Goal: Task Accomplishment & Management: Complete application form

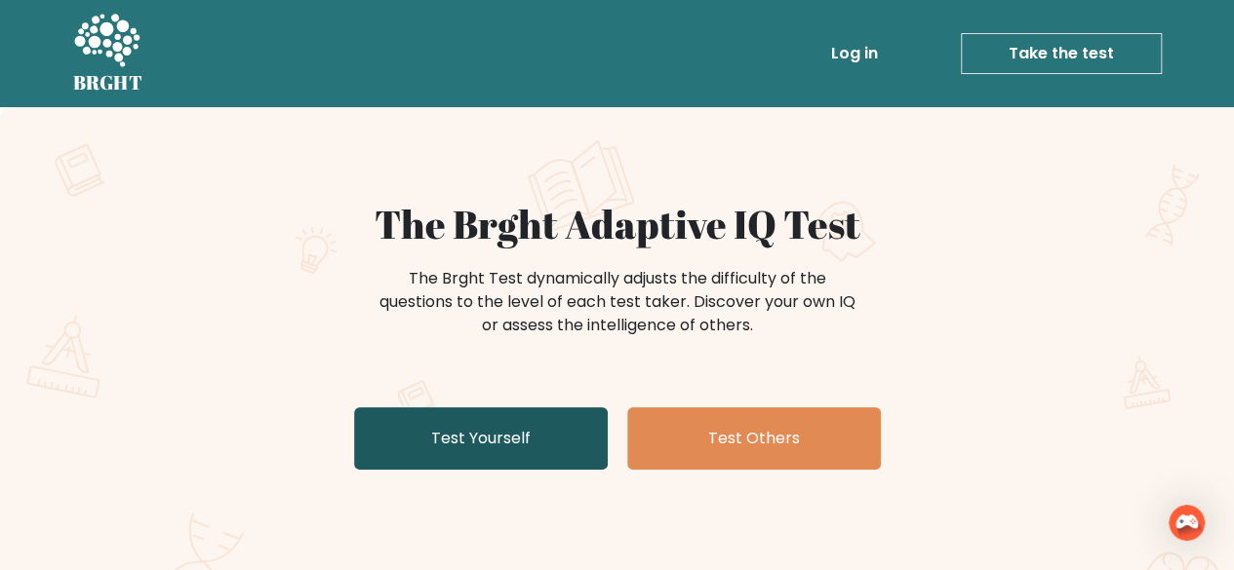
click at [537, 439] on link "Test Yourself" at bounding box center [481, 439] width 254 height 62
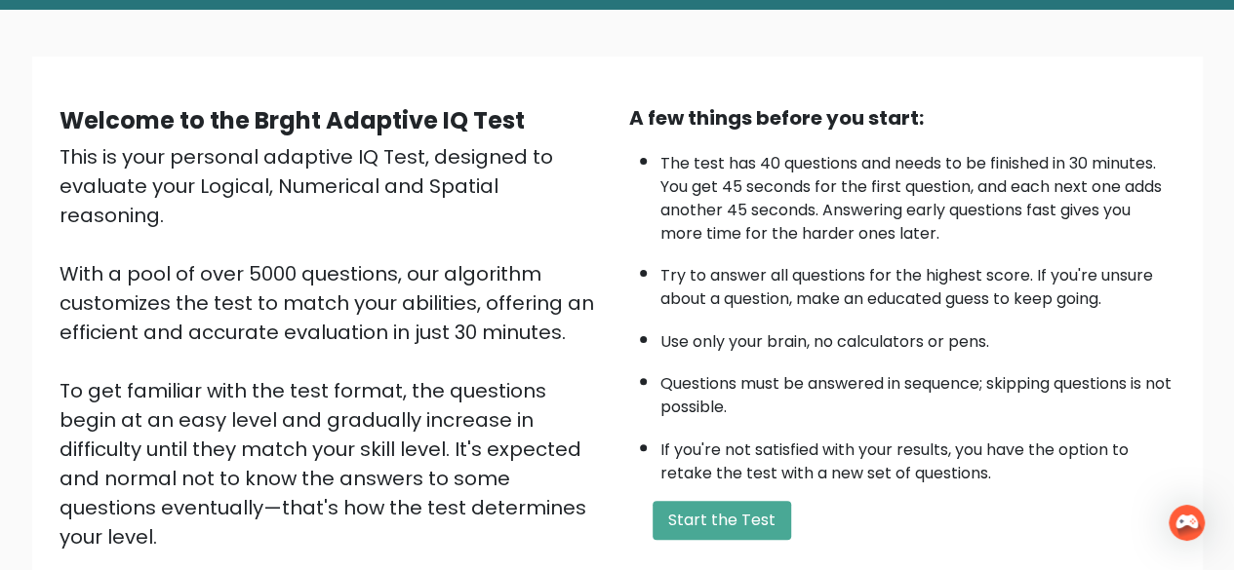
scroll to position [195, 0]
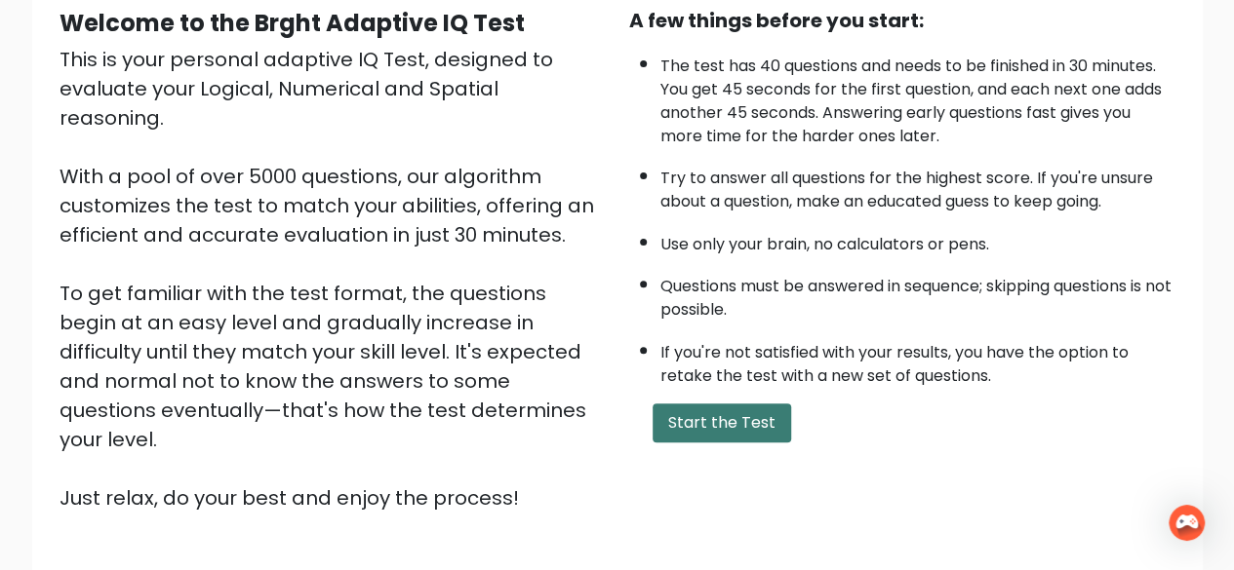
click at [758, 428] on button "Start the Test" at bounding box center [721, 423] width 138 height 39
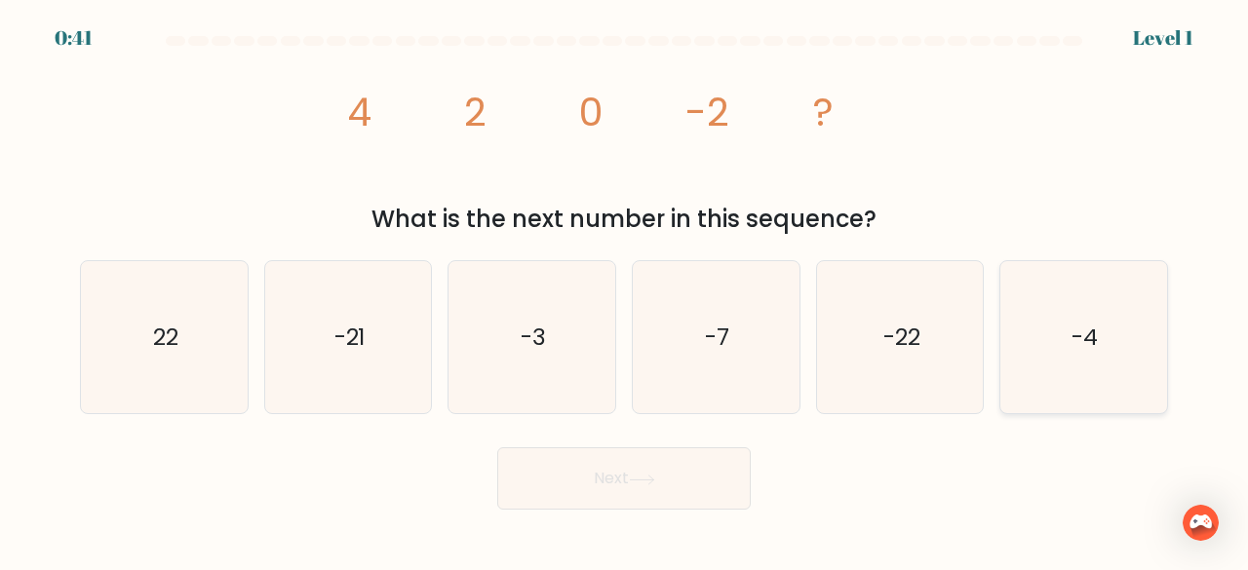
click at [1150, 345] on icon "-4" at bounding box center [1083, 337] width 153 height 153
click at [625, 291] on input "f. -4" at bounding box center [624, 288] width 1 height 5
radio input "true"
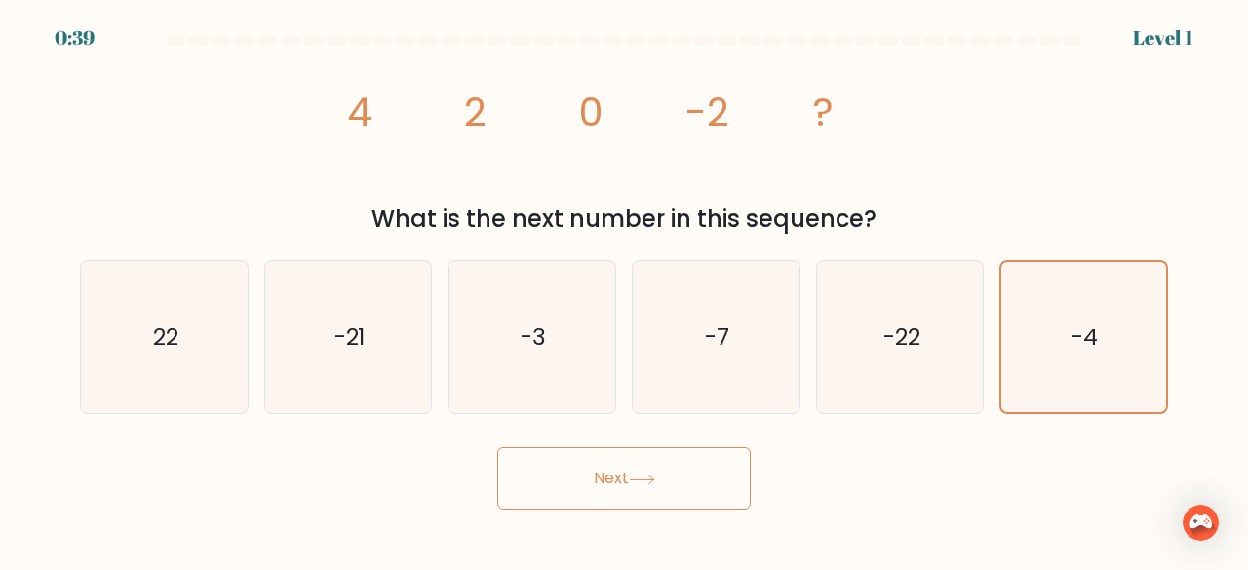
click at [537, 489] on button "Next" at bounding box center [624, 479] width 254 height 62
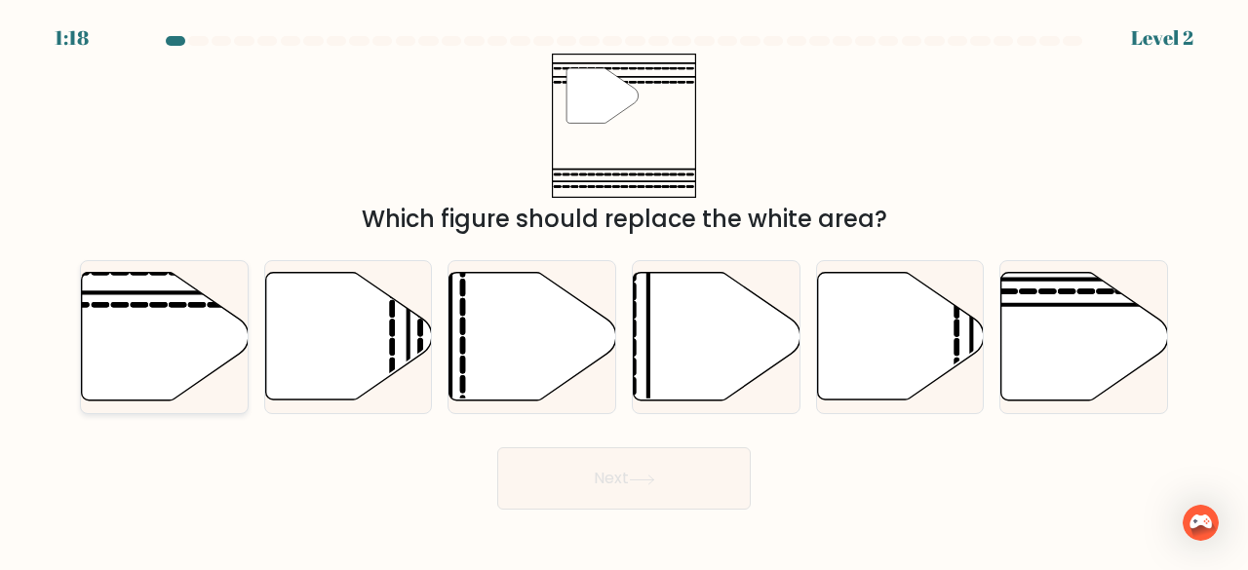
click at [131, 309] on icon at bounding box center [165, 337] width 167 height 128
click at [624, 291] on input "a." at bounding box center [624, 288] width 1 height 5
radio input "true"
click at [537, 489] on button "Next" at bounding box center [624, 479] width 254 height 62
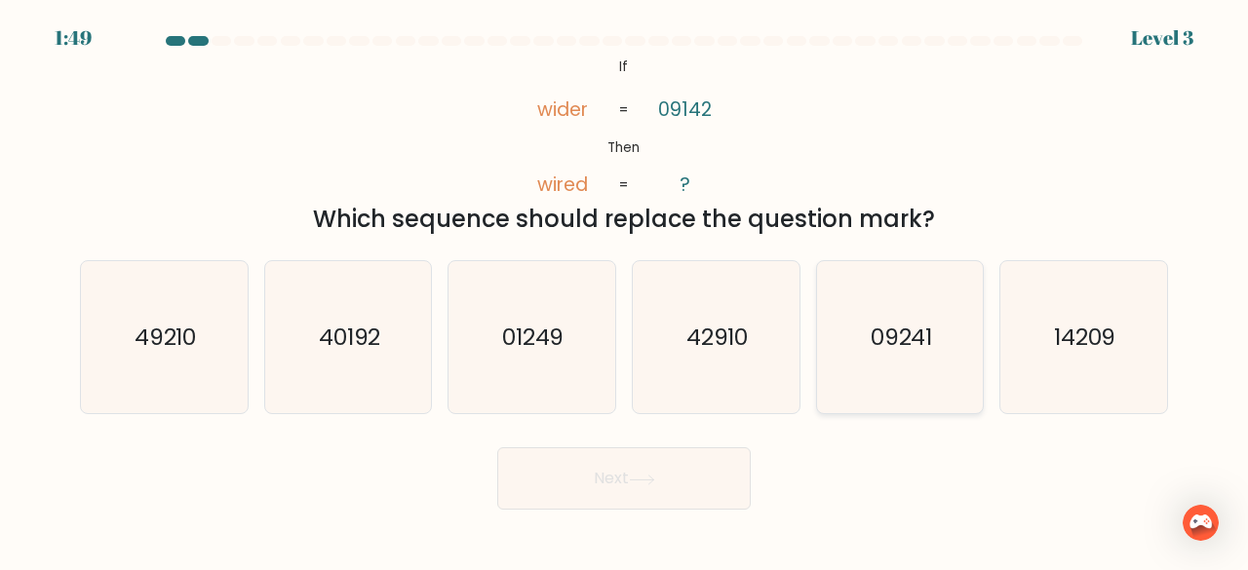
click at [882, 365] on icon "09241" at bounding box center [900, 337] width 153 height 153
click at [625, 291] on input "e. 09241" at bounding box center [624, 288] width 1 height 5
radio input "true"
click at [733, 485] on button "Next" at bounding box center [624, 479] width 254 height 62
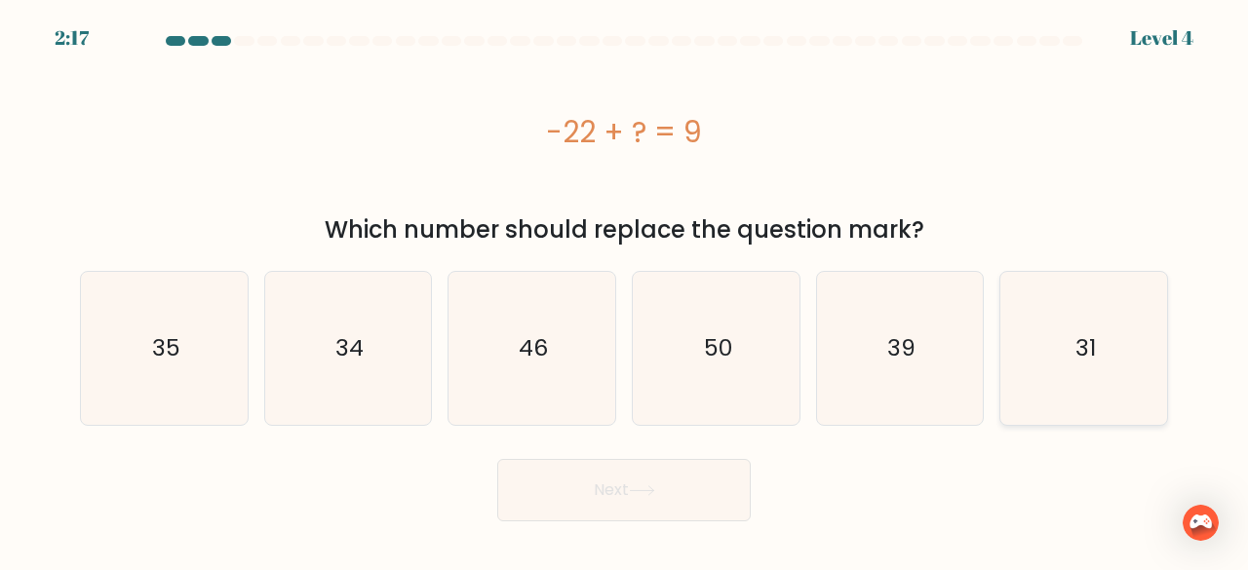
drag, startPoint x: 1071, startPoint y: 359, endPoint x: 1013, endPoint y: 366, distance: 57.9
click at [1071, 360] on icon "31" at bounding box center [1083, 348] width 153 height 153
click at [625, 291] on input "f. 31" at bounding box center [624, 288] width 1 height 5
radio input "true"
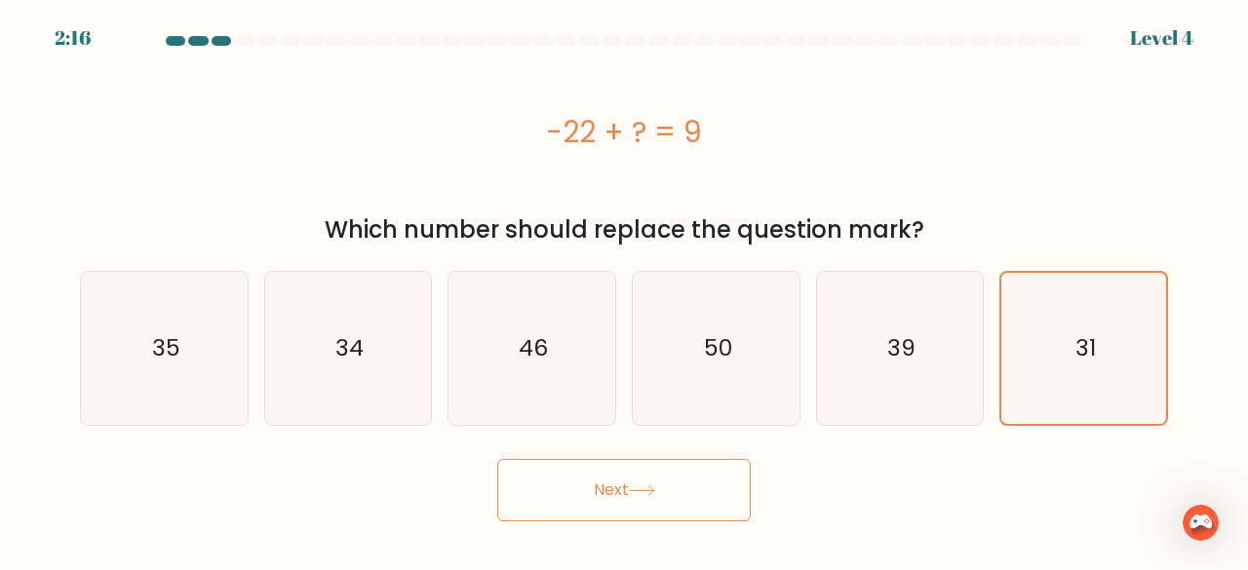
click at [642, 499] on button "Next" at bounding box center [624, 490] width 254 height 62
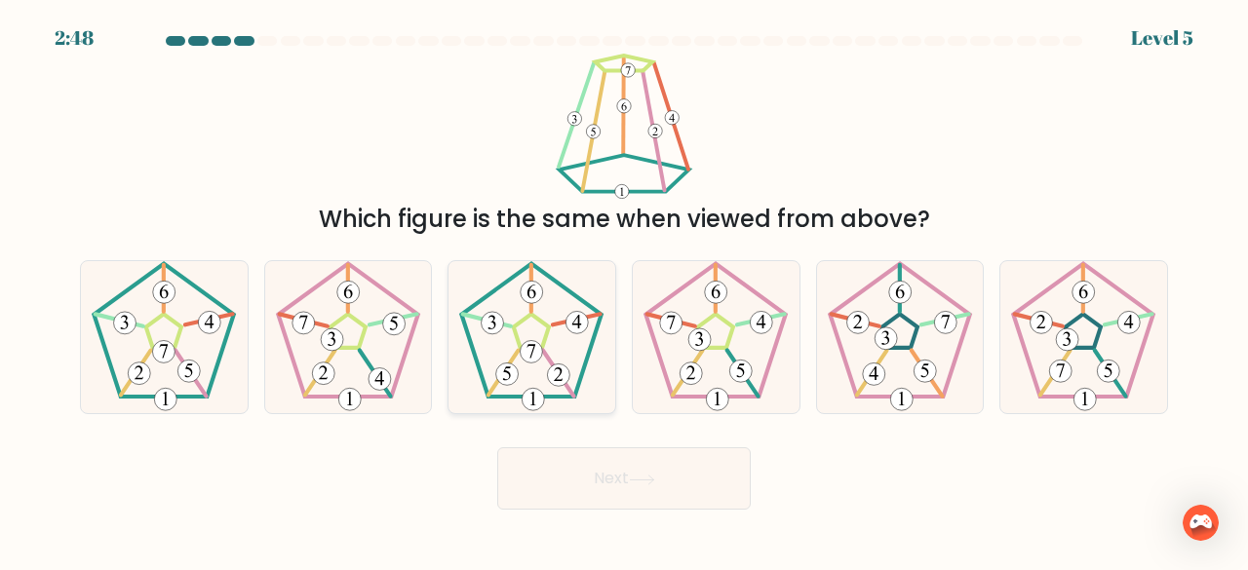
click at [544, 362] on icon at bounding box center [531, 337] width 153 height 153
click at [624, 291] on input "c." at bounding box center [624, 288] width 1 height 5
radio input "true"
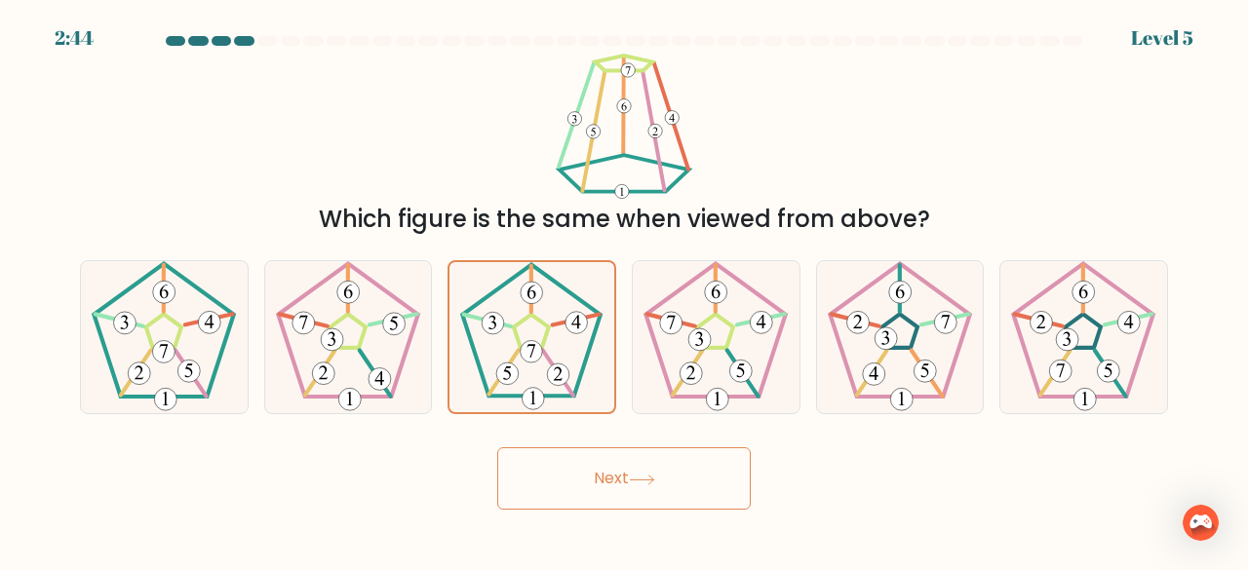
click at [626, 465] on button "Next" at bounding box center [624, 479] width 254 height 62
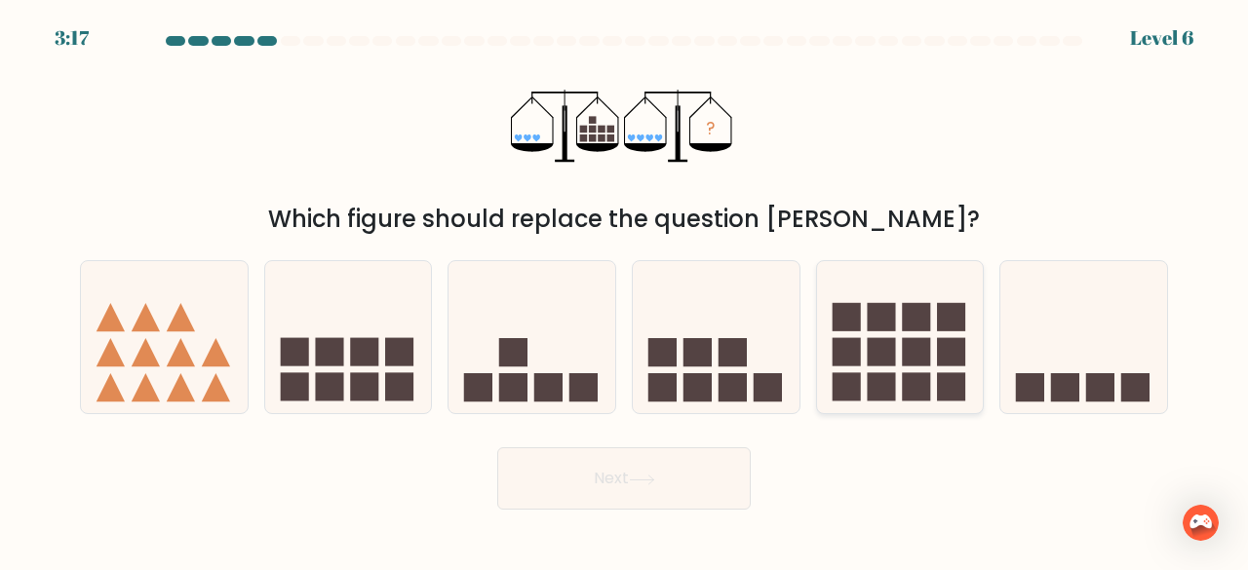
click at [895, 362] on rect at bounding box center [881, 352] width 28 height 28
click at [625, 291] on input "e." at bounding box center [624, 288] width 1 height 5
radio input "true"
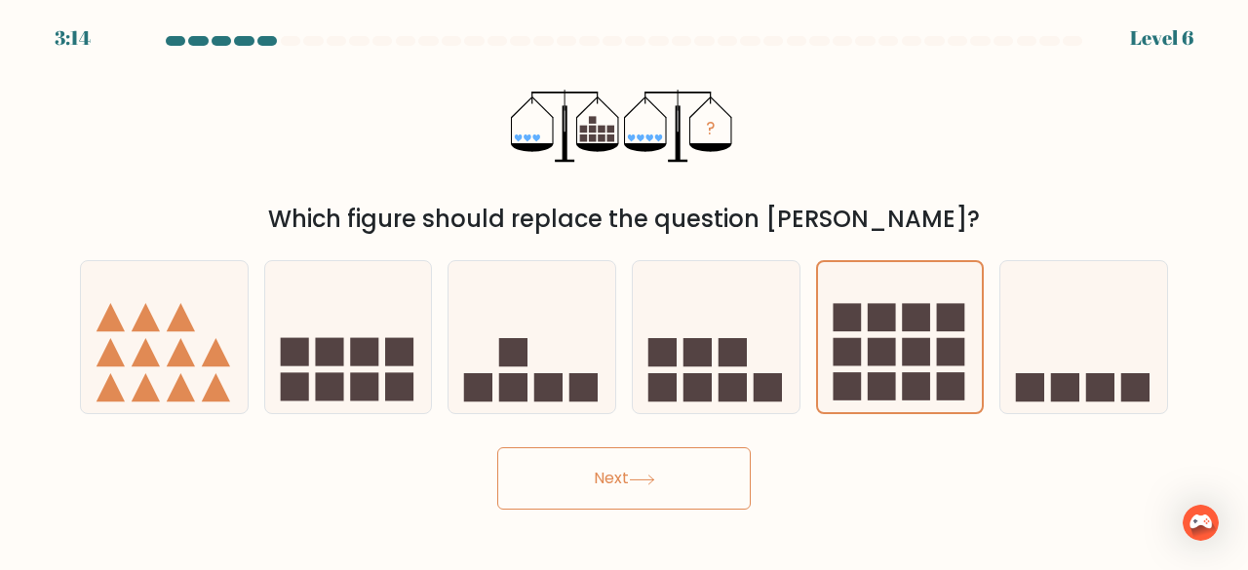
click at [696, 490] on button "Next" at bounding box center [624, 479] width 254 height 62
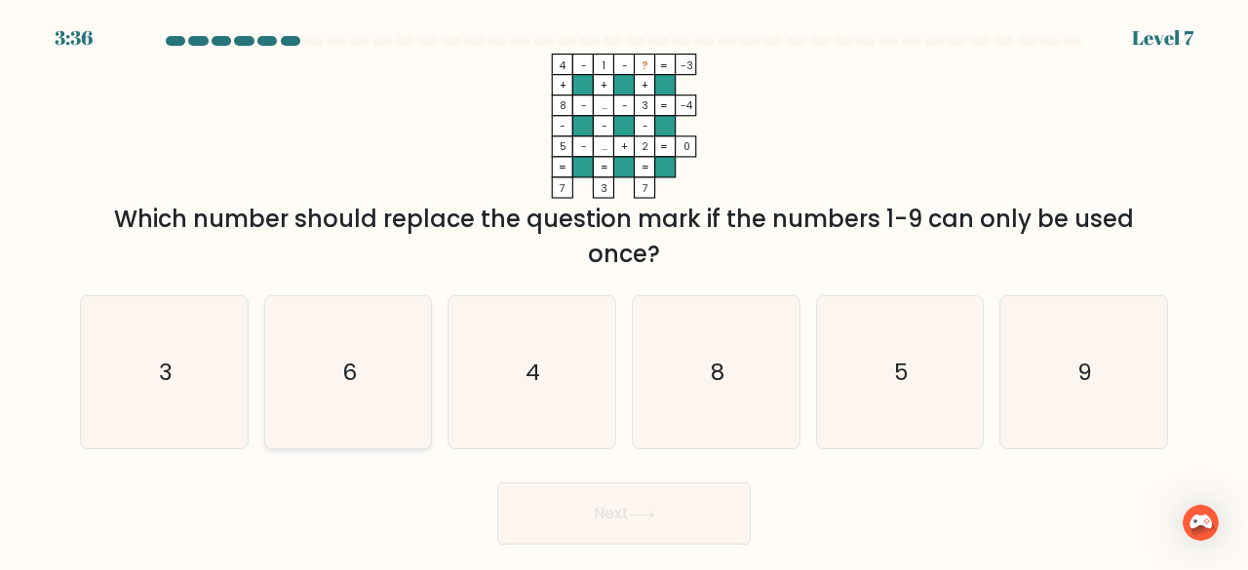
click at [378, 342] on icon "6" at bounding box center [348, 372] width 153 height 153
click at [624, 291] on input "b. 6" at bounding box center [624, 288] width 1 height 5
radio input "true"
click at [663, 505] on button "Next" at bounding box center [624, 514] width 254 height 62
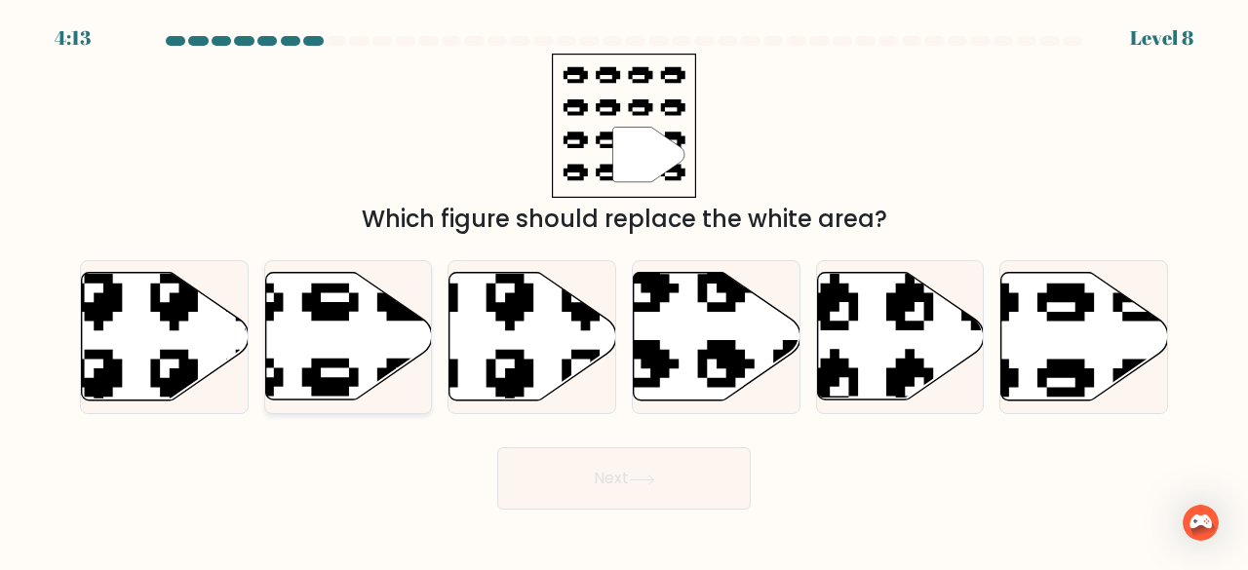
click at [415, 350] on icon at bounding box center [348, 337] width 167 height 128
click at [624, 291] on input "b." at bounding box center [624, 288] width 1 height 5
radio input "true"
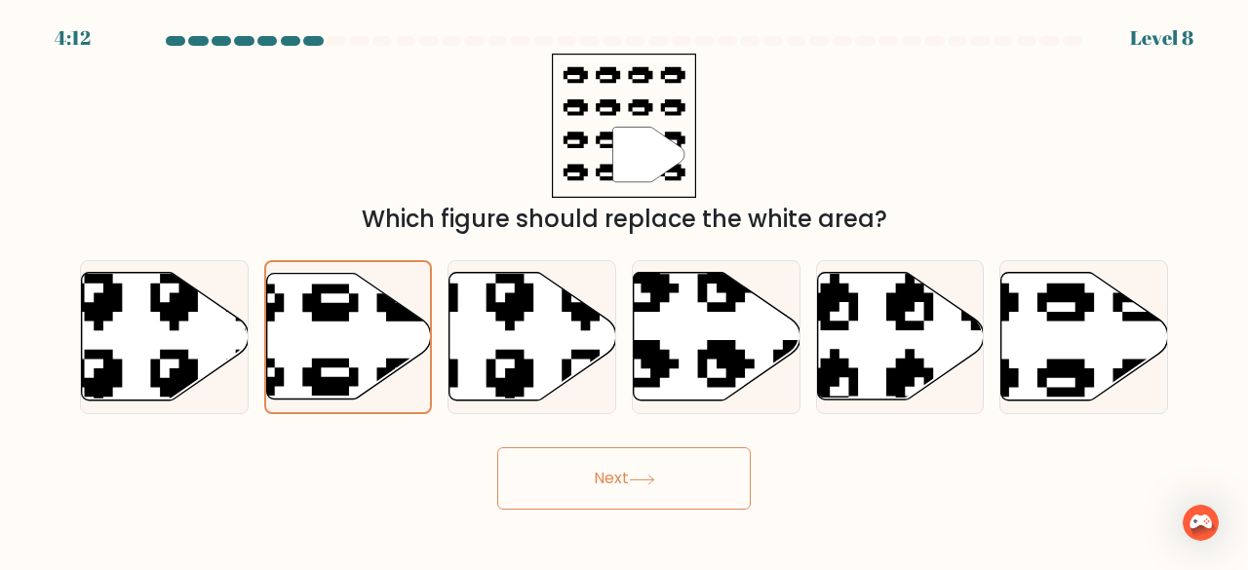
click at [605, 489] on button "Next" at bounding box center [624, 479] width 254 height 62
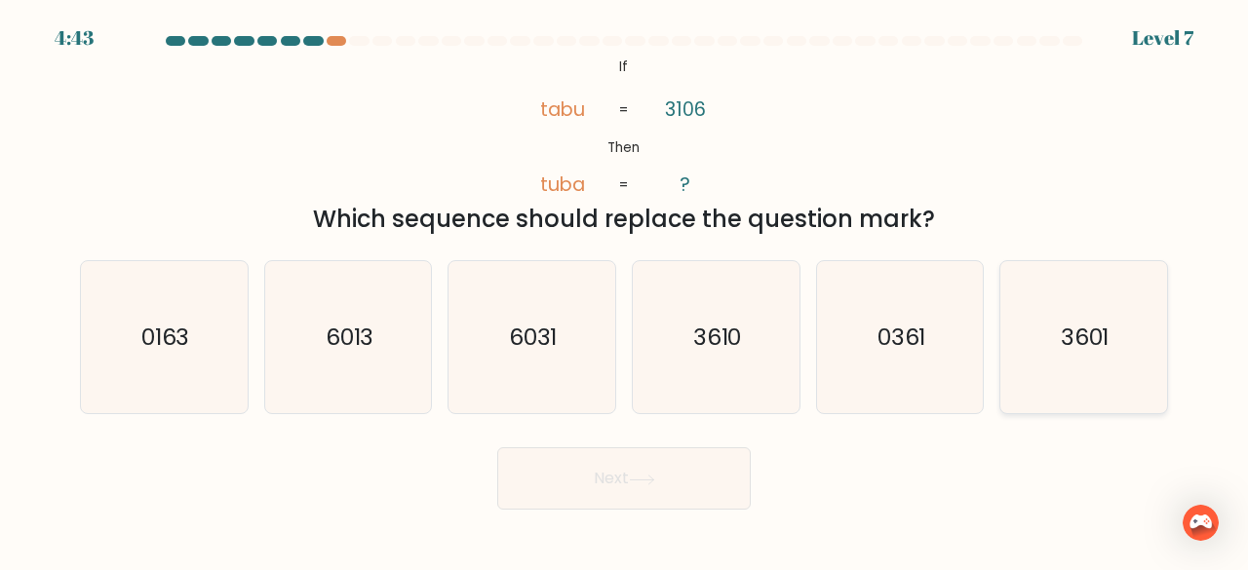
click at [1110, 363] on icon "3601" at bounding box center [1083, 337] width 153 height 153
click at [625, 291] on input "f. 3601" at bounding box center [624, 288] width 1 height 5
radio input "true"
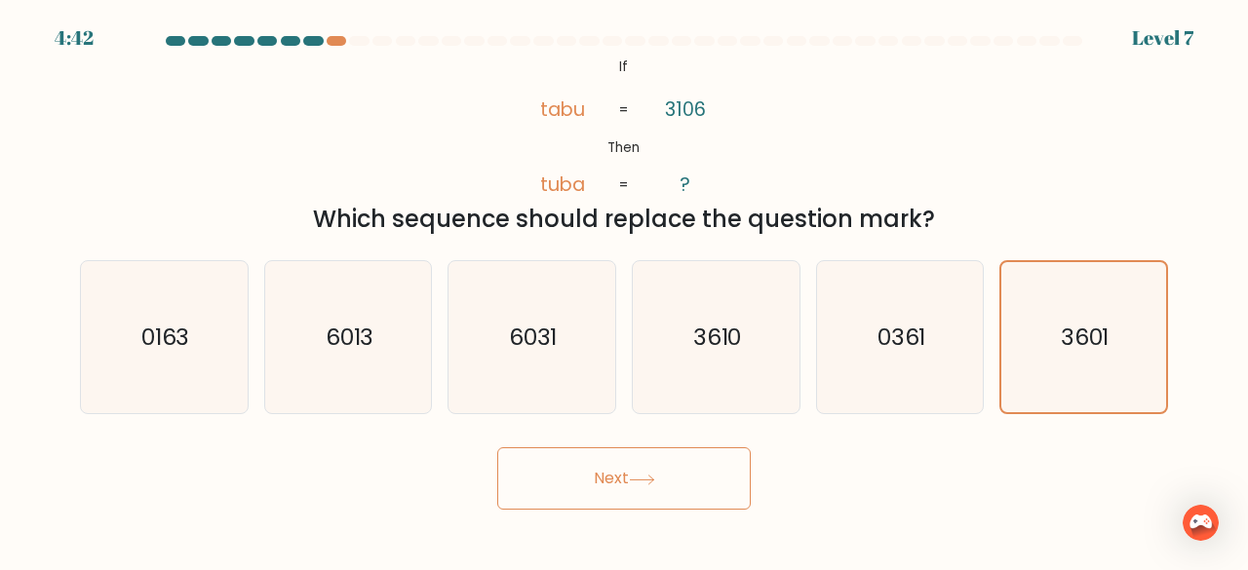
click at [663, 481] on button "Next" at bounding box center [624, 479] width 254 height 62
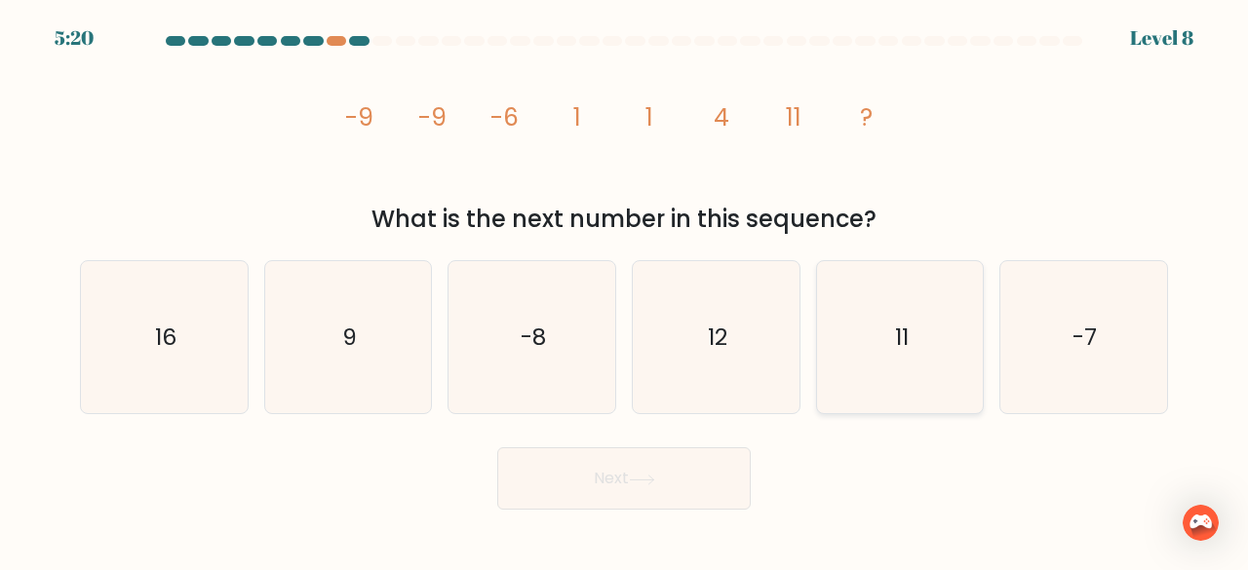
click at [887, 346] on icon "11" at bounding box center [900, 337] width 153 height 153
click at [625, 291] on input "e. 11" at bounding box center [624, 288] width 1 height 5
radio input "true"
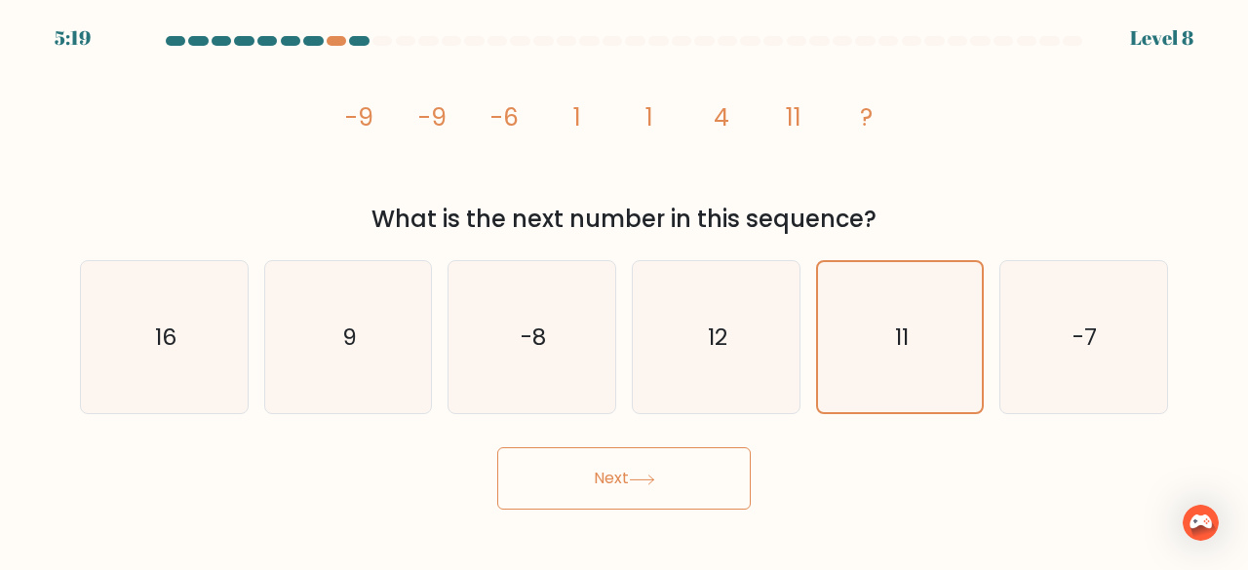
click at [692, 498] on button "Next" at bounding box center [624, 479] width 254 height 62
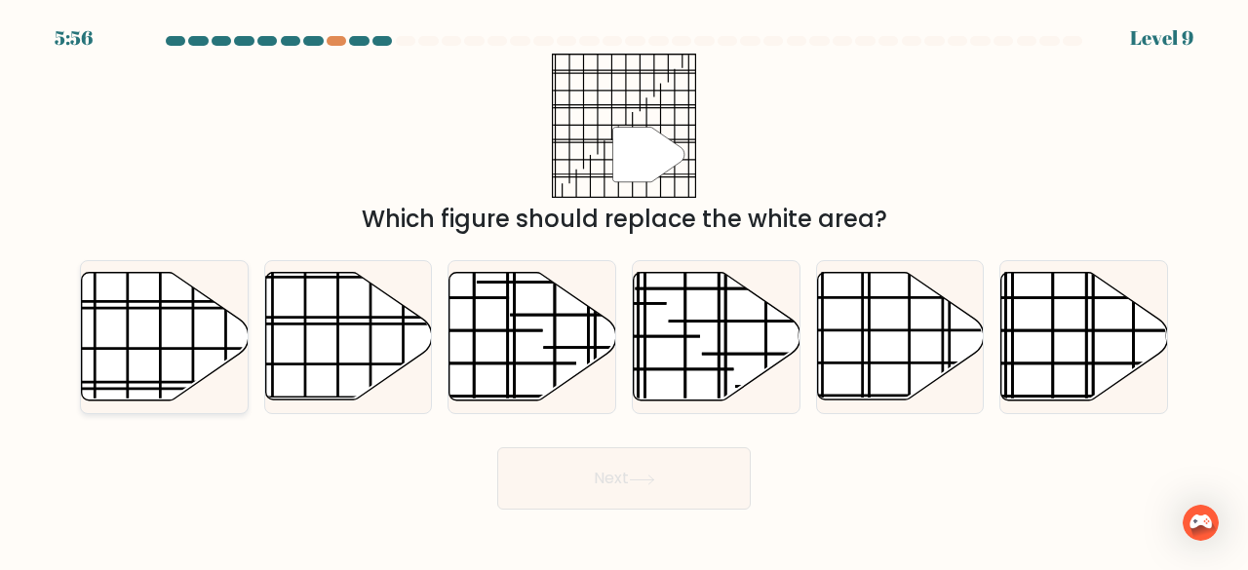
click at [171, 351] on icon at bounding box center [165, 337] width 167 height 128
click at [624, 291] on input "a." at bounding box center [624, 288] width 1 height 5
radio input "true"
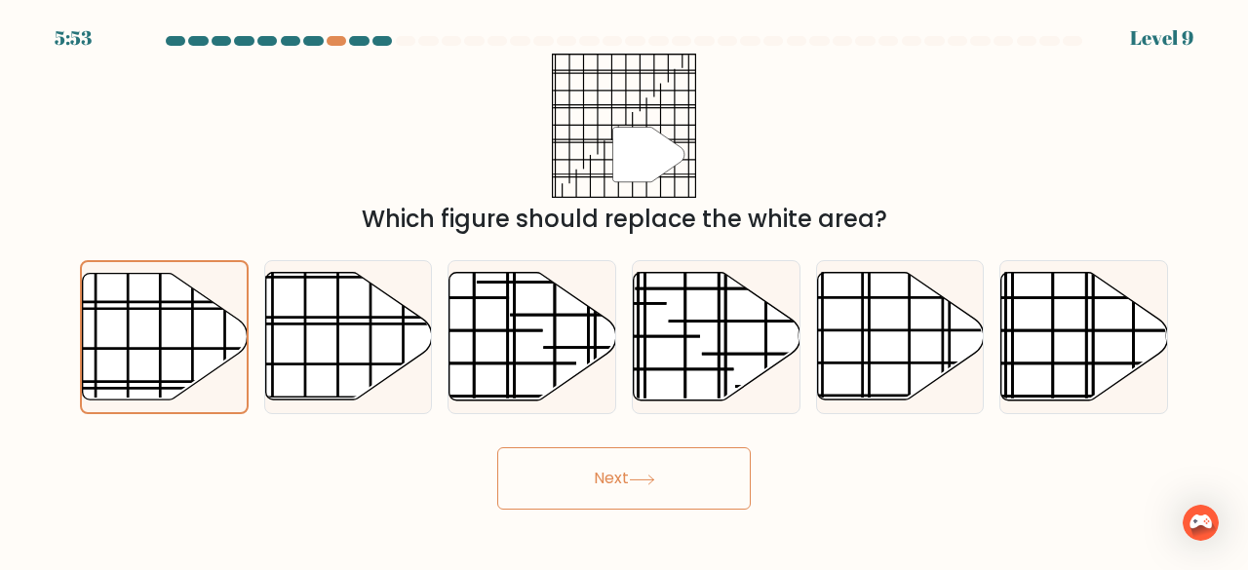
click at [644, 481] on icon at bounding box center [642, 480] width 26 height 11
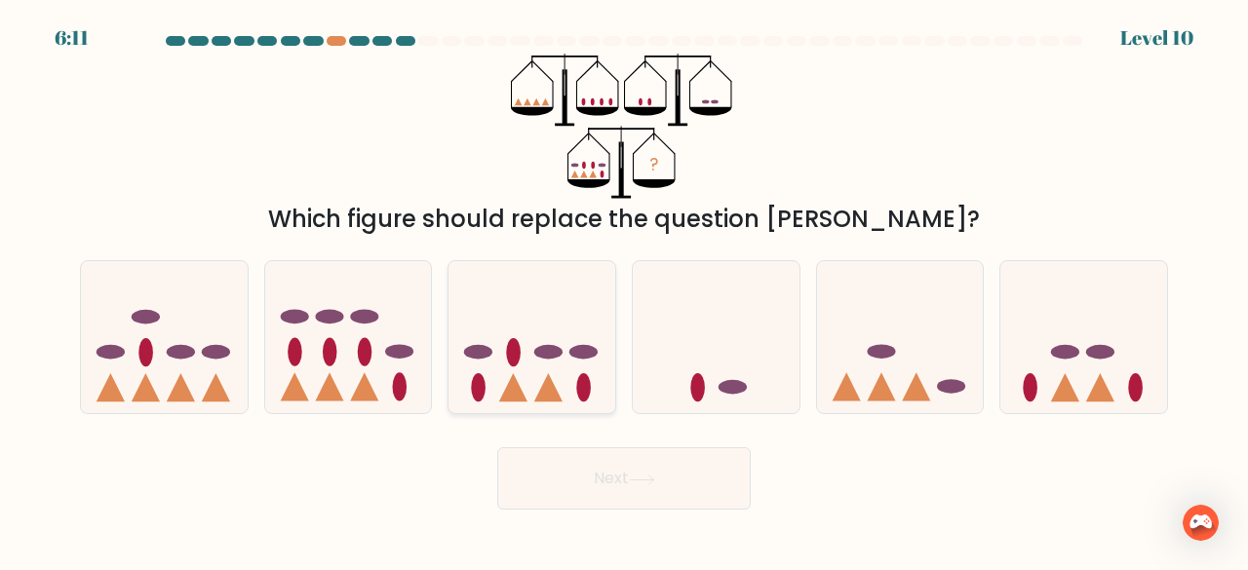
click at [557, 336] on icon at bounding box center [532, 337] width 167 height 138
click at [624, 291] on input "c." at bounding box center [624, 288] width 1 height 5
radio input "true"
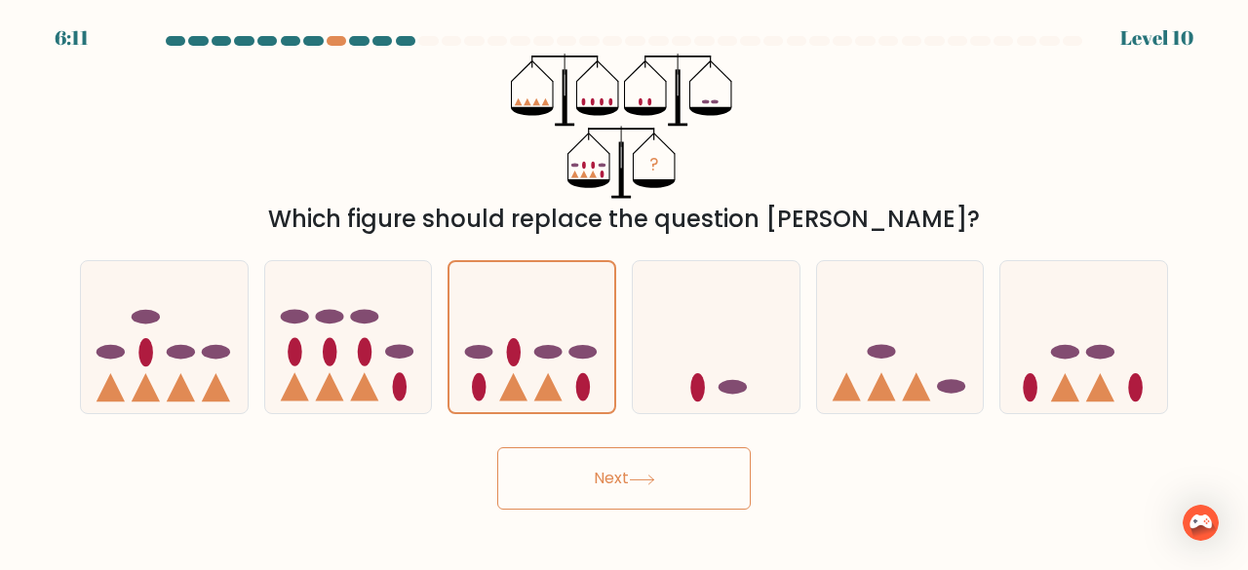
click at [638, 455] on button "Next" at bounding box center [624, 479] width 254 height 62
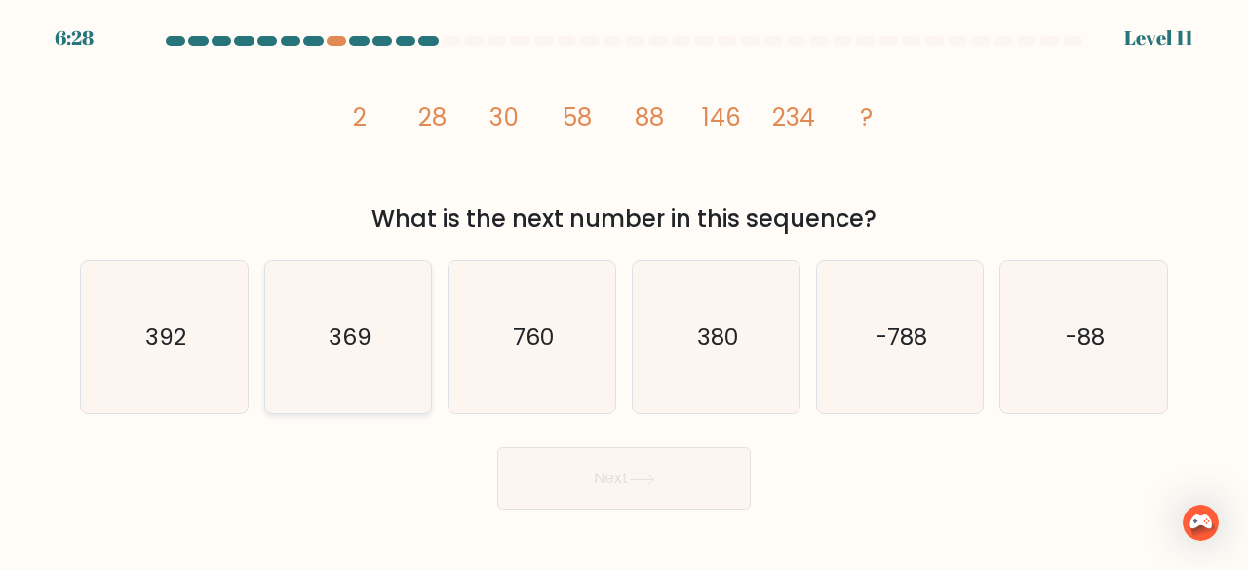
click at [376, 346] on icon "369" at bounding box center [348, 337] width 153 height 153
click at [624, 291] on input "b. 369" at bounding box center [624, 288] width 1 height 5
radio input "true"
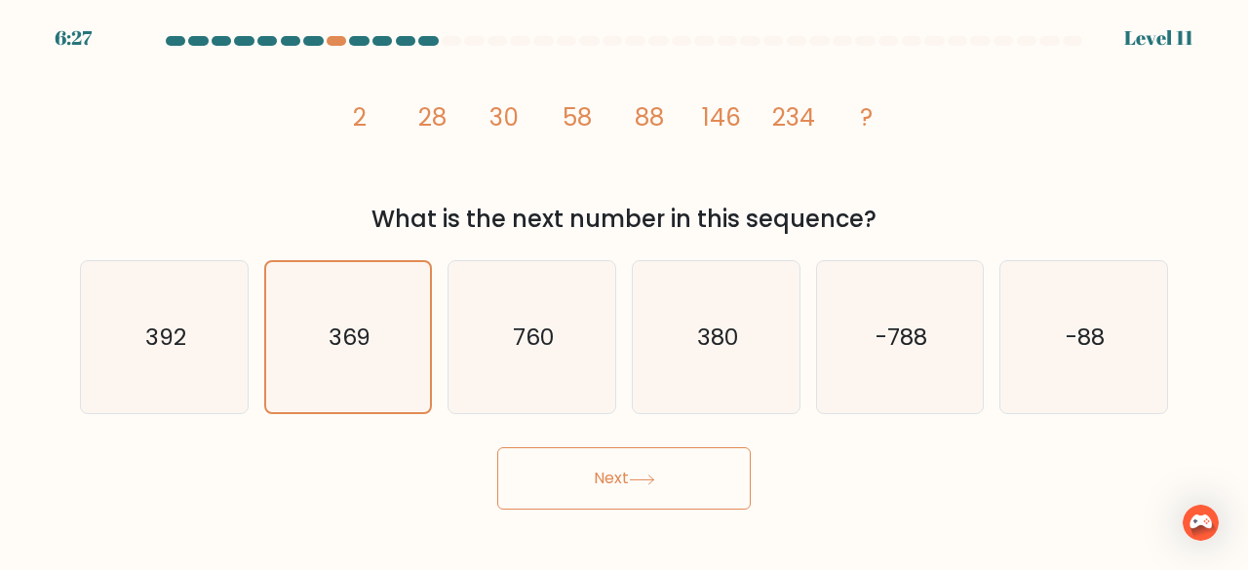
click at [534, 465] on button "Next" at bounding box center [624, 479] width 254 height 62
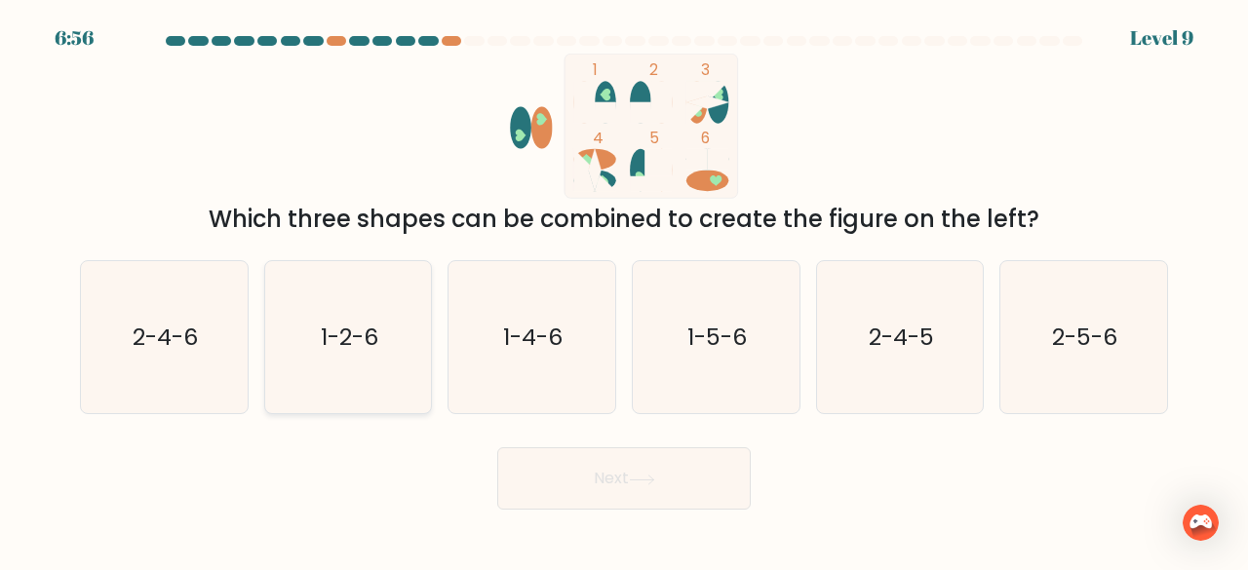
click at [359, 353] on icon "1-2-6" at bounding box center [348, 337] width 153 height 153
click at [624, 291] on input "b. 1-2-6" at bounding box center [624, 288] width 1 height 5
radio input "true"
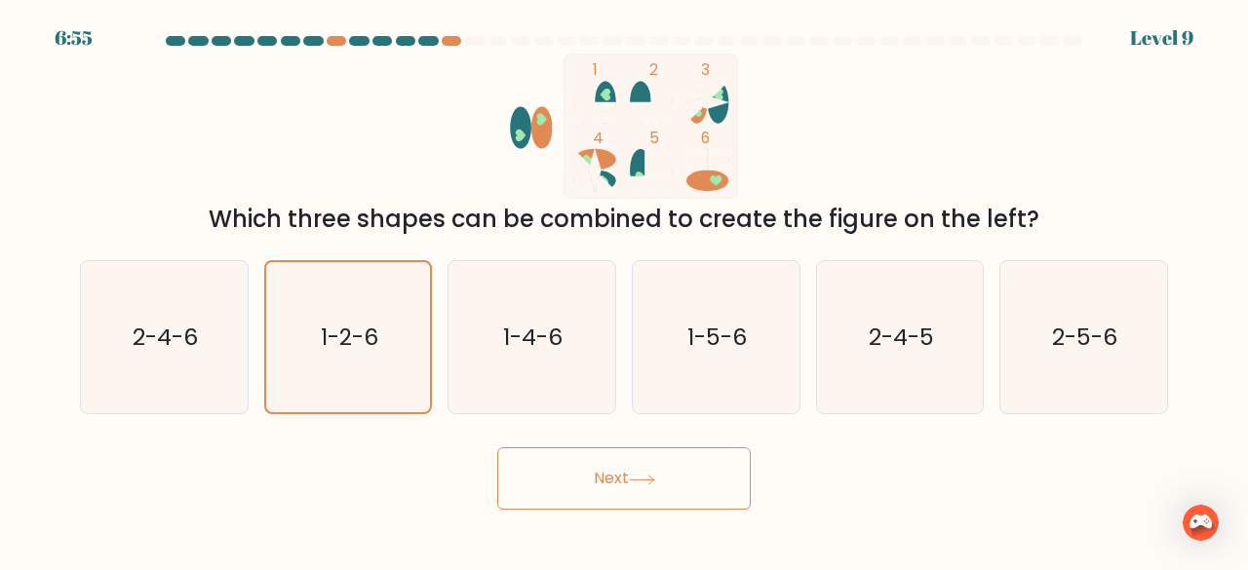
click at [616, 481] on button "Next" at bounding box center [624, 479] width 254 height 62
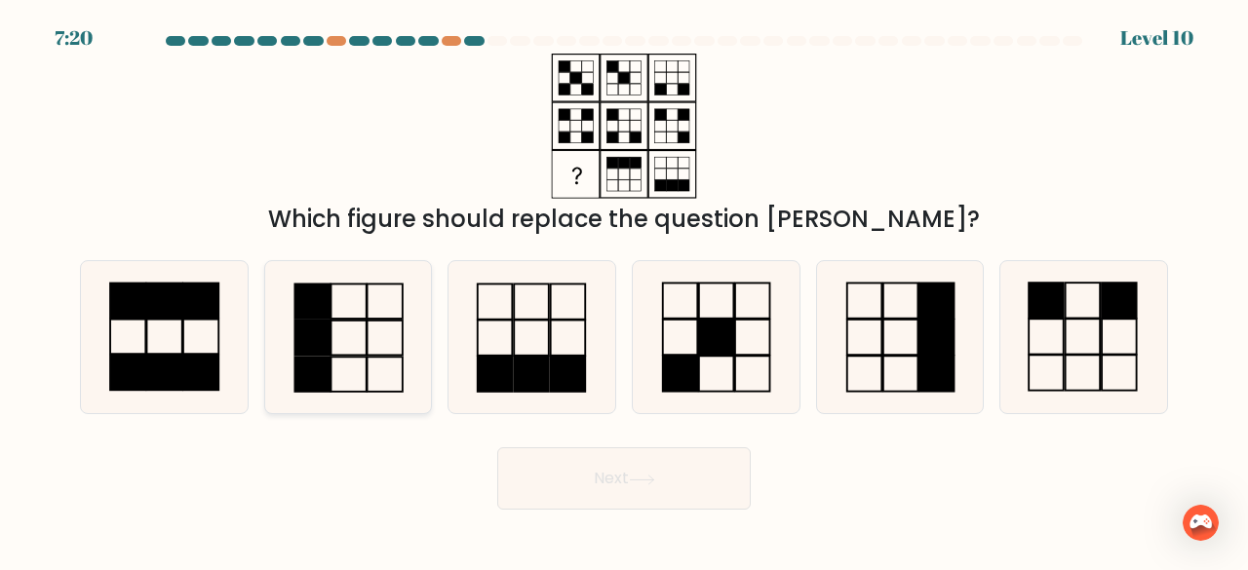
click at [354, 344] on icon at bounding box center [348, 337] width 153 height 153
click at [624, 291] on input "b." at bounding box center [624, 288] width 1 height 5
radio input "true"
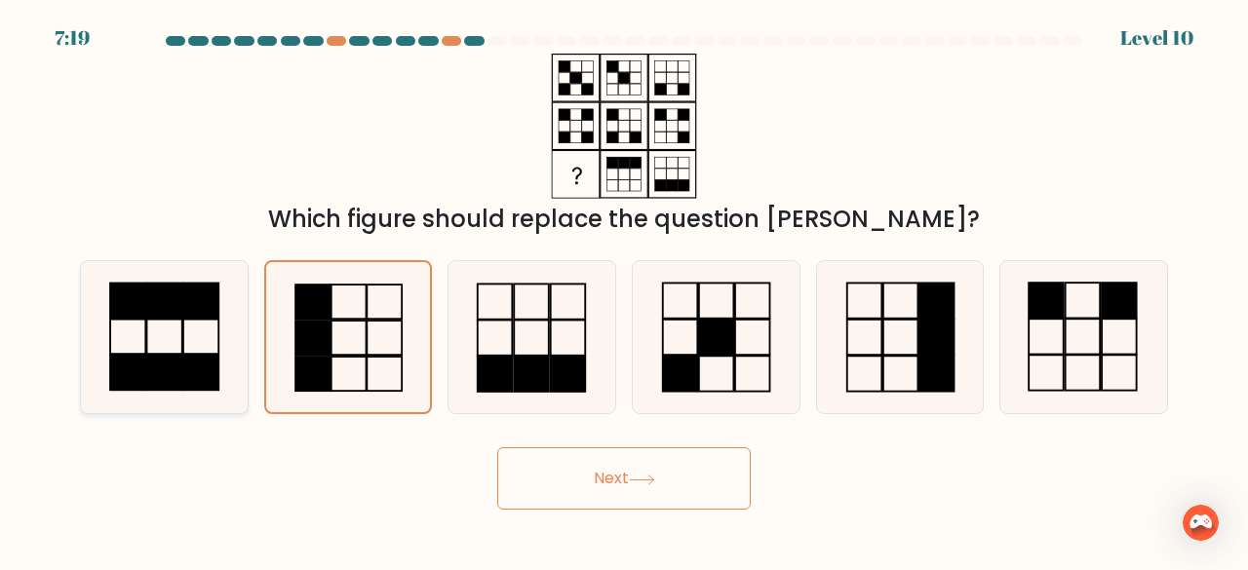
click at [193, 344] on icon at bounding box center [164, 337] width 153 height 153
click at [624, 291] on input "a." at bounding box center [624, 288] width 1 height 5
radio input "true"
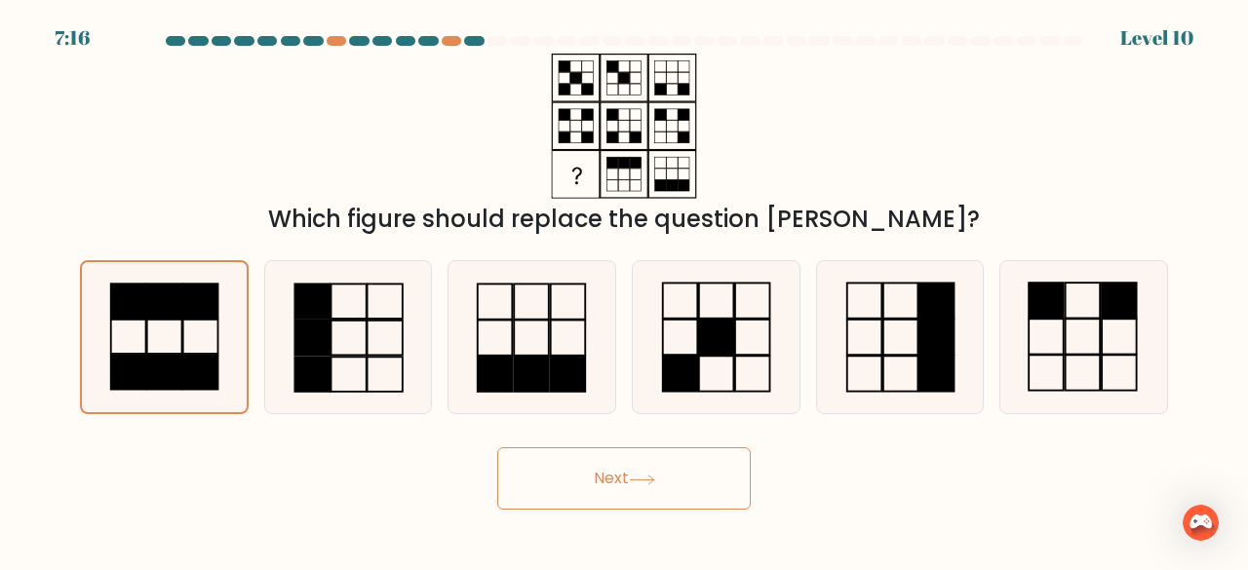
click at [634, 476] on icon at bounding box center [642, 480] width 26 height 11
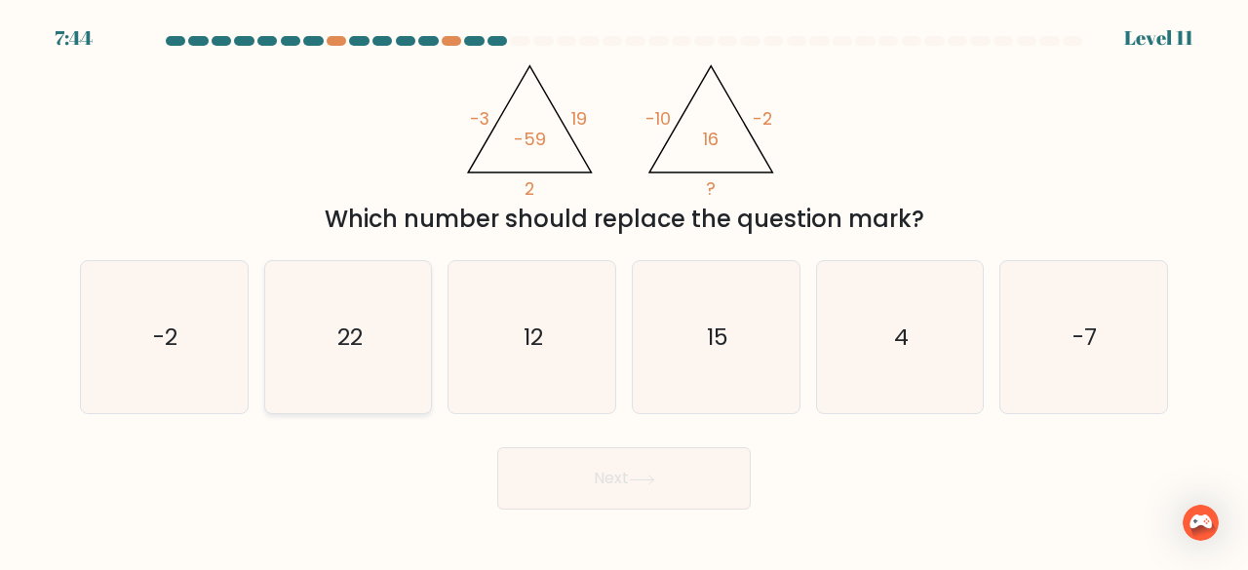
click at [379, 330] on icon "22" at bounding box center [348, 337] width 153 height 153
click at [624, 291] on input "b. 22" at bounding box center [624, 288] width 1 height 5
radio input "true"
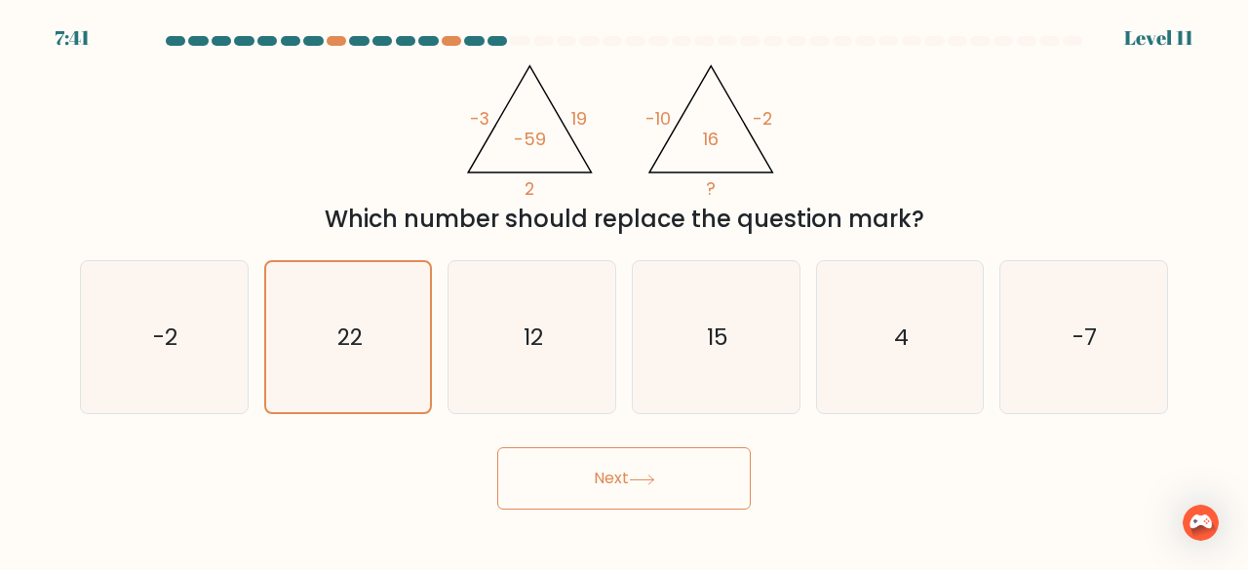
click at [582, 473] on button "Next" at bounding box center [624, 479] width 254 height 62
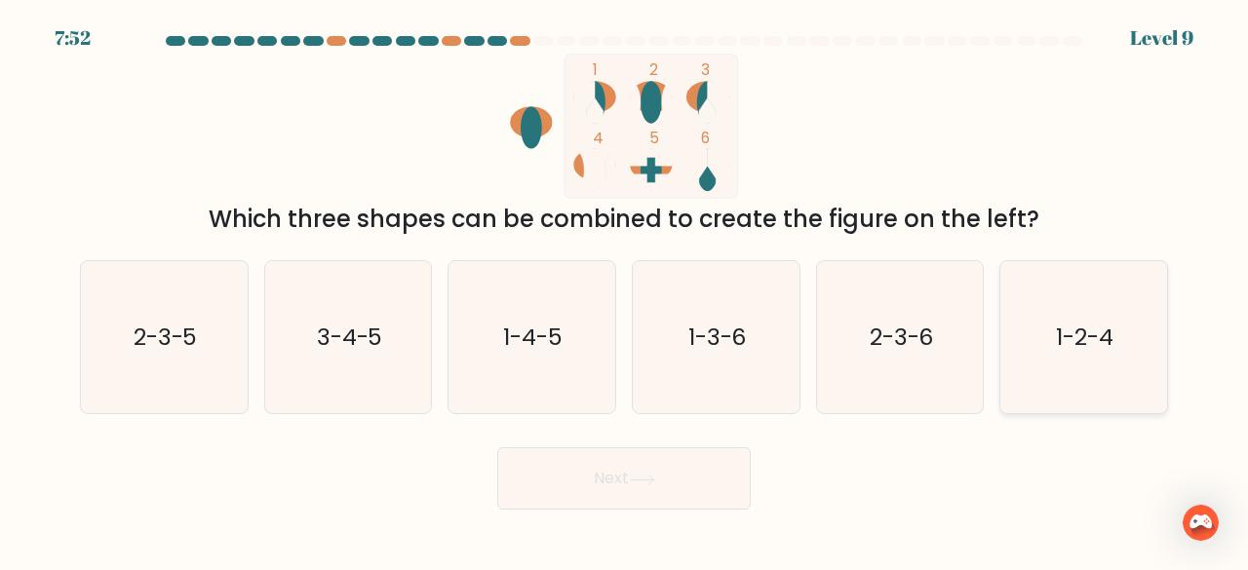
click at [1072, 302] on icon "1-2-4" at bounding box center [1083, 337] width 153 height 153
click at [625, 291] on input "f. 1-2-4" at bounding box center [624, 288] width 1 height 5
radio input "true"
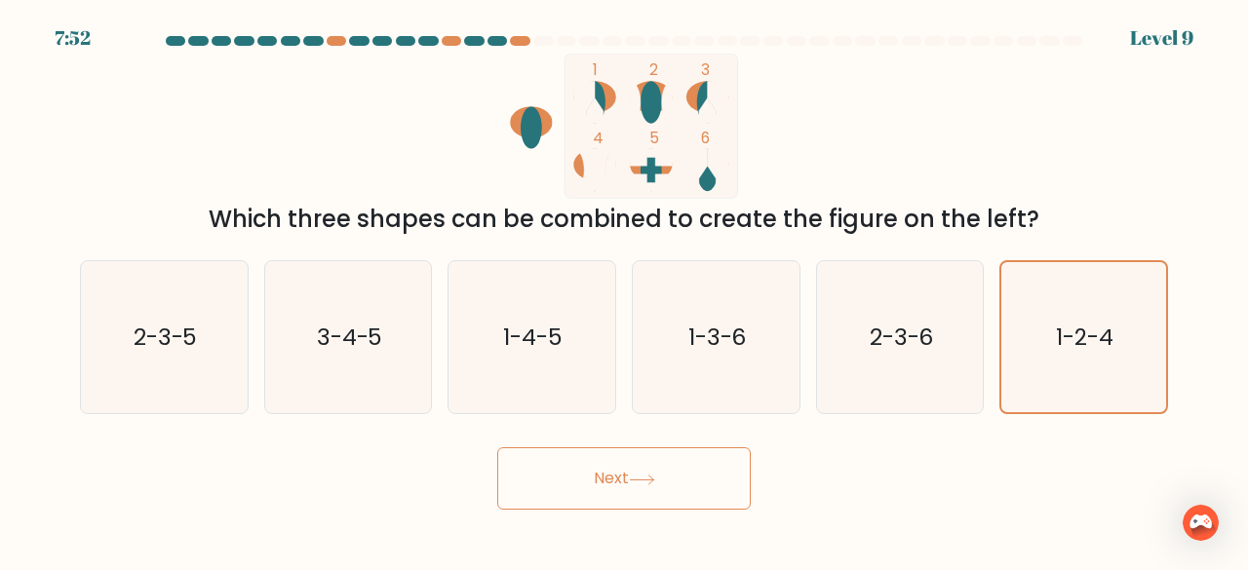
click at [673, 489] on button "Next" at bounding box center [624, 479] width 254 height 62
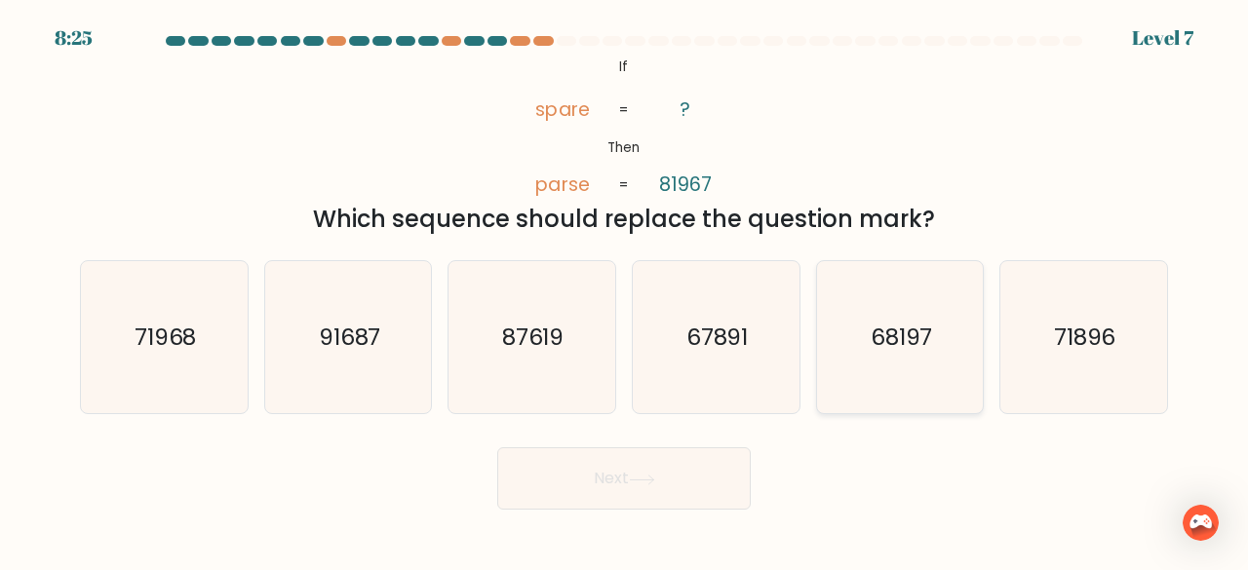
drag, startPoint x: 919, startPoint y: 366, endPoint x: 905, endPoint y: 364, distance: 13.8
click at [917, 362] on icon "68197" at bounding box center [900, 337] width 153 height 153
click at [625, 291] on input "e. 68197" at bounding box center [624, 288] width 1 height 5
radio input "true"
click at [641, 498] on button "Next" at bounding box center [624, 479] width 254 height 62
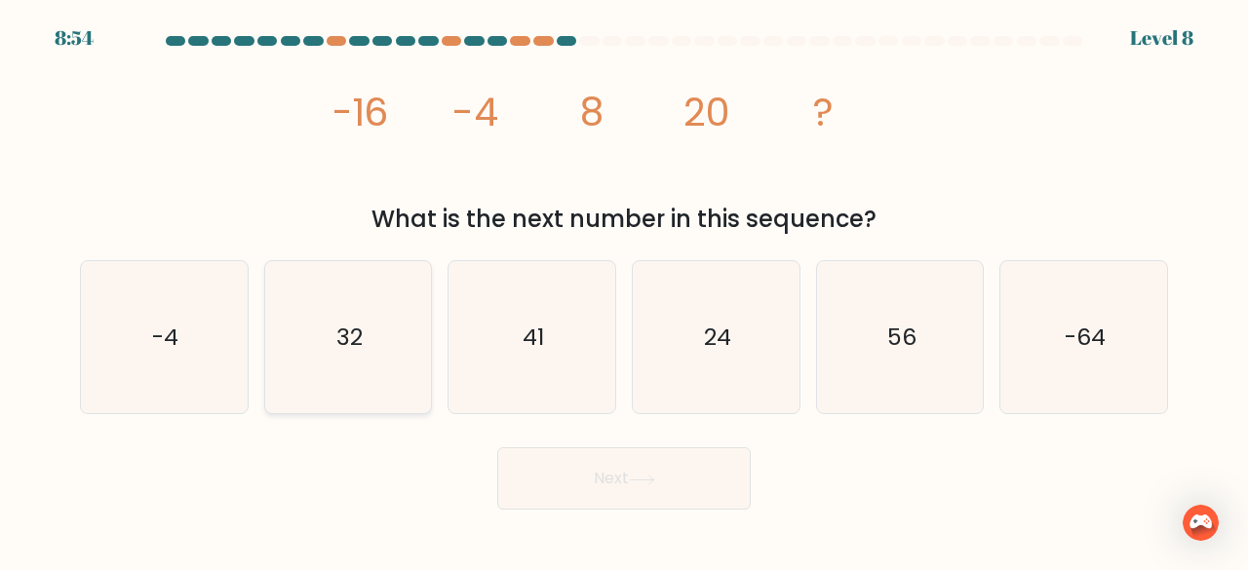
drag, startPoint x: 349, startPoint y: 385, endPoint x: 379, endPoint y: 406, distance: 36.5
click at [348, 384] on icon "32" at bounding box center [348, 337] width 153 height 153
click at [624, 291] on input "b. 32" at bounding box center [624, 288] width 1 height 5
radio input "true"
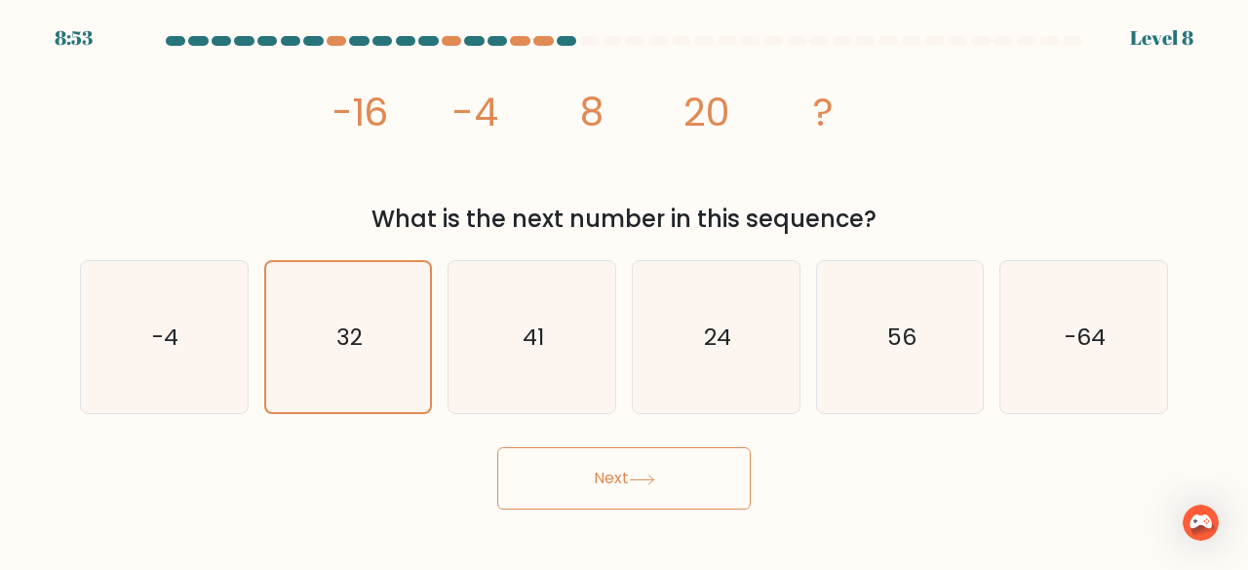
click at [538, 482] on button "Next" at bounding box center [624, 479] width 254 height 62
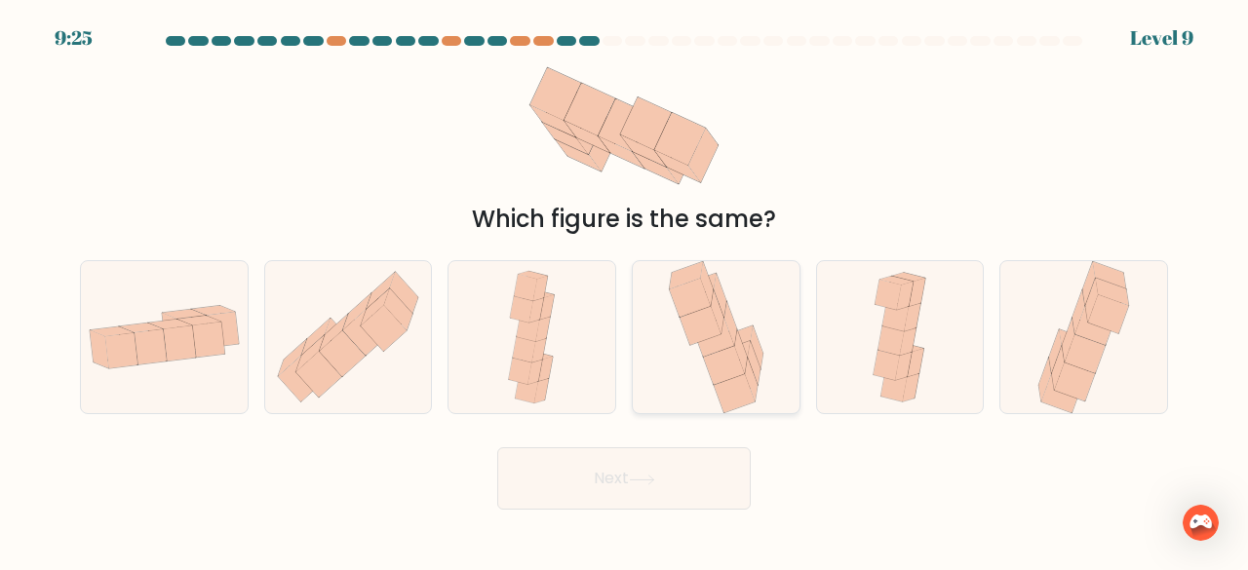
click at [738, 329] on icon at bounding box center [716, 337] width 105 height 153
click at [625, 291] on input "d." at bounding box center [624, 288] width 1 height 5
radio input "true"
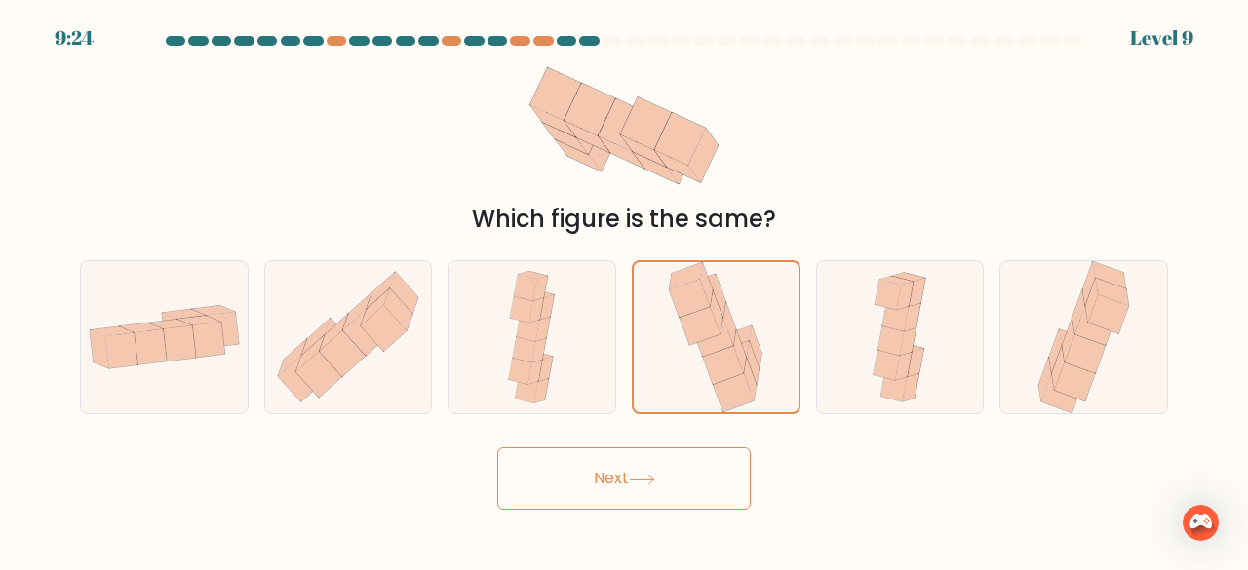
click at [651, 502] on button "Next" at bounding box center [624, 479] width 254 height 62
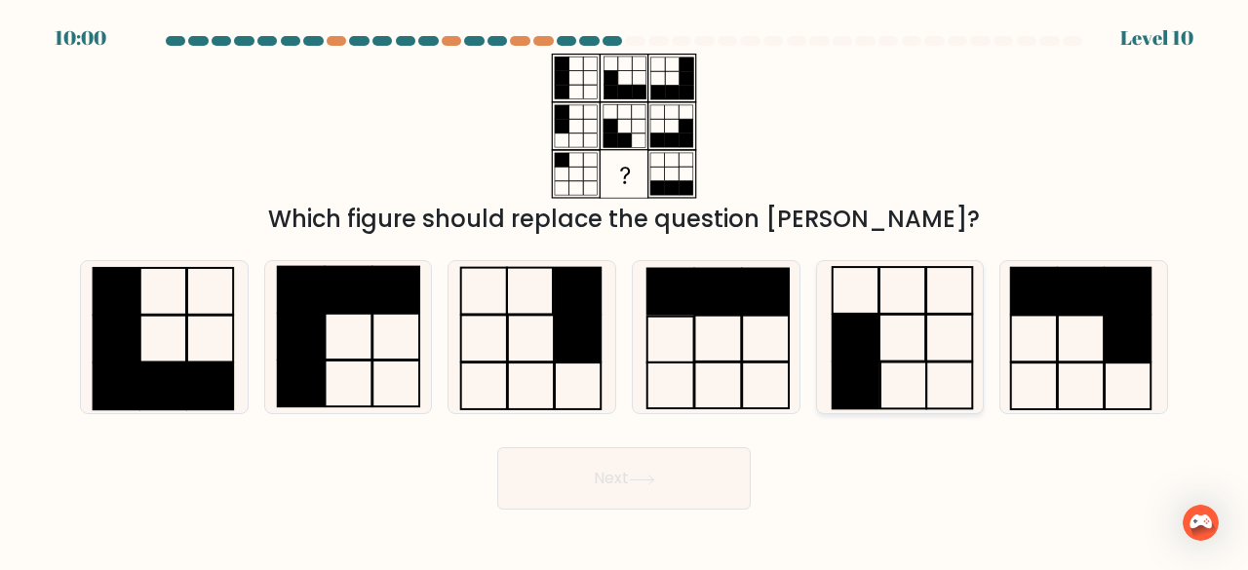
click at [915, 334] on icon at bounding box center [900, 337] width 153 height 153
click at [625, 291] on input "e." at bounding box center [624, 288] width 1 height 5
radio input "true"
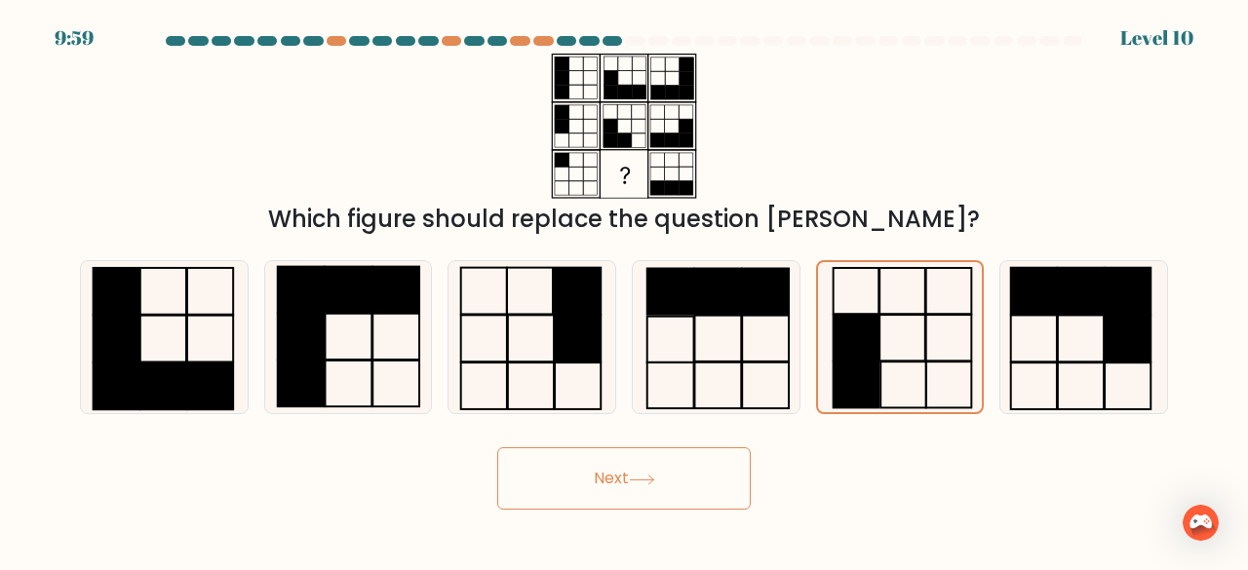
click at [588, 488] on button "Next" at bounding box center [624, 479] width 254 height 62
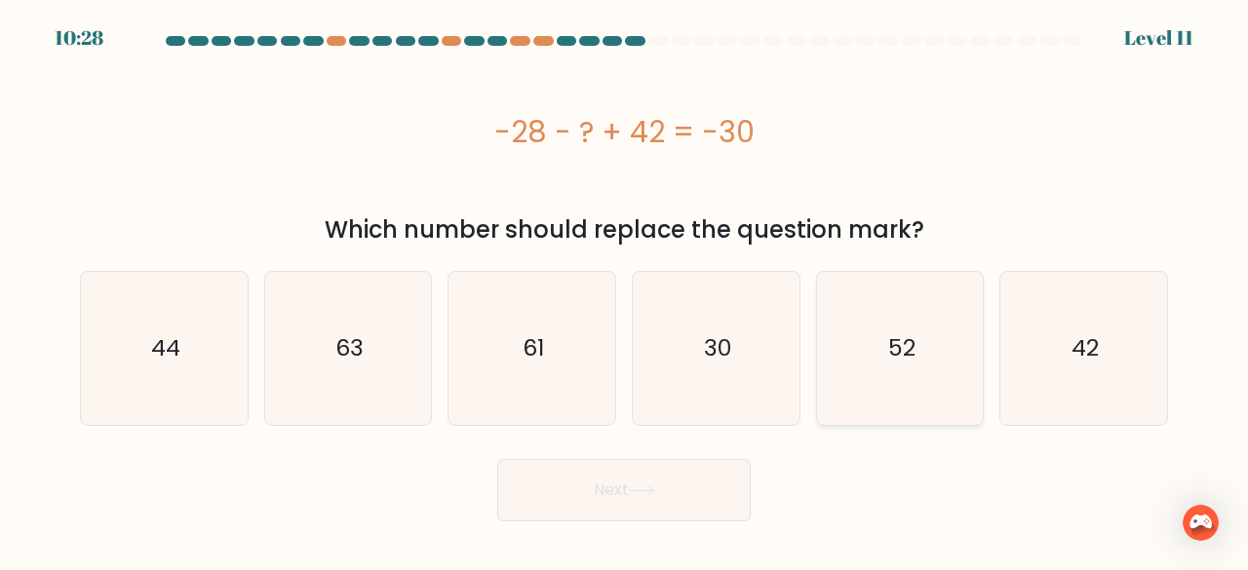
click at [843, 354] on icon "52" at bounding box center [900, 348] width 153 height 153
click at [625, 291] on input "e. 52" at bounding box center [624, 288] width 1 height 5
radio input "true"
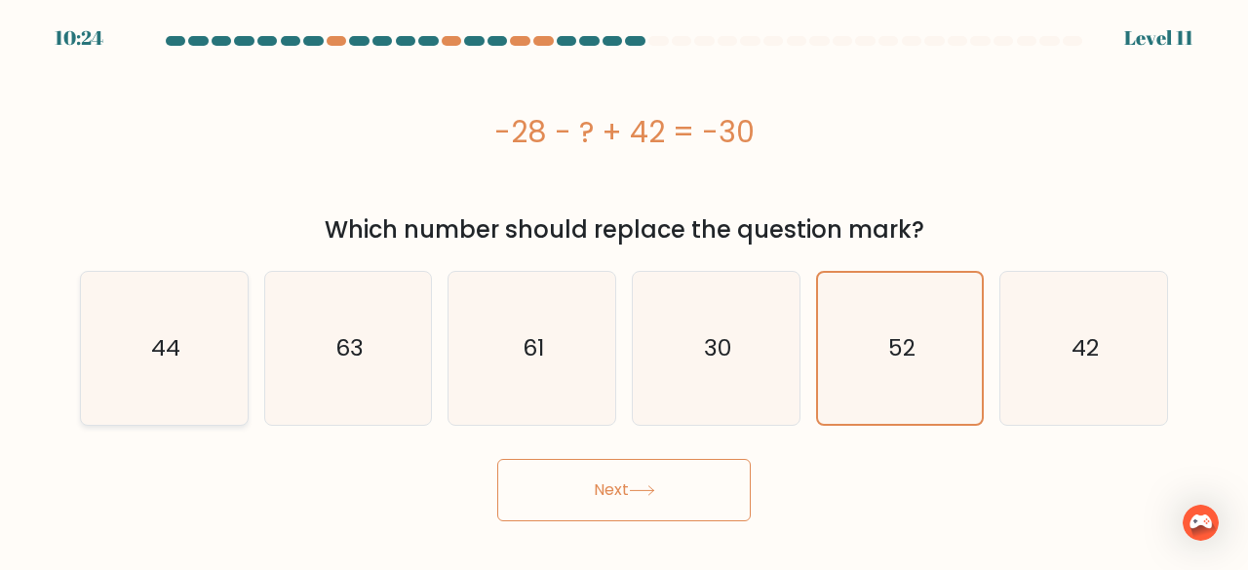
click at [203, 420] on icon "44" at bounding box center [164, 348] width 153 height 153
click at [624, 291] on input "a. 44" at bounding box center [624, 288] width 1 height 5
radio input "true"
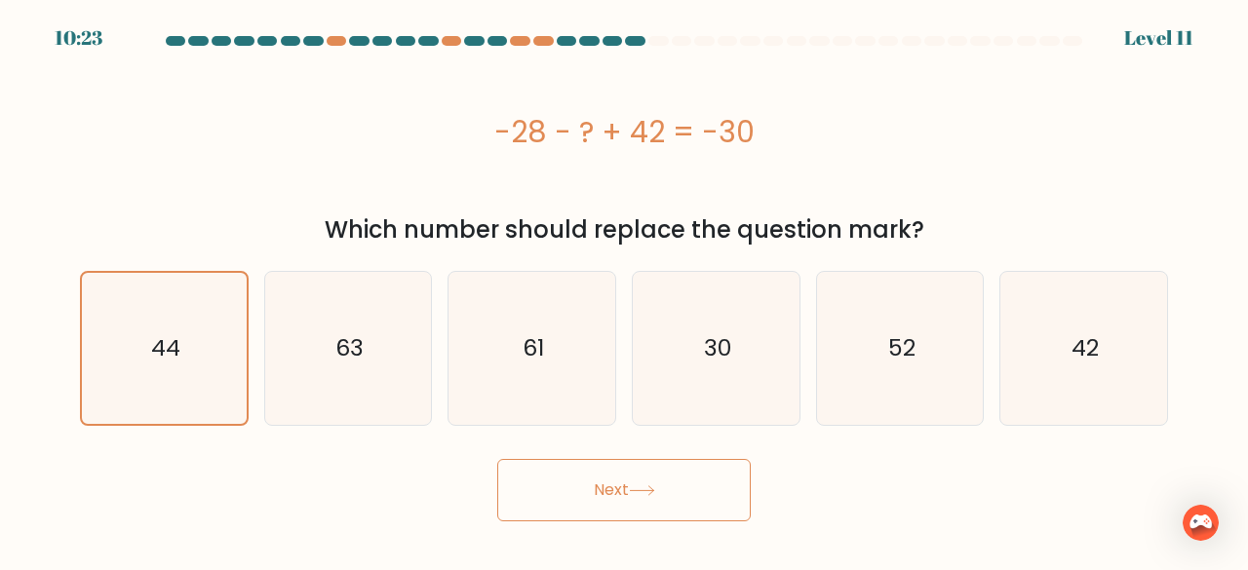
click at [669, 494] on button "Next" at bounding box center [624, 490] width 254 height 62
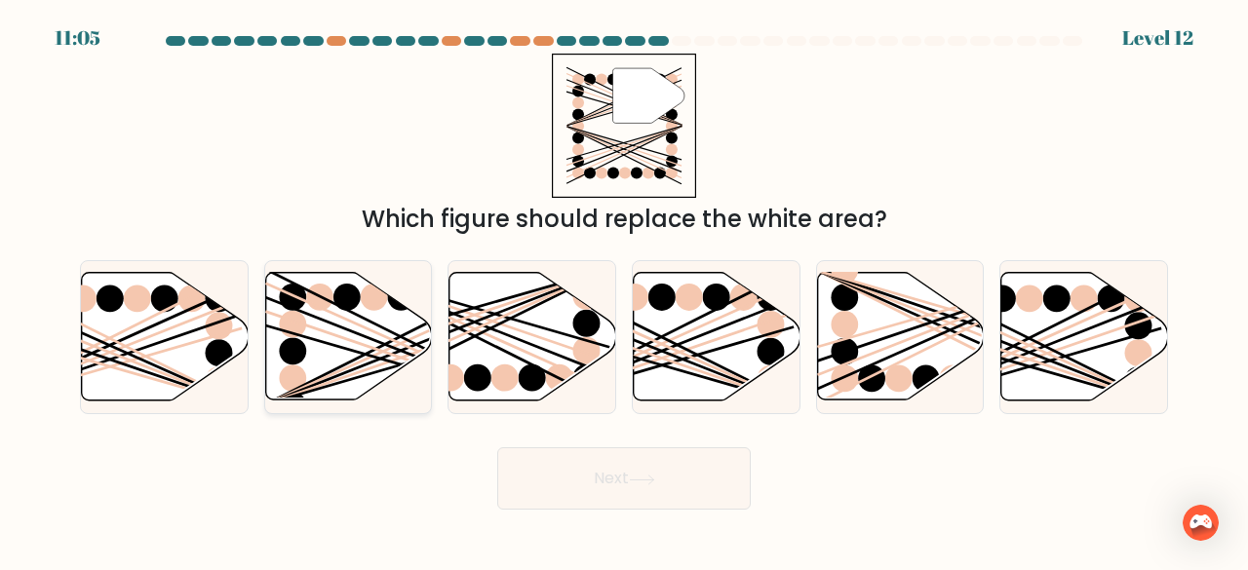
click at [344, 338] on line at bounding box center [399, 358] width 268 height 92
click at [624, 291] on input "b." at bounding box center [624, 288] width 1 height 5
radio input "true"
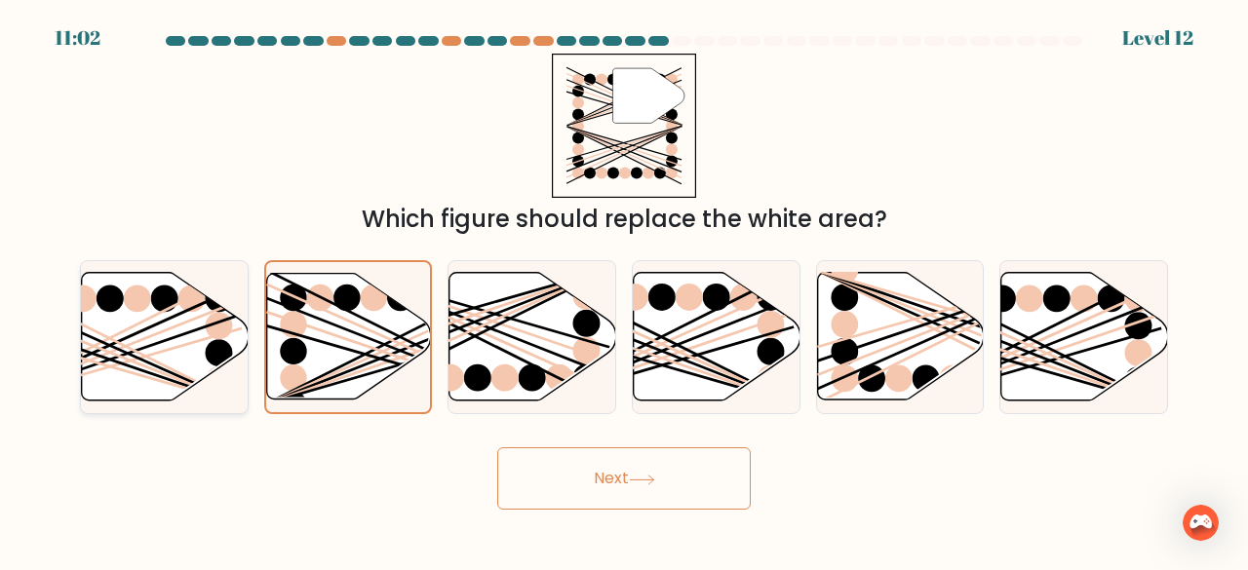
click at [129, 352] on icon at bounding box center [164, 337] width 167 height 130
click at [624, 291] on input "a." at bounding box center [624, 288] width 1 height 5
radio input "true"
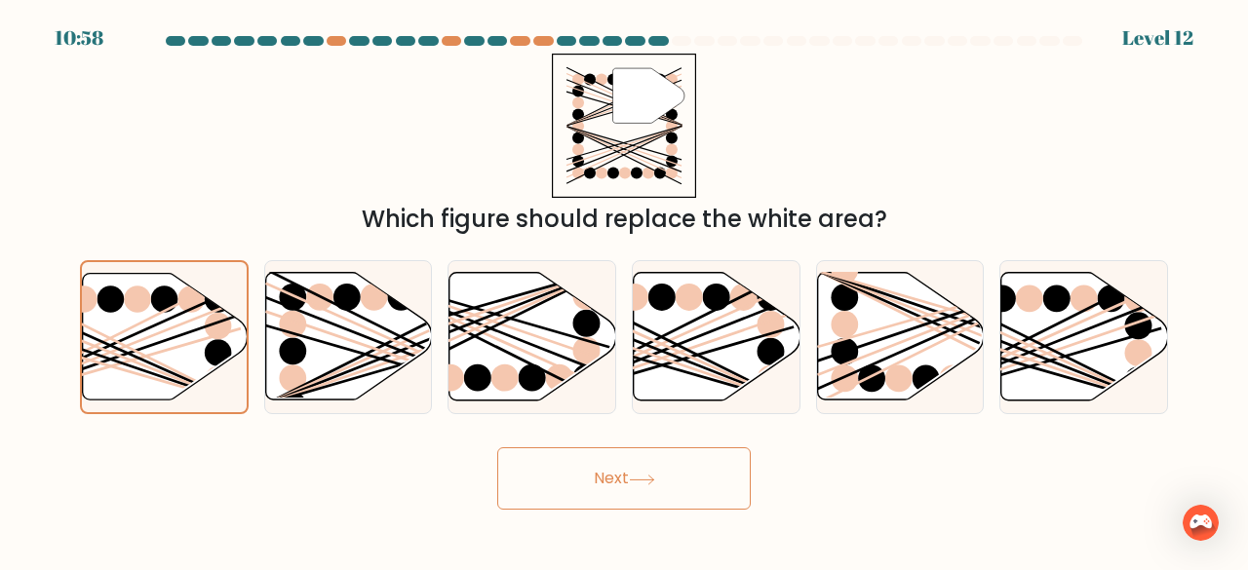
click at [696, 501] on button "Next" at bounding box center [624, 479] width 254 height 62
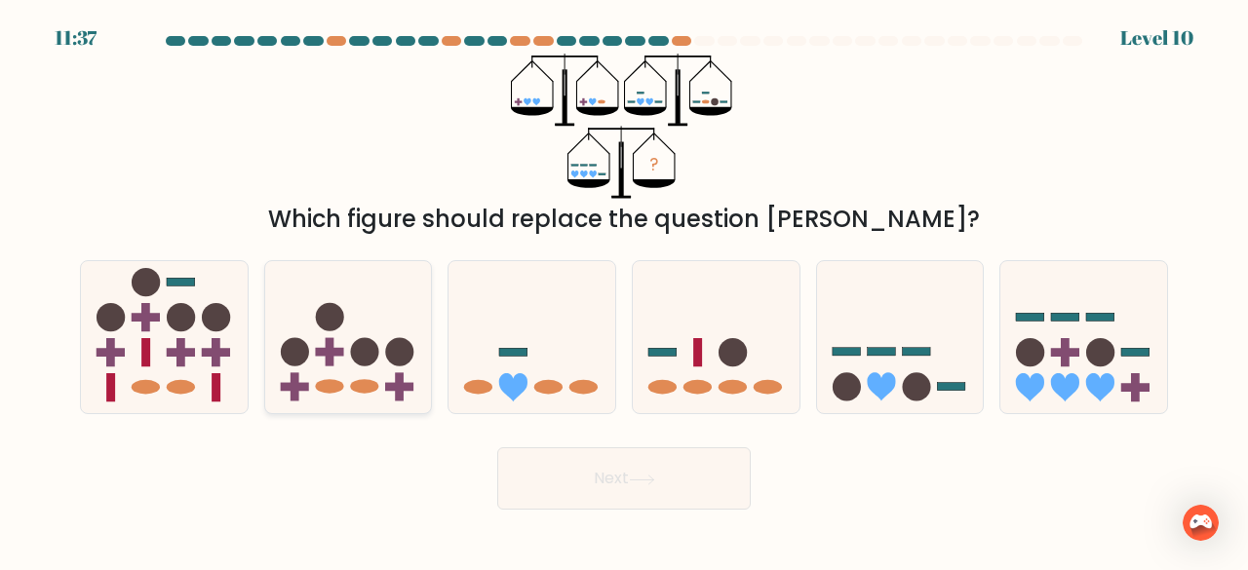
click at [355, 385] on ellipse at bounding box center [364, 387] width 28 height 15
click at [624, 291] on input "b." at bounding box center [624, 288] width 1 height 5
radio input "true"
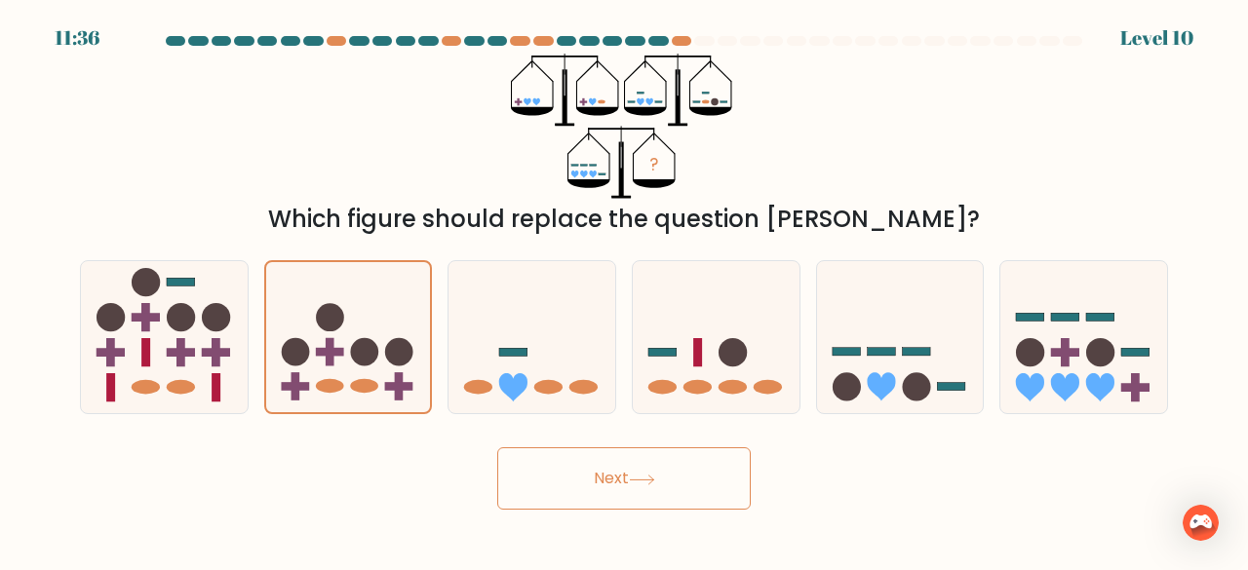
click at [634, 505] on button "Next" at bounding box center [624, 479] width 254 height 62
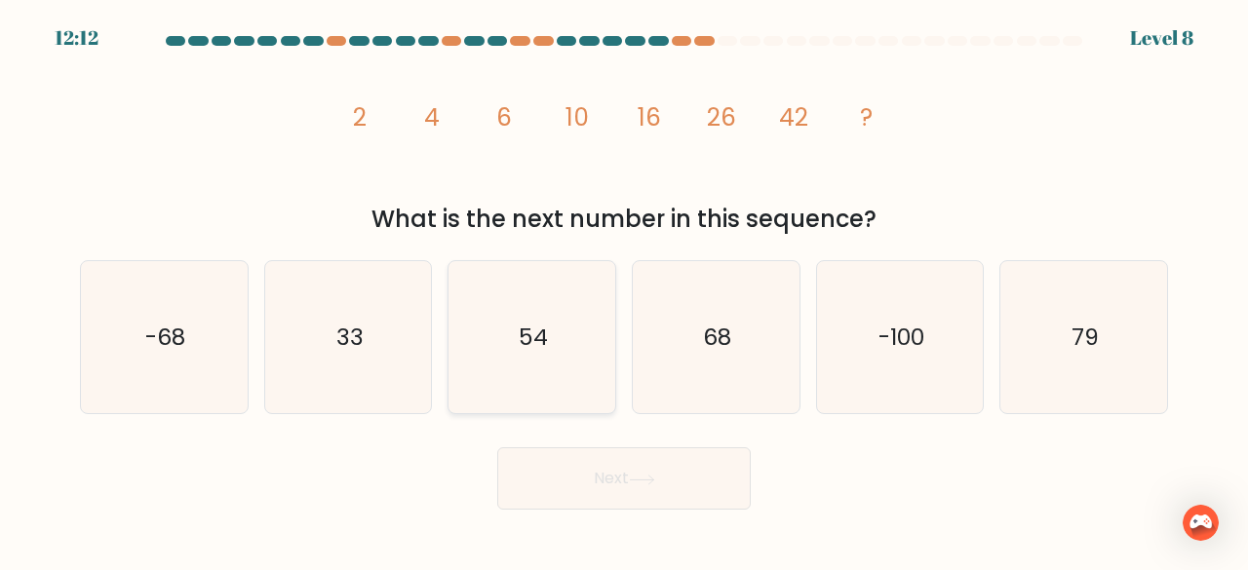
click at [554, 360] on icon "54" at bounding box center [531, 337] width 153 height 153
click at [624, 291] on input "c. 54" at bounding box center [624, 288] width 1 height 5
radio input "true"
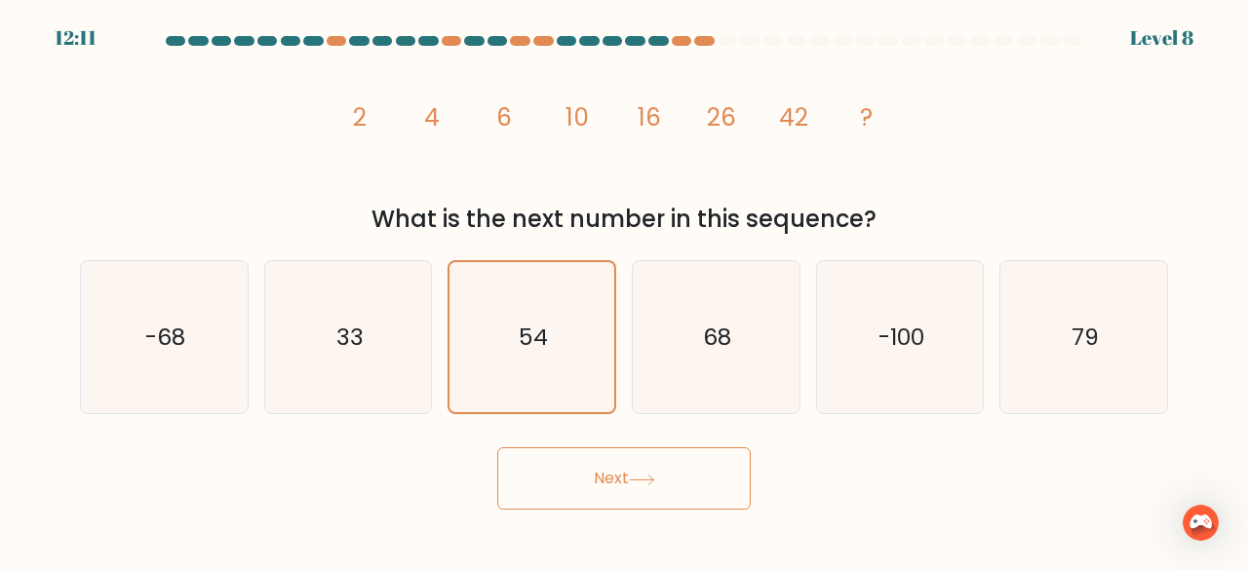
click at [620, 465] on button "Next" at bounding box center [624, 479] width 254 height 62
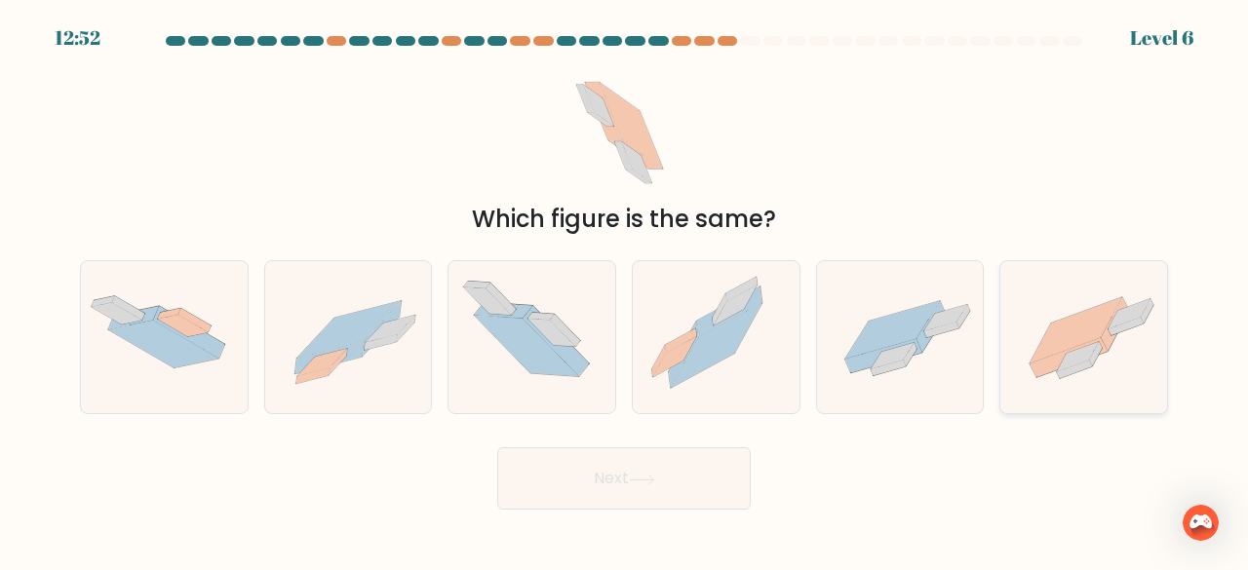
click at [1082, 346] on icon at bounding box center [1070, 357] width 78 height 39
click at [625, 291] on input "f." at bounding box center [624, 288] width 1 height 5
radio input "true"
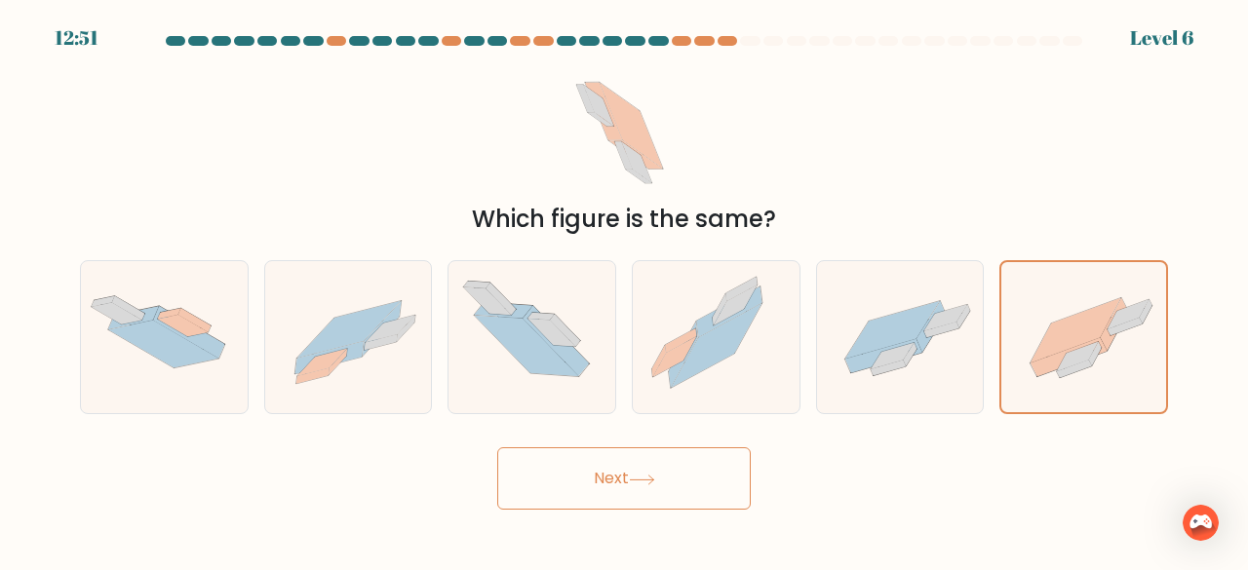
click at [648, 491] on button "Next" at bounding box center [624, 479] width 254 height 62
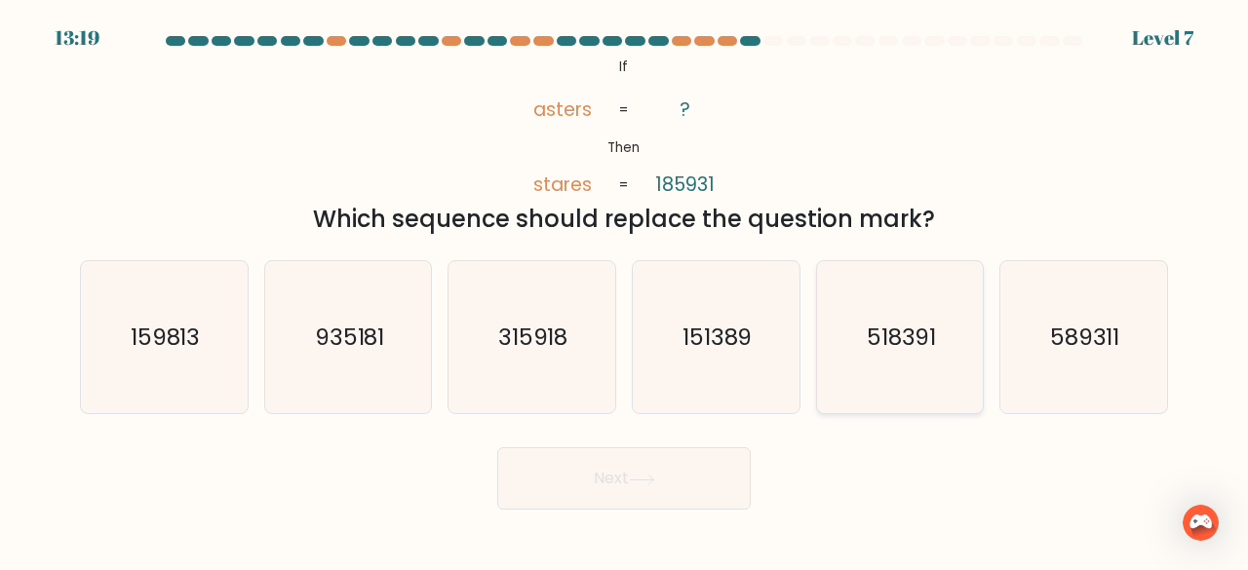
click at [940, 358] on icon "518391" at bounding box center [900, 337] width 153 height 153
click at [625, 291] on input "e. 518391" at bounding box center [624, 288] width 1 height 5
radio input "true"
click at [657, 502] on button "Next" at bounding box center [624, 479] width 254 height 62
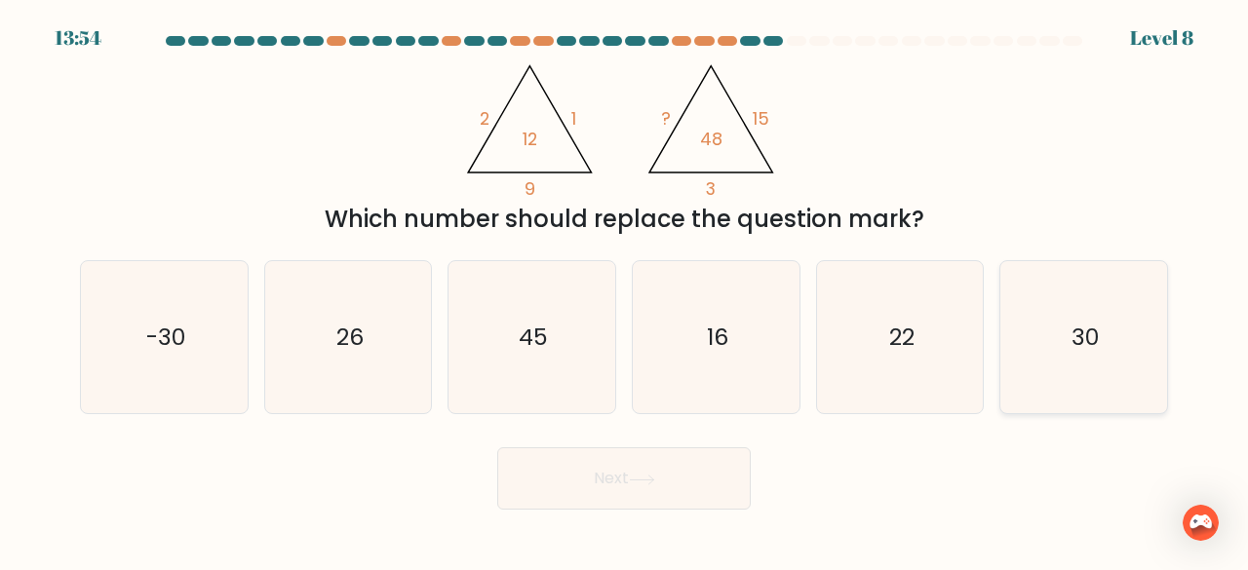
click at [1084, 340] on text "30" at bounding box center [1085, 337] width 27 height 32
click at [625, 291] on input "f. 30" at bounding box center [624, 288] width 1 height 5
radio input "true"
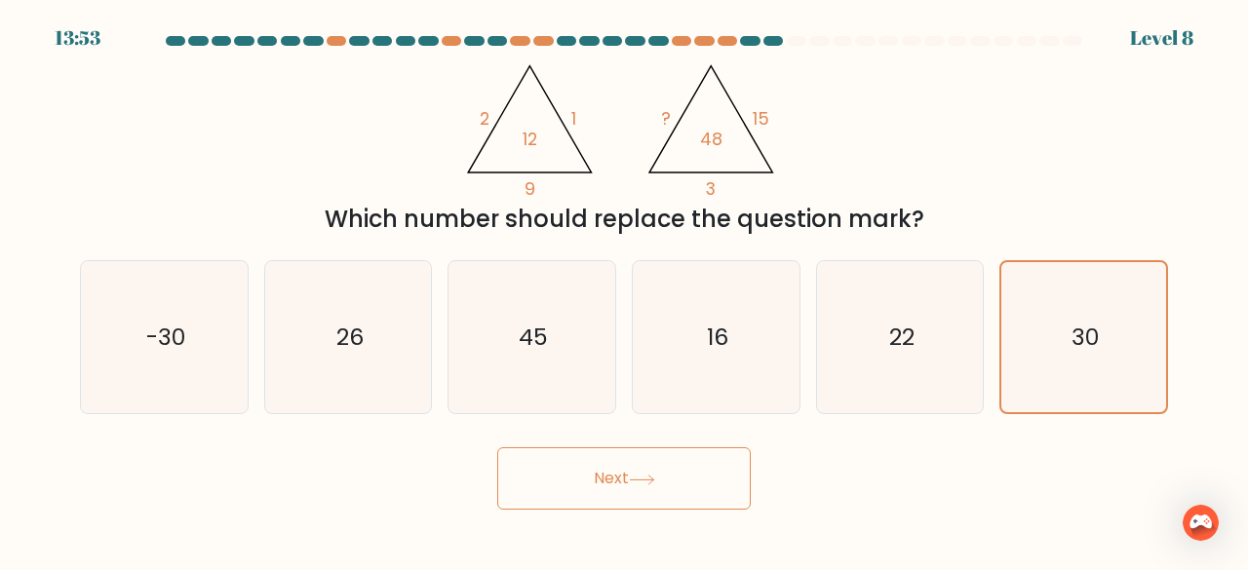
click at [651, 494] on button "Next" at bounding box center [624, 479] width 254 height 62
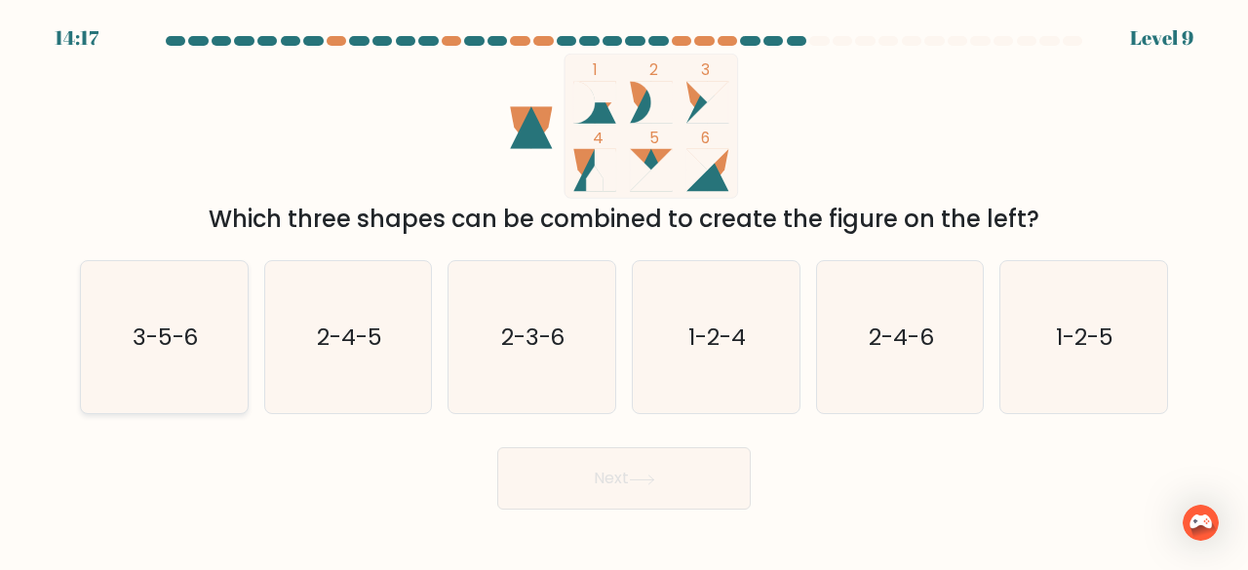
click at [211, 386] on icon "3-5-6" at bounding box center [164, 337] width 153 height 153
click at [624, 291] on input "a. 3-5-6" at bounding box center [624, 288] width 1 height 5
radio input "true"
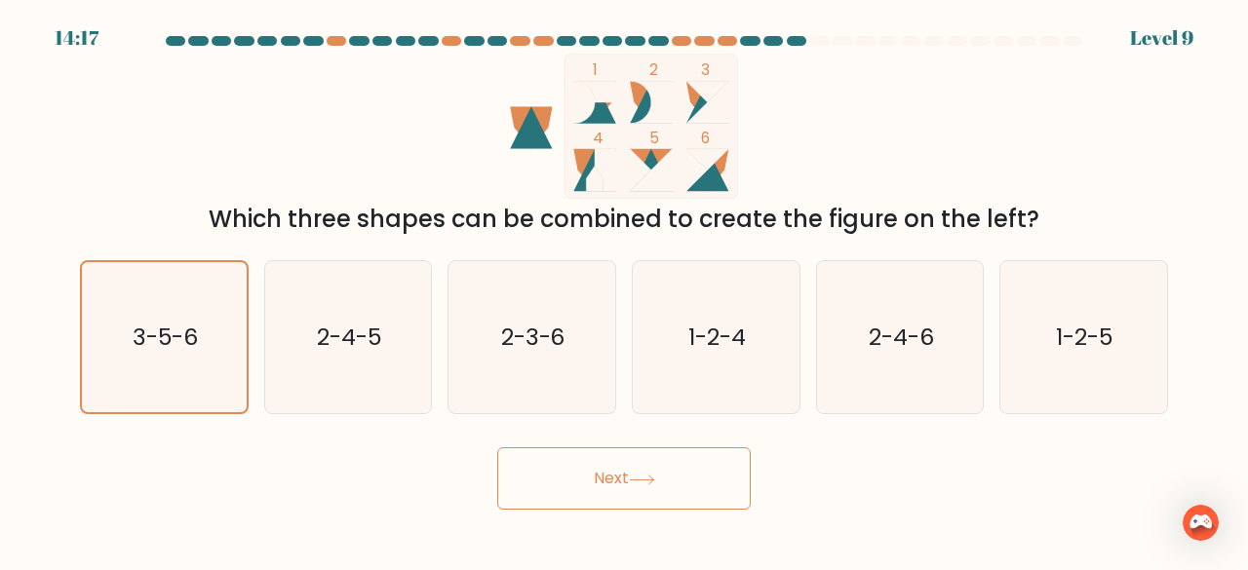
click at [641, 479] on icon at bounding box center [642, 480] width 26 height 11
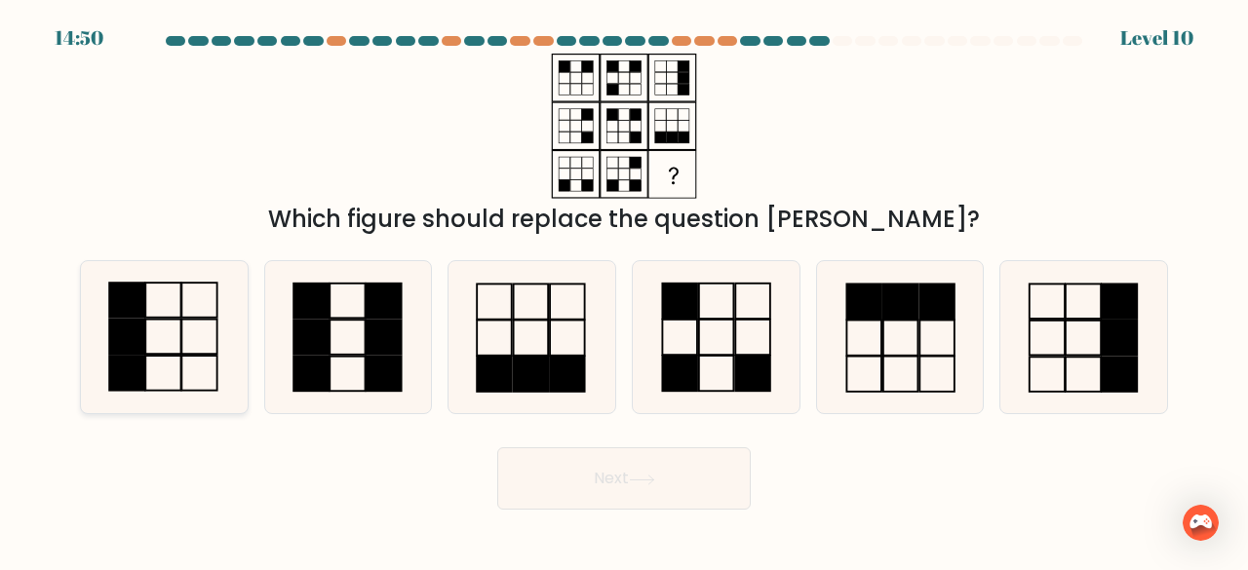
click at [164, 340] on icon at bounding box center [164, 337] width 153 height 153
click at [624, 291] on input "a." at bounding box center [624, 288] width 1 height 5
radio input "true"
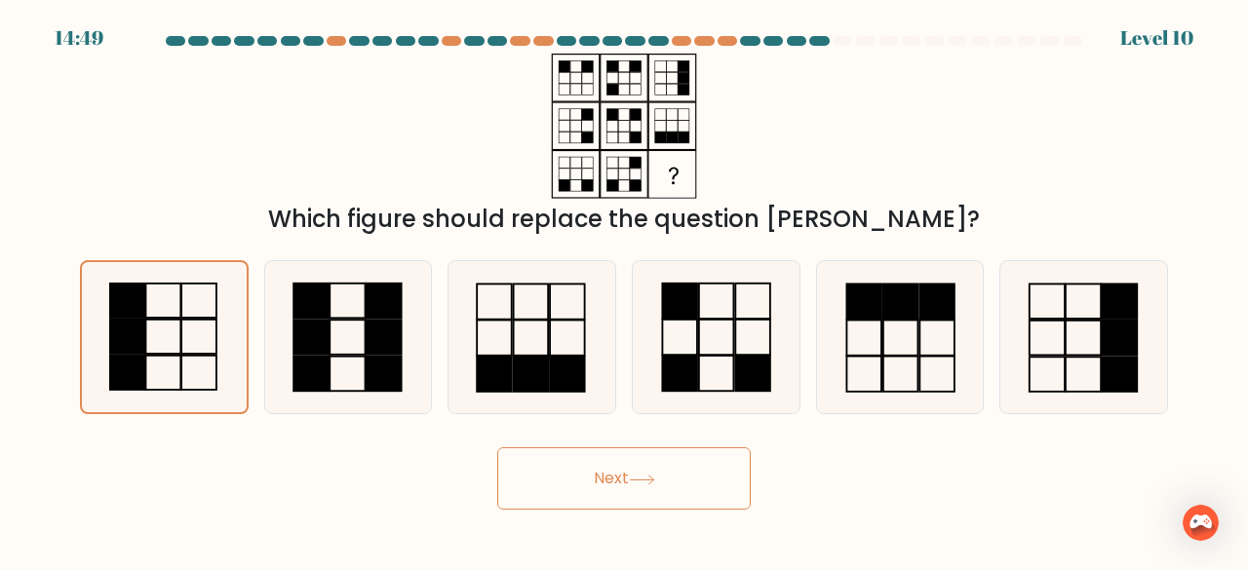
click at [640, 498] on button "Next" at bounding box center [624, 479] width 254 height 62
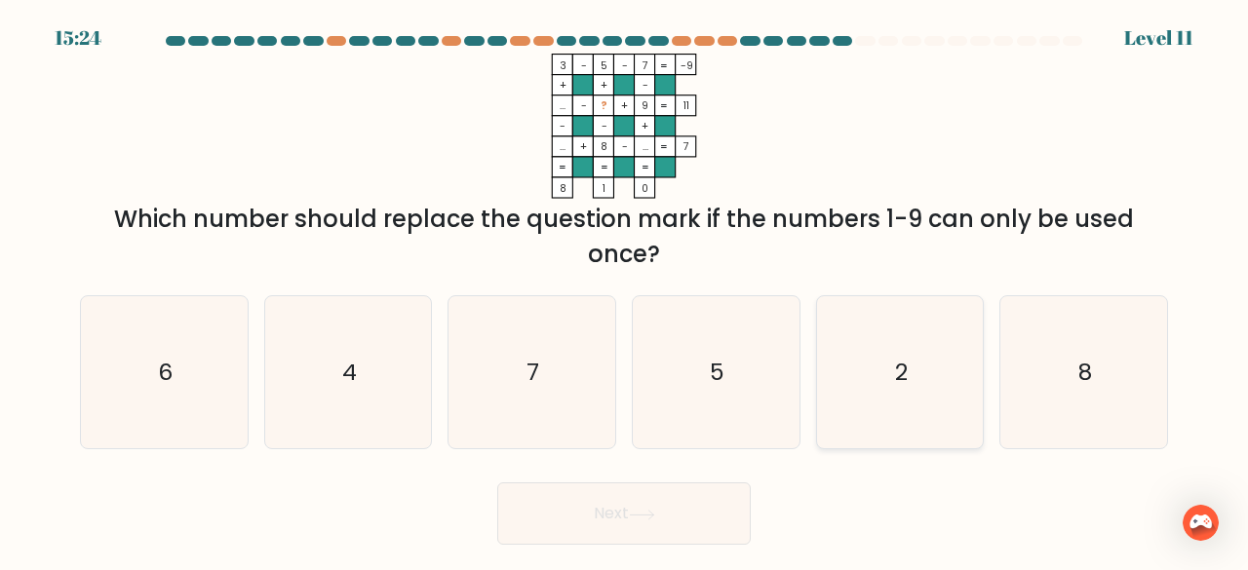
click at [866, 376] on icon "2" at bounding box center [900, 372] width 153 height 153
click at [625, 291] on input "e. 2" at bounding box center [624, 288] width 1 height 5
radio input "true"
click at [682, 518] on button "Next" at bounding box center [624, 514] width 254 height 62
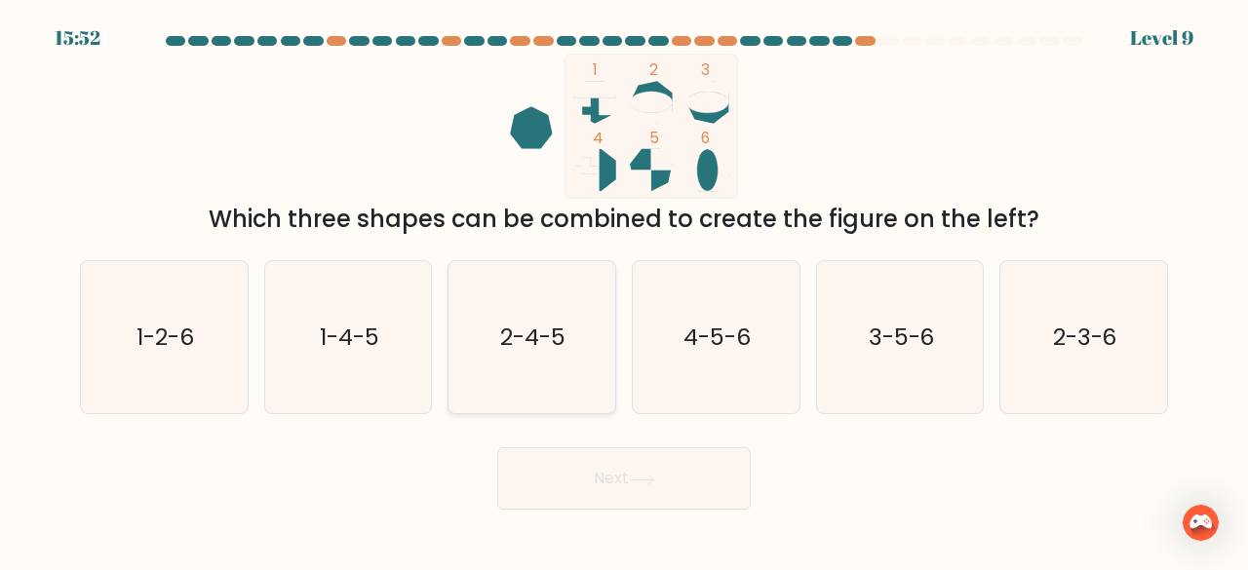
click at [561, 331] on text "2-4-5" at bounding box center [533, 337] width 65 height 32
click at [624, 291] on input "c. 2-4-5" at bounding box center [624, 288] width 1 height 5
radio input "true"
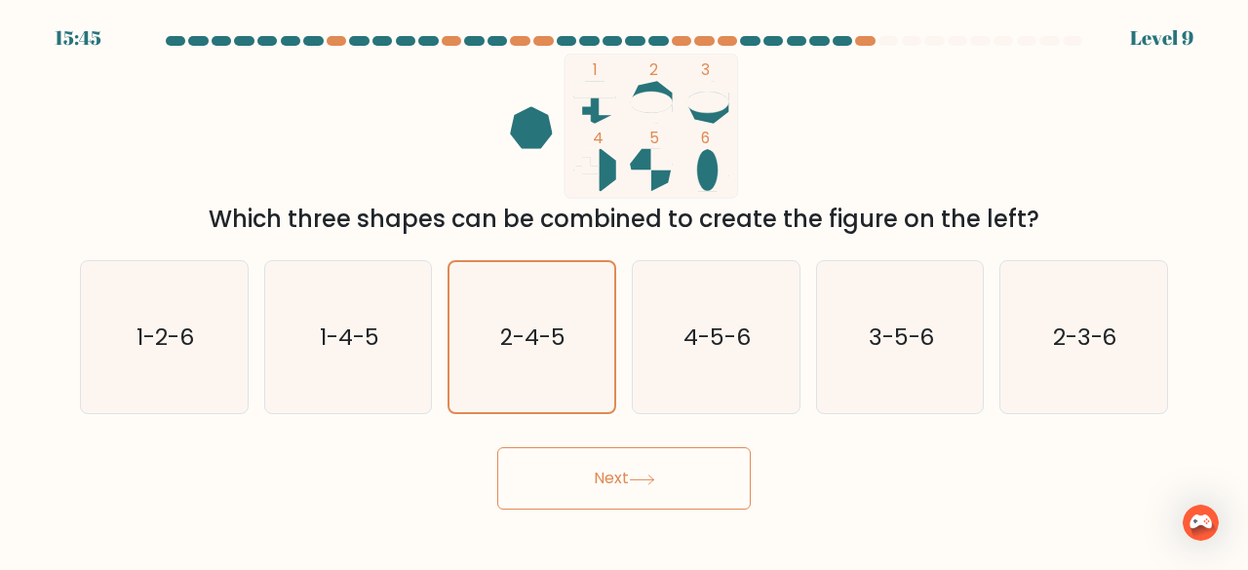
click at [616, 491] on button "Next" at bounding box center [624, 479] width 254 height 62
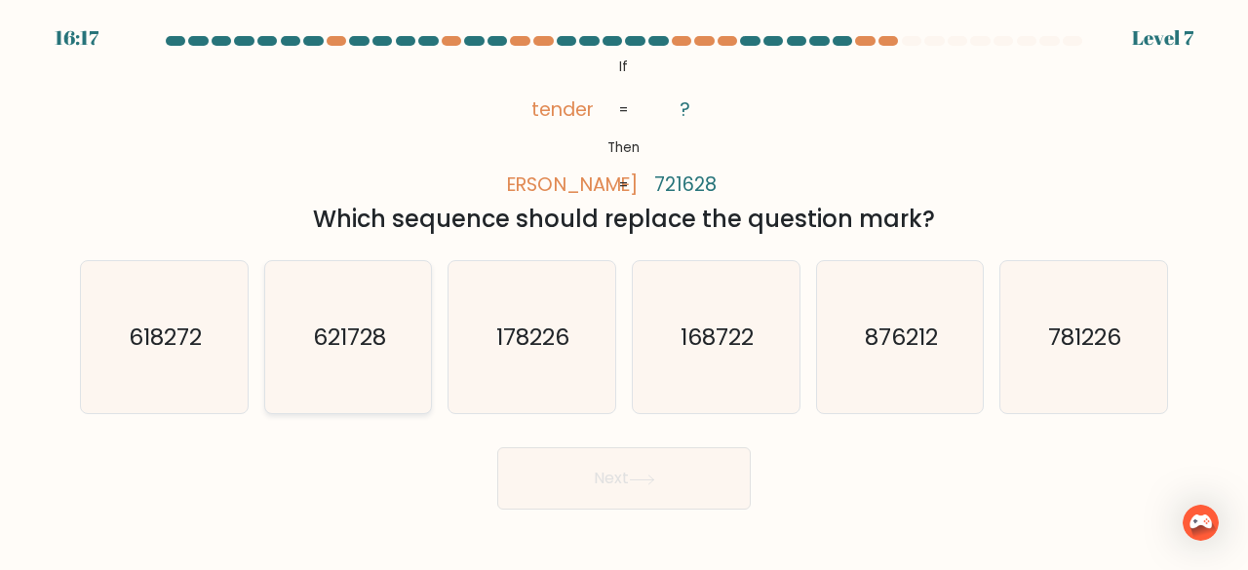
click at [285, 366] on icon "621728" at bounding box center [348, 337] width 153 height 153
click at [624, 291] on input "b. 621728" at bounding box center [624, 288] width 1 height 5
radio input "true"
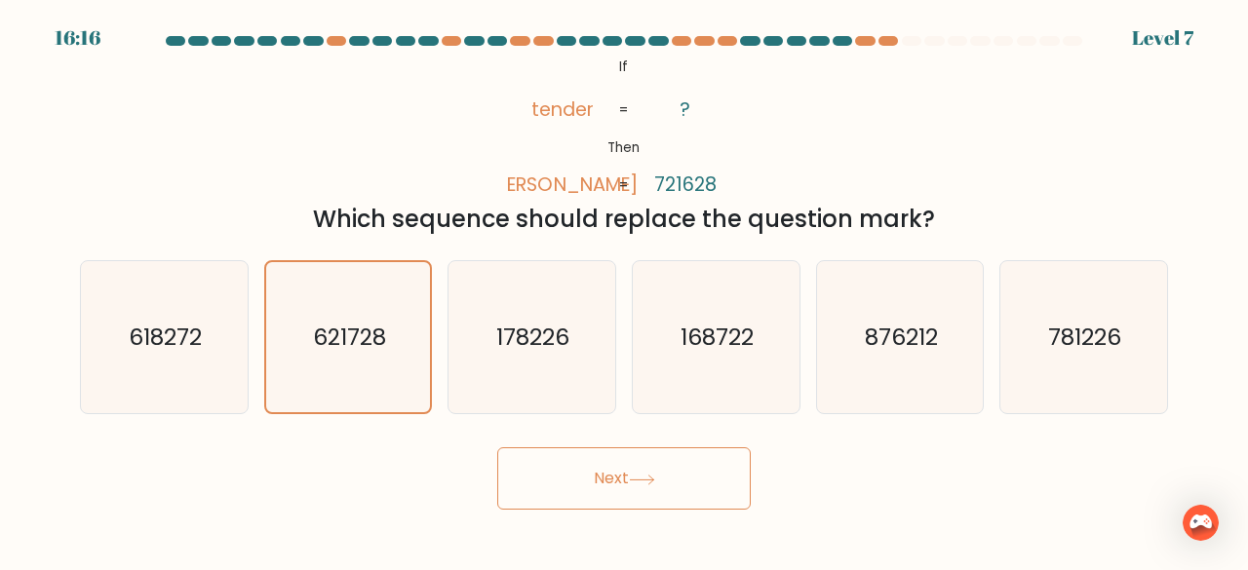
click at [596, 463] on button "Next" at bounding box center [624, 479] width 254 height 62
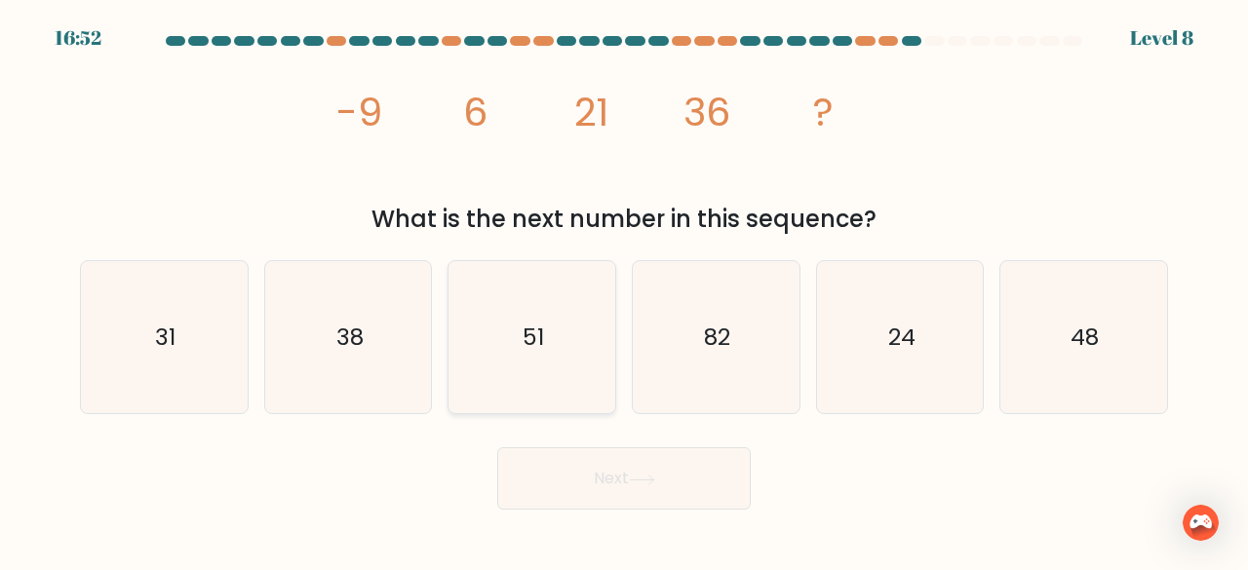
click at [469, 373] on icon "51" at bounding box center [531, 337] width 153 height 153
click at [624, 291] on input "c. 51" at bounding box center [624, 288] width 1 height 5
radio input "true"
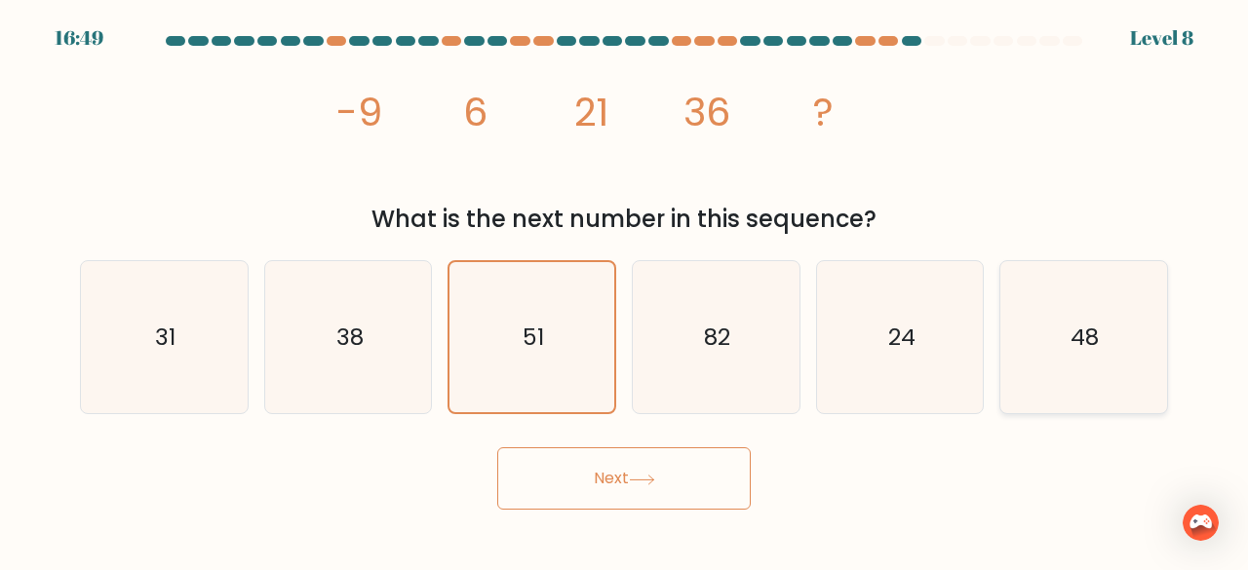
drag, startPoint x: 1055, startPoint y: 350, endPoint x: 1036, endPoint y: 381, distance: 36.8
click at [1056, 352] on icon "48" at bounding box center [1083, 337] width 153 height 153
click at [625, 291] on input "f. 48" at bounding box center [624, 288] width 1 height 5
radio input "true"
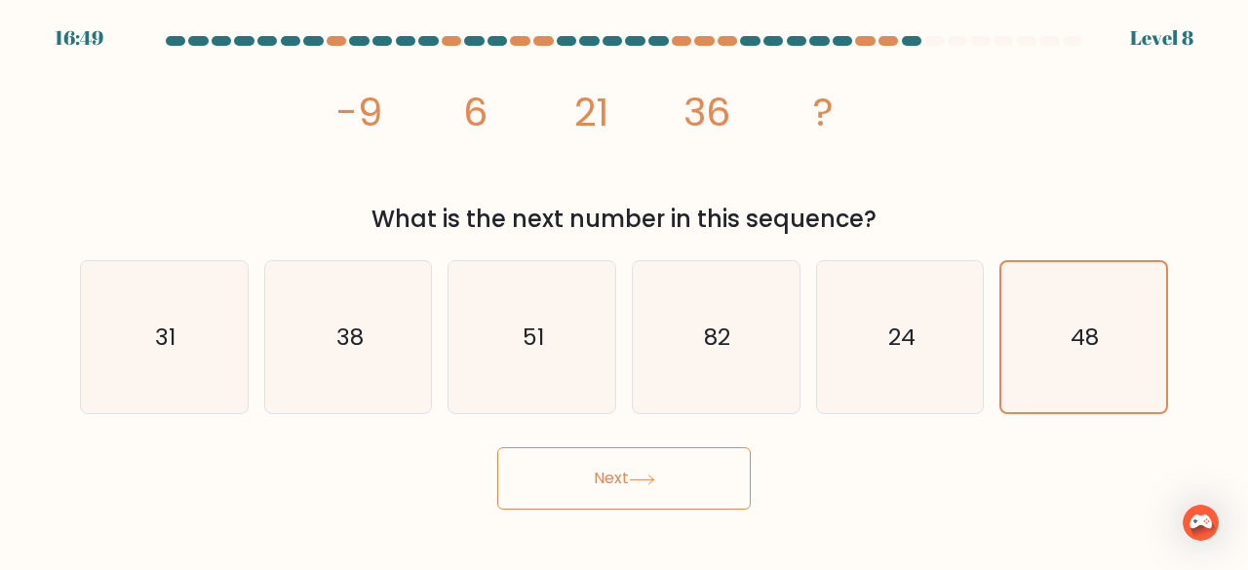
click at [713, 471] on button "Next" at bounding box center [624, 479] width 254 height 62
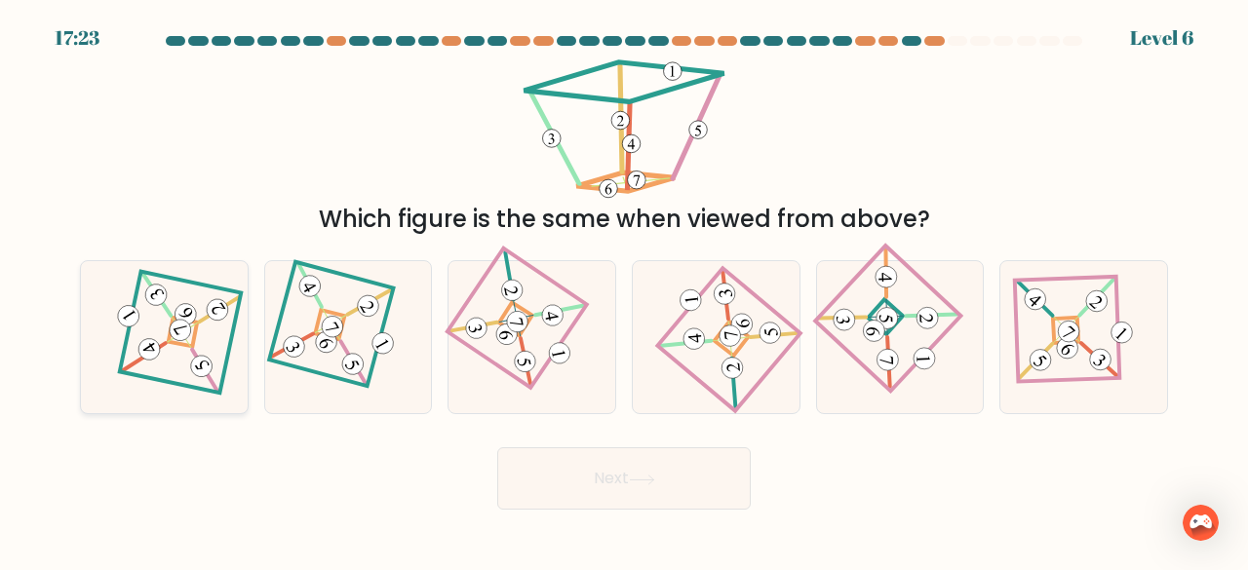
click at [211, 346] on icon at bounding box center [164, 337] width 106 height 122
click at [624, 291] on input "a." at bounding box center [624, 288] width 1 height 5
radio input "true"
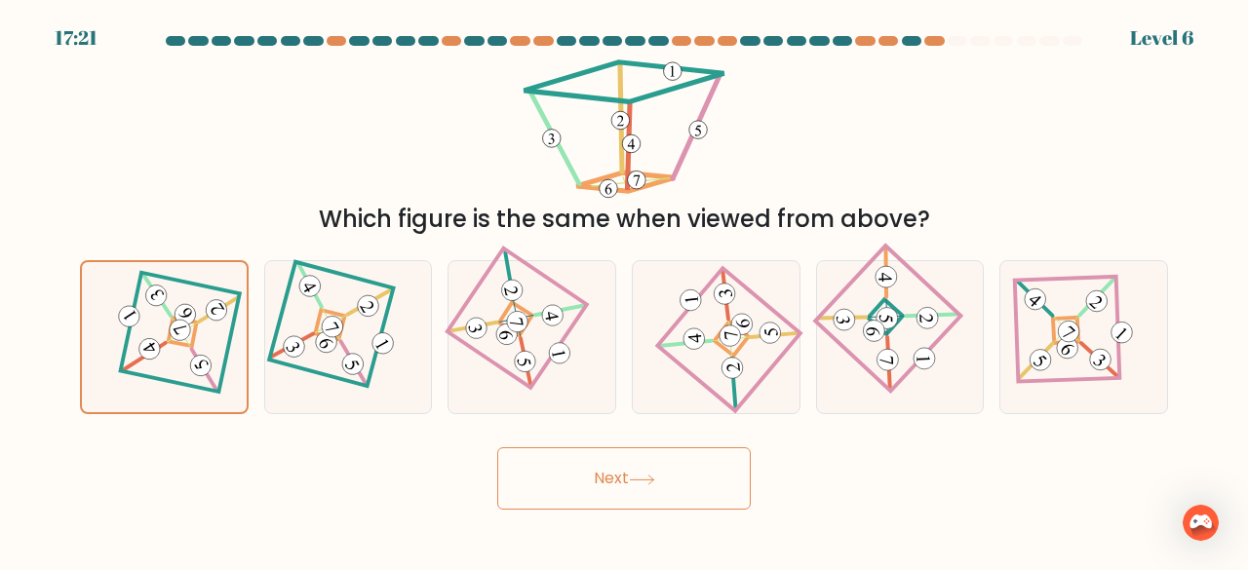
click at [587, 508] on button "Next" at bounding box center [624, 479] width 254 height 62
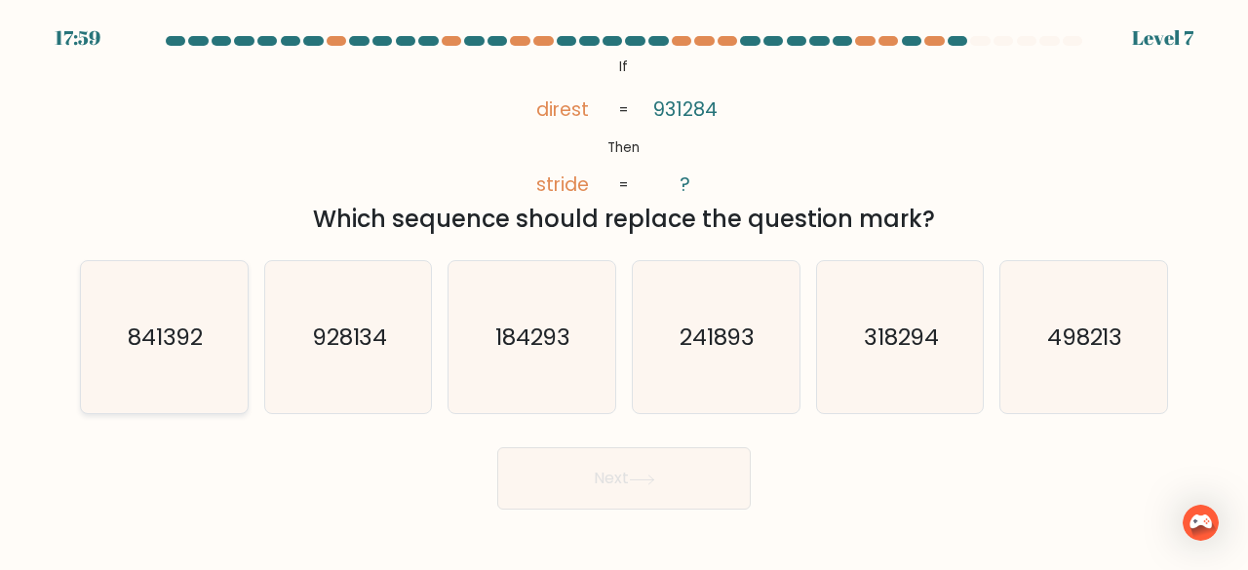
click at [215, 328] on icon "841392" at bounding box center [164, 337] width 153 height 153
click at [624, 291] on input "a. 841392" at bounding box center [624, 288] width 1 height 5
radio input "true"
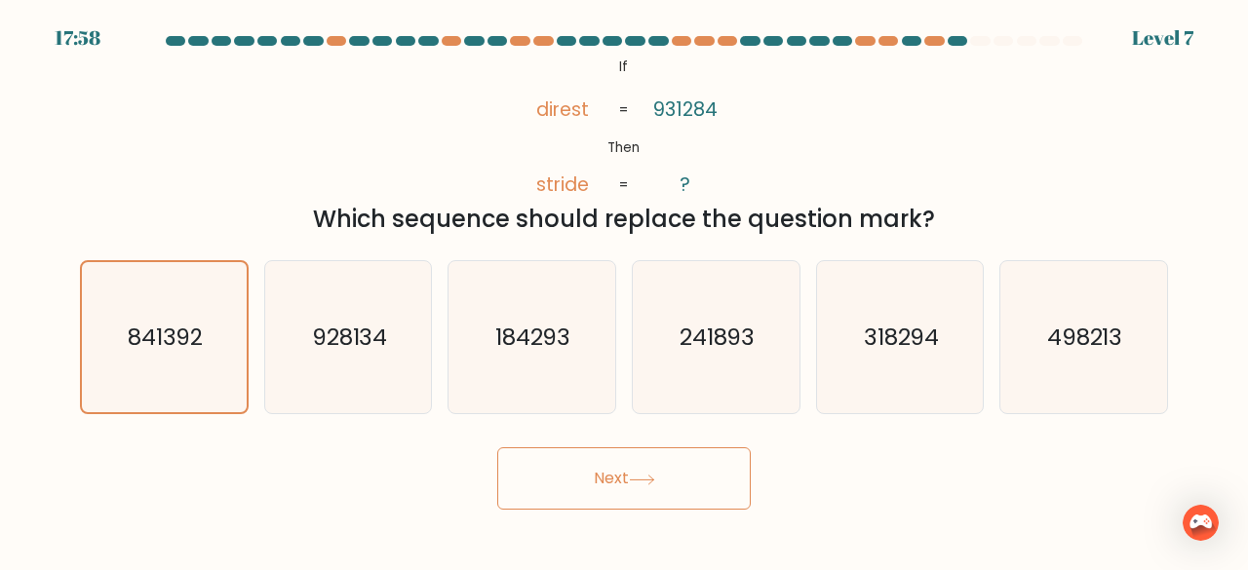
click at [683, 489] on button "Next" at bounding box center [624, 479] width 254 height 62
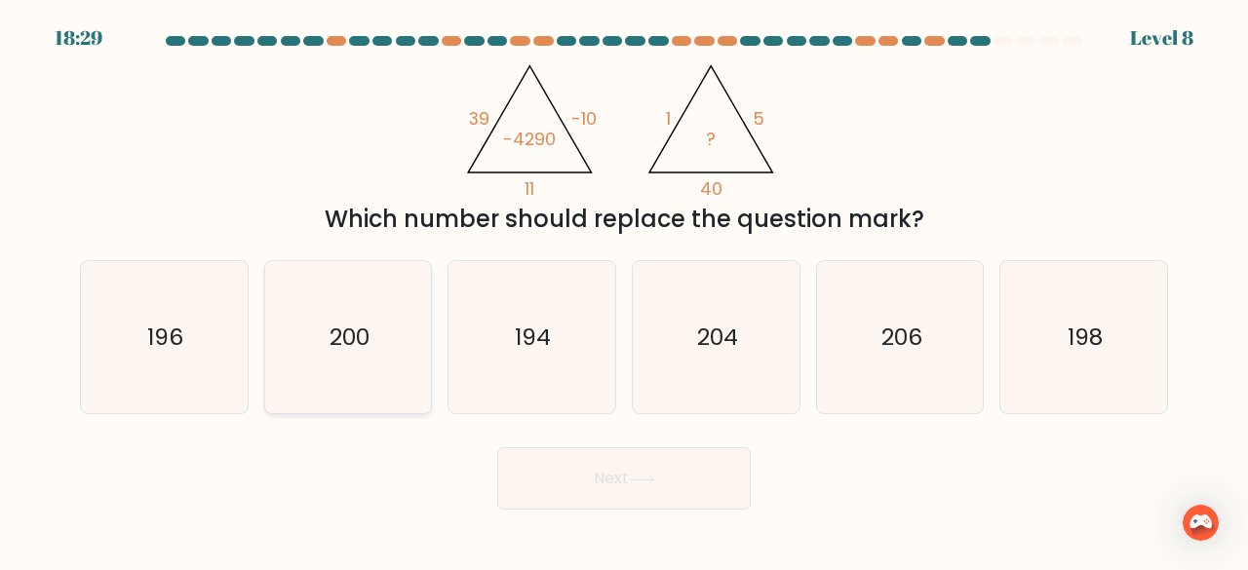
click at [399, 302] on icon "200" at bounding box center [348, 337] width 153 height 153
click at [624, 291] on input "b. 200" at bounding box center [624, 288] width 1 height 5
radio input "true"
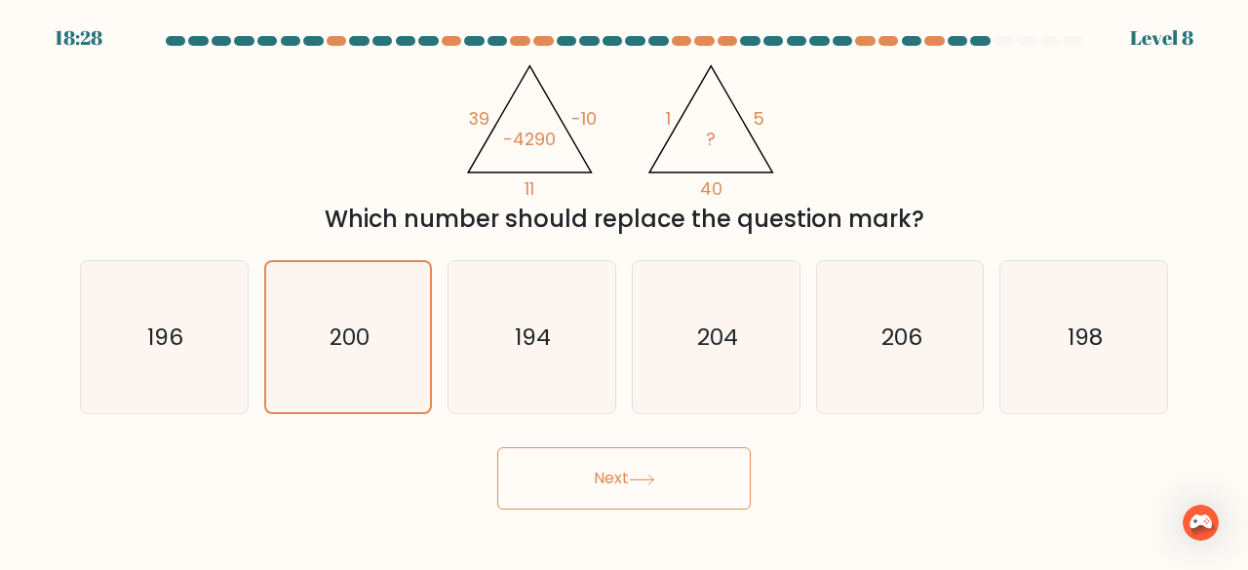
click at [565, 484] on button "Next" at bounding box center [624, 479] width 254 height 62
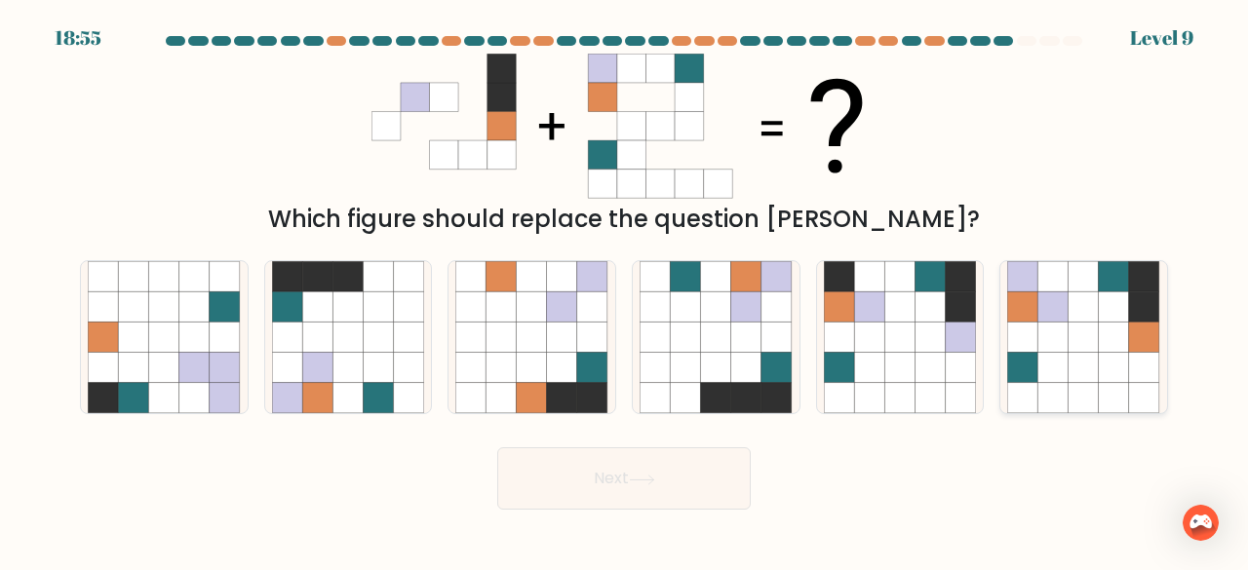
click at [1148, 323] on icon at bounding box center [1144, 338] width 30 height 30
click at [625, 291] on input "f." at bounding box center [624, 288] width 1 height 5
radio input "true"
click at [687, 467] on button "Next" at bounding box center [624, 479] width 254 height 62
click at [1112, 409] on icon at bounding box center [1114, 397] width 30 height 30
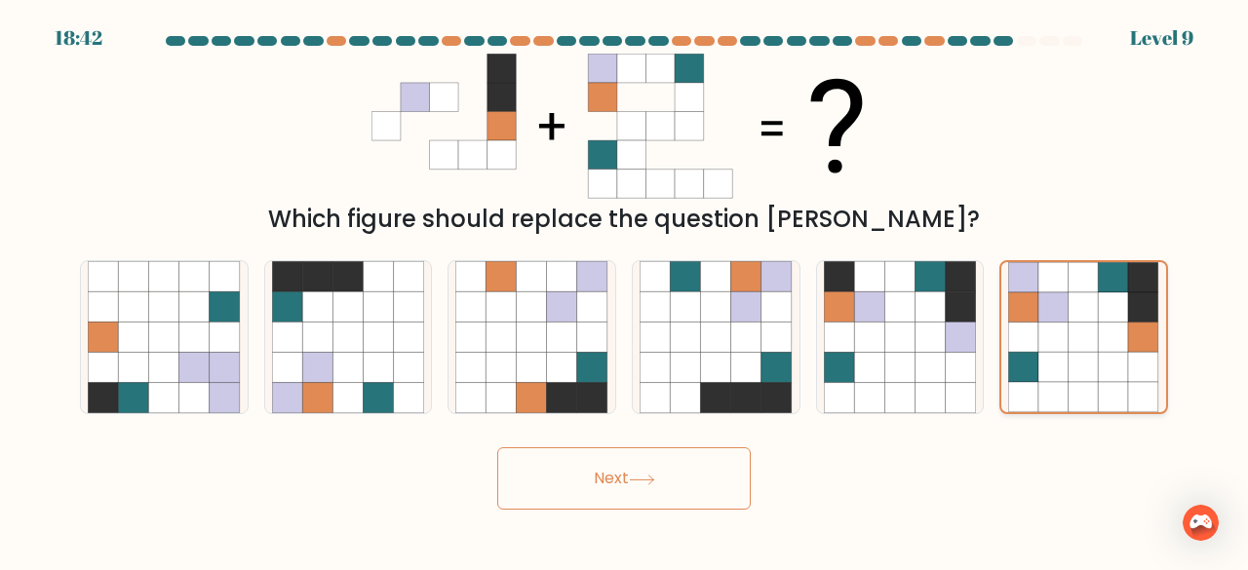
click at [625, 291] on input "f." at bounding box center [624, 288] width 1 height 5
click at [697, 491] on button "Next" at bounding box center [624, 479] width 254 height 62
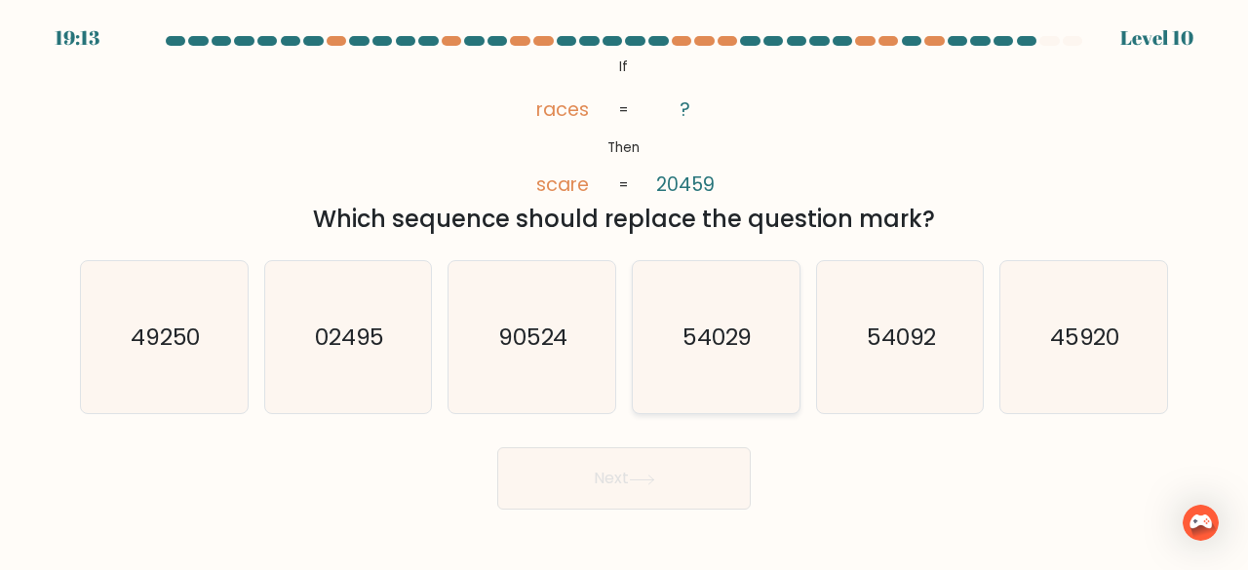
click at [702, 334] on text "54029" at bounding box center [718, 337] width 70 height 32
click at [625, 291] on input "d. 54029" at bounding box center [624, 288] width 1 height 5
radio input "true"
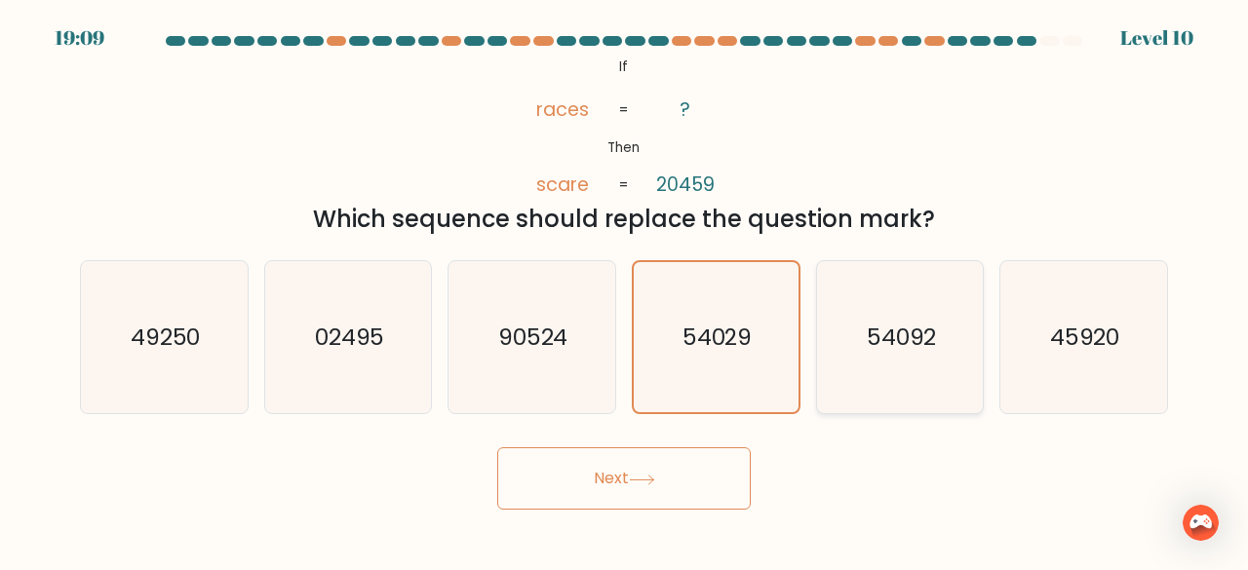
click at [845, 341] on icon "54092" at bounding box center [900, 337] width 153 height 153
click at [625, 291] on input "e. 54092" at bounding box center [624, 288] width 1 height 5
radio input "true"
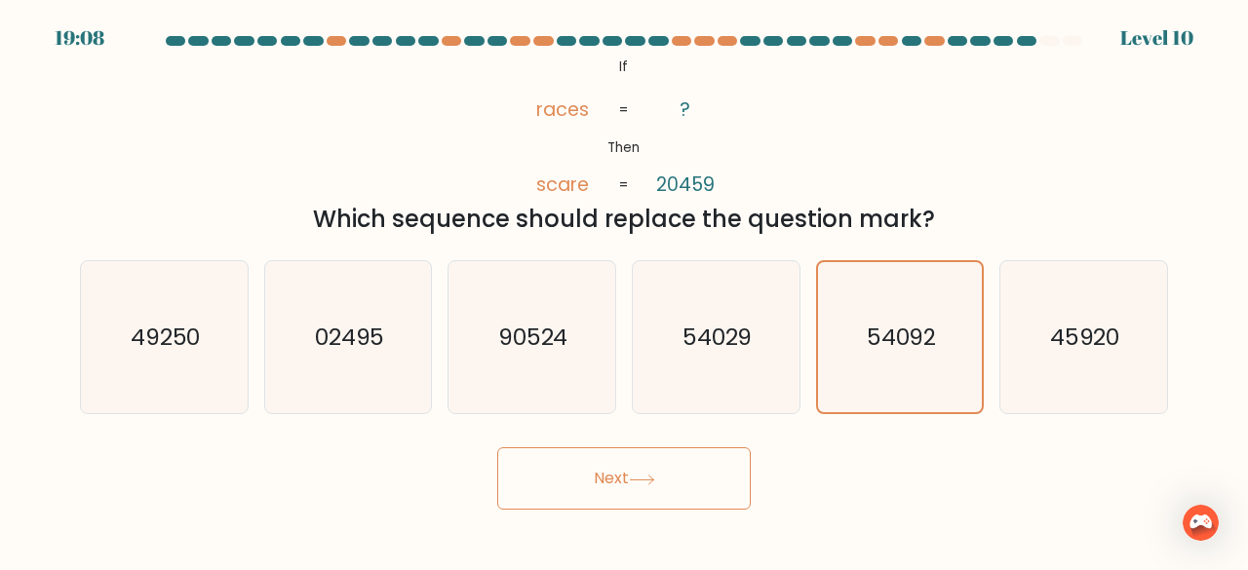
click at [573, 464] on button "Next" at bounding box center [624, 479] width 254 height 62
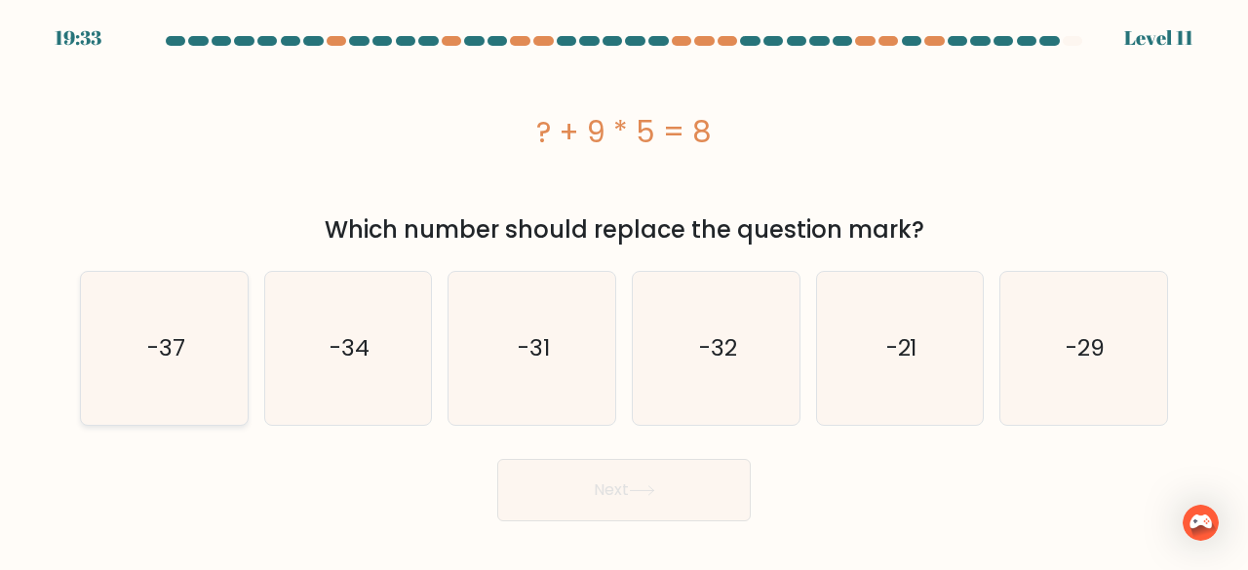
click at [229, 379] on icon "-37" at bounding box center [164, 348] width 153 height 153
click at [624, 291] on input "a. -37" at bounding box center [624, 288] width 1 height 5
radio input "true"
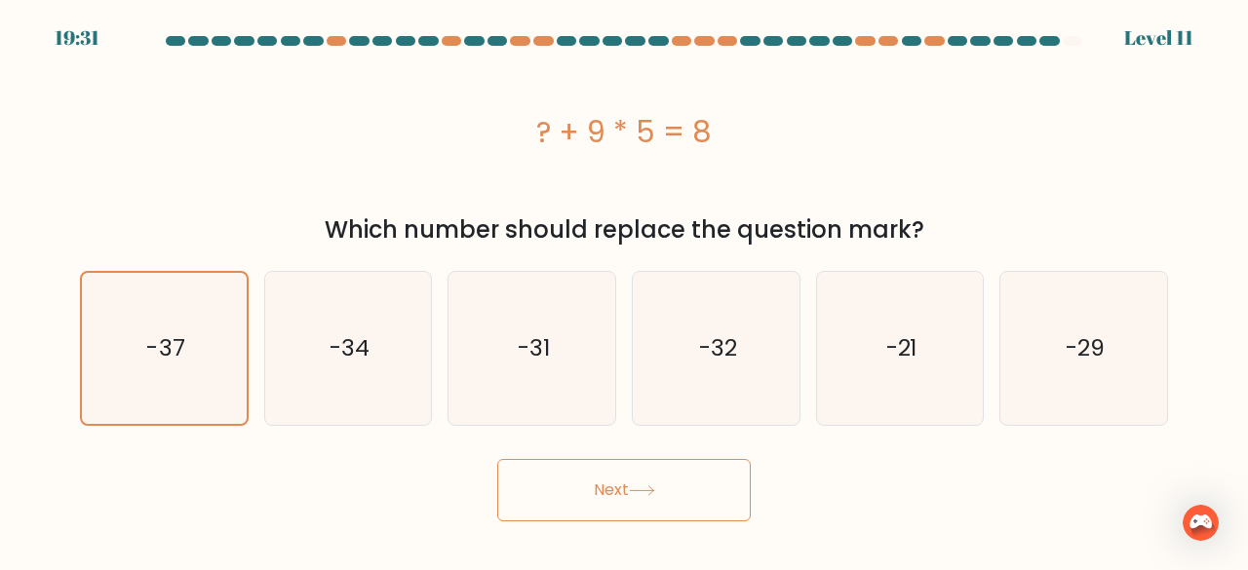
click at [603, 504] on button "Next" at bounding box center [624, 490] width 254 height 62
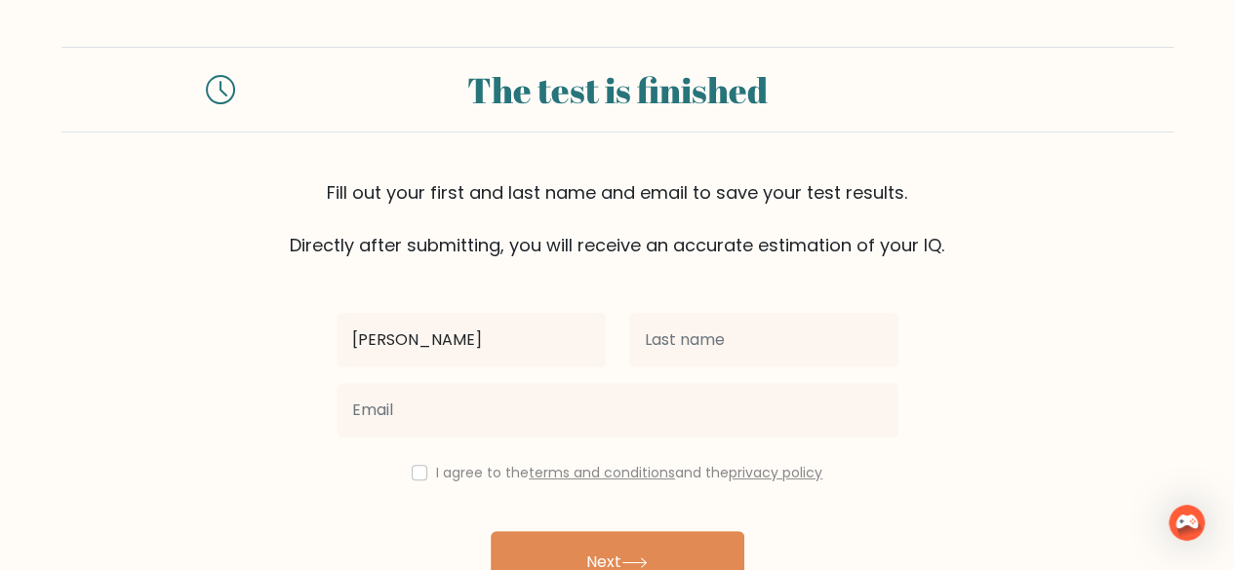
type input "[PERSON_NAME]"
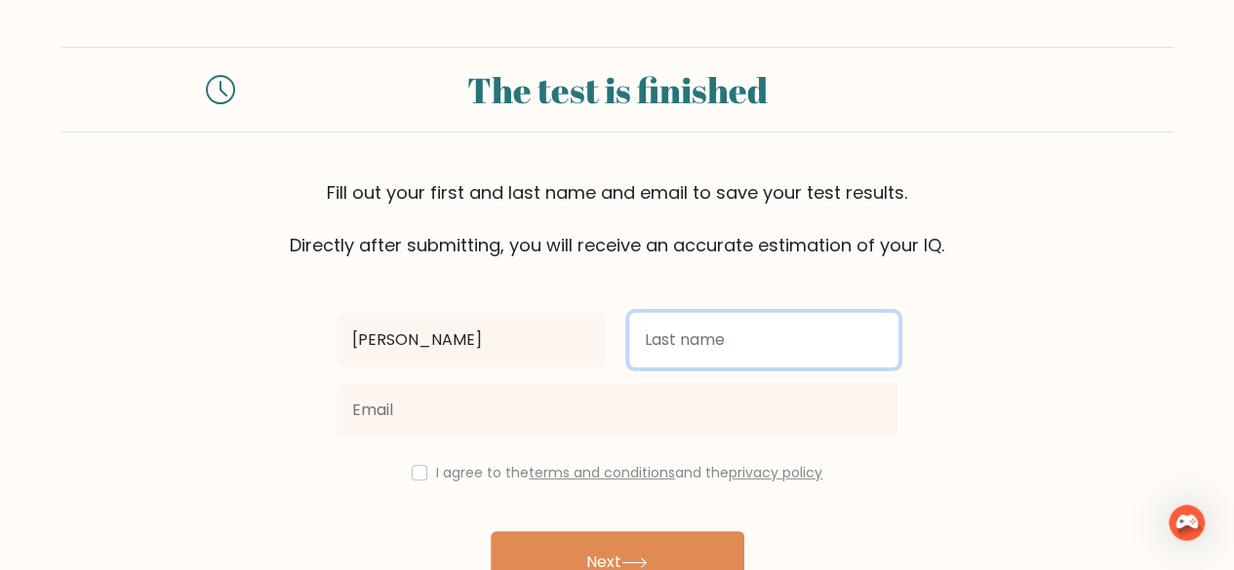
click at [885, 335] on input "text" at bounding box center [763, 340] width 269 height 55
type input "[PERSON_NAME]"
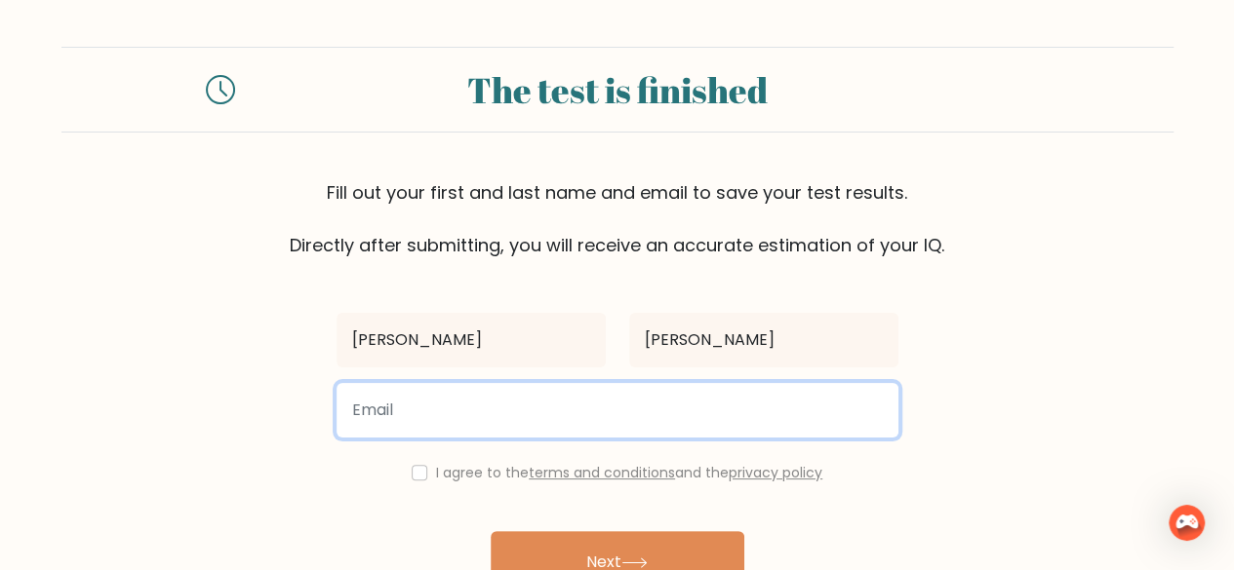
click at [554, 413] on input "email" at bounding box center [617, 410] width 562 height 55
type input "[EMAIL_ADDRESS][DOMAIN_NAME]"
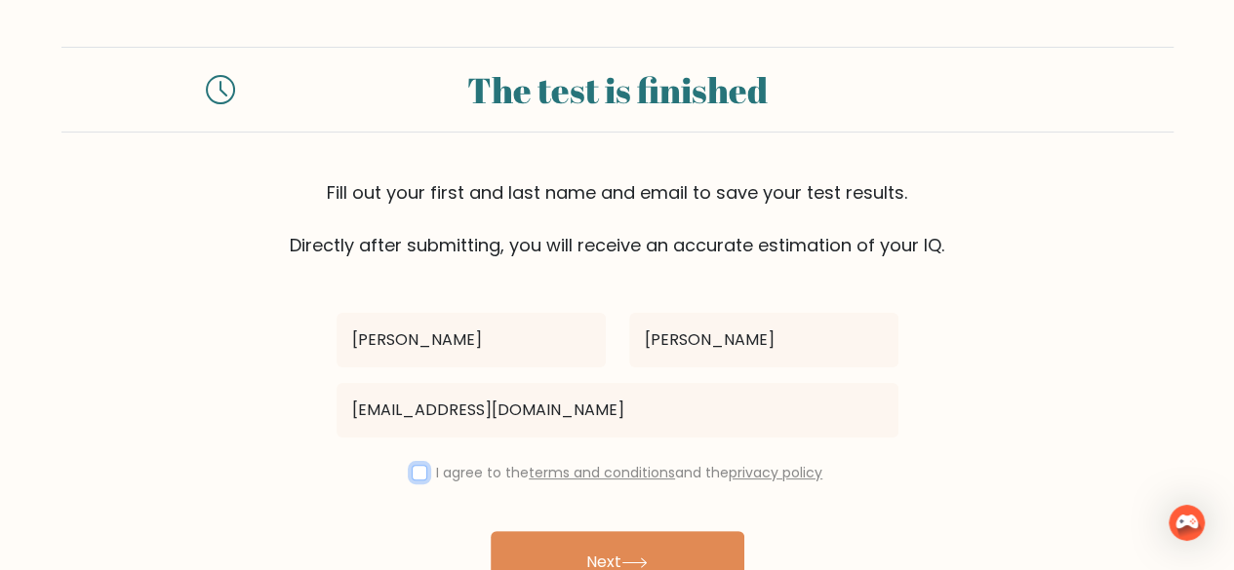
drag, startPoint x: 415, startPoint y: 472, endPoint x: 480, endPoint y: 468, distance: 64.5
click at [415, 472] on input "checkbox" at bounding box center [420, 473] width 16 height 16
checkbox input "true"
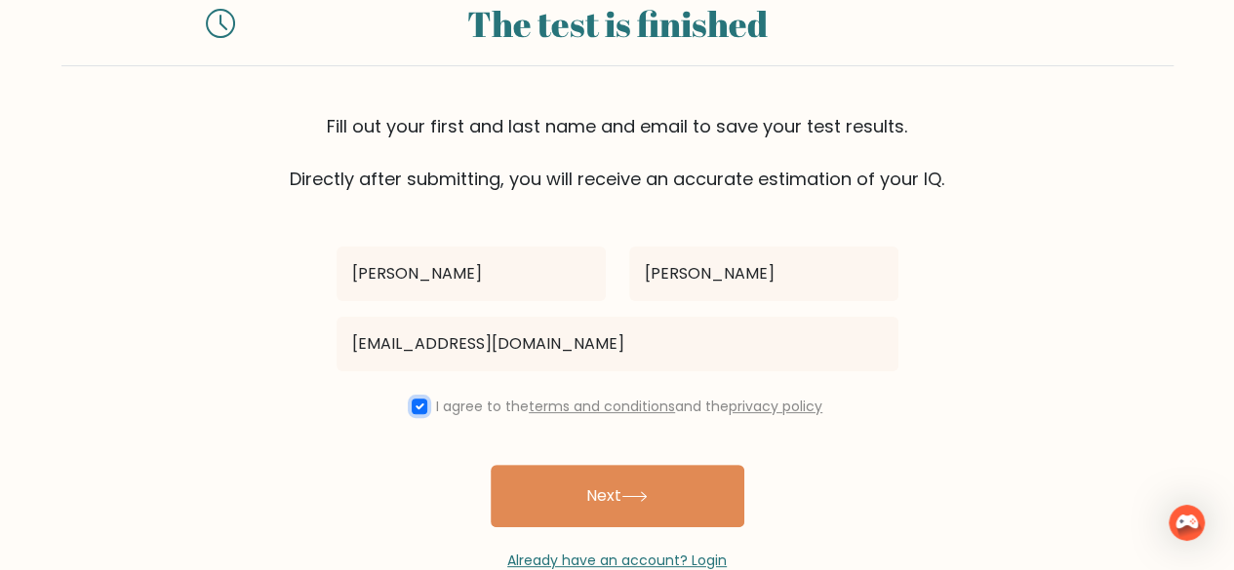
scroll to position [98, 0]
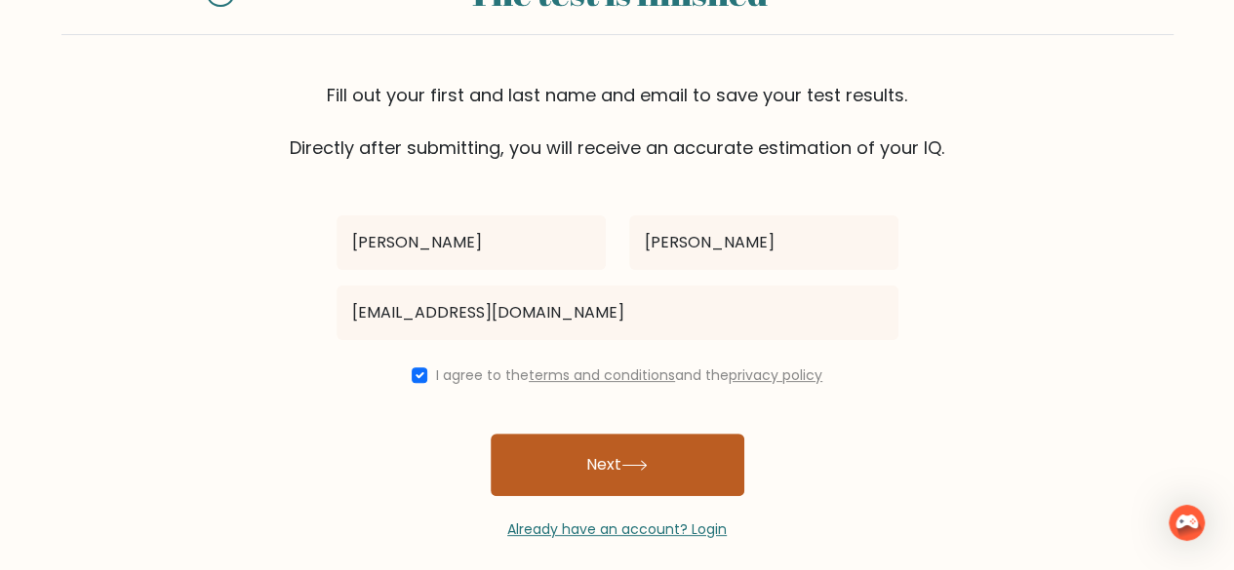
click at [638, 471] on button "Next" at bounding box center [618, 465] width 254 height 62
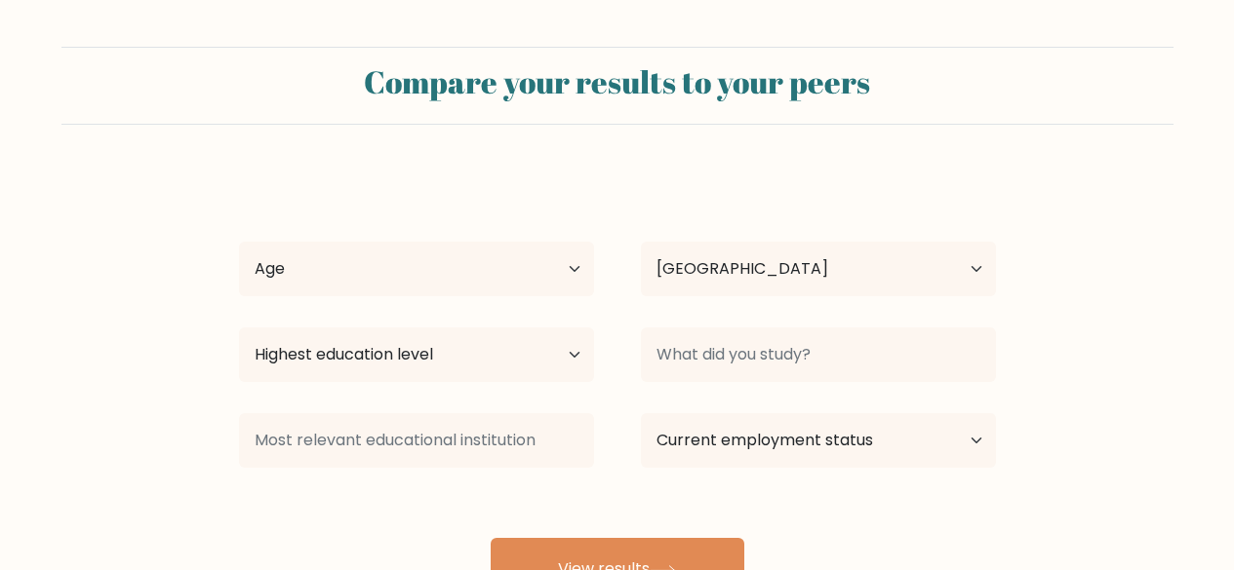
select select "US"
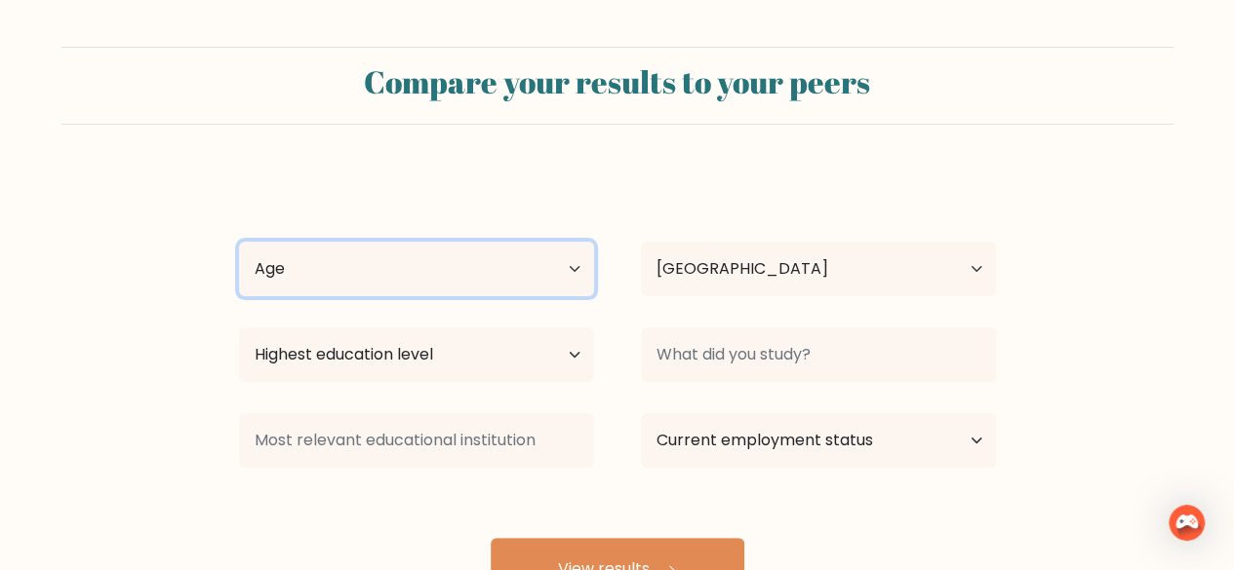
click at [462, 276] on select "Age Under 18 years old 18-24 years old 25-34 years old 35-44 years old 45-54 ye…" at bounding box center [416, 269] width 355 height 55
select select "18_24"
click at [239, 242] on select "Age Under 18 years old 18-24 years old 25-34 years old 35-44 years old 45-54 ye…" at bounding box center [416, 269] width 355 height 55
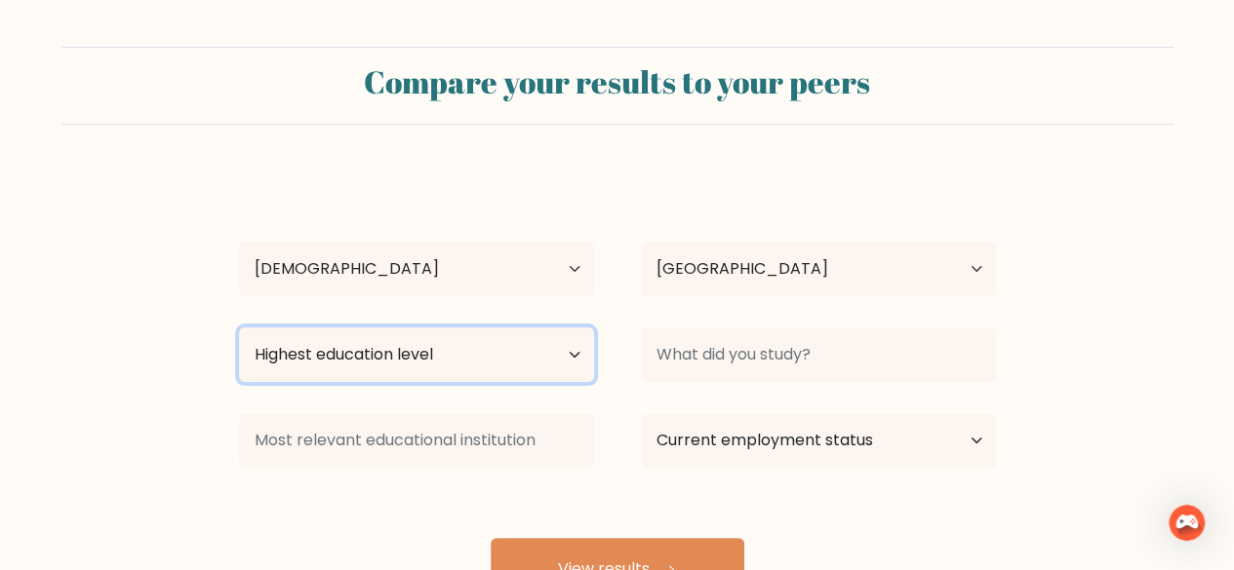
click at [518, 362] on select "Highest education level No schooling Primary Lower Secondary Upper Secondary Oc…" at bounding box center [416, 355] width 355 height 55
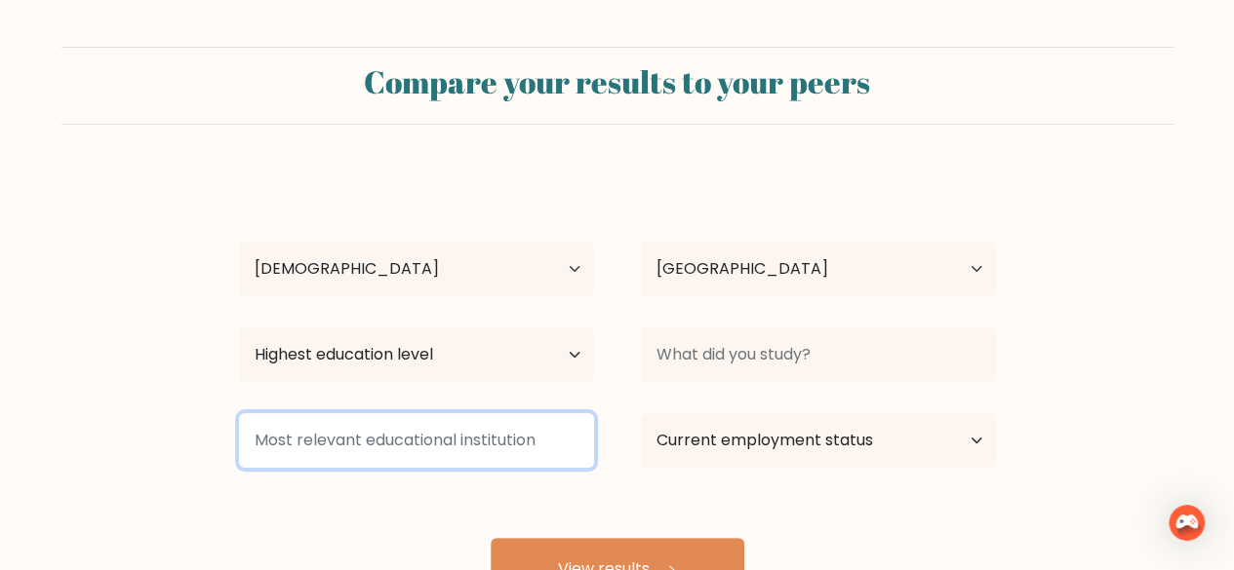
click at [413, 436] on input at bounding box center [416, 440] width 355 height 55
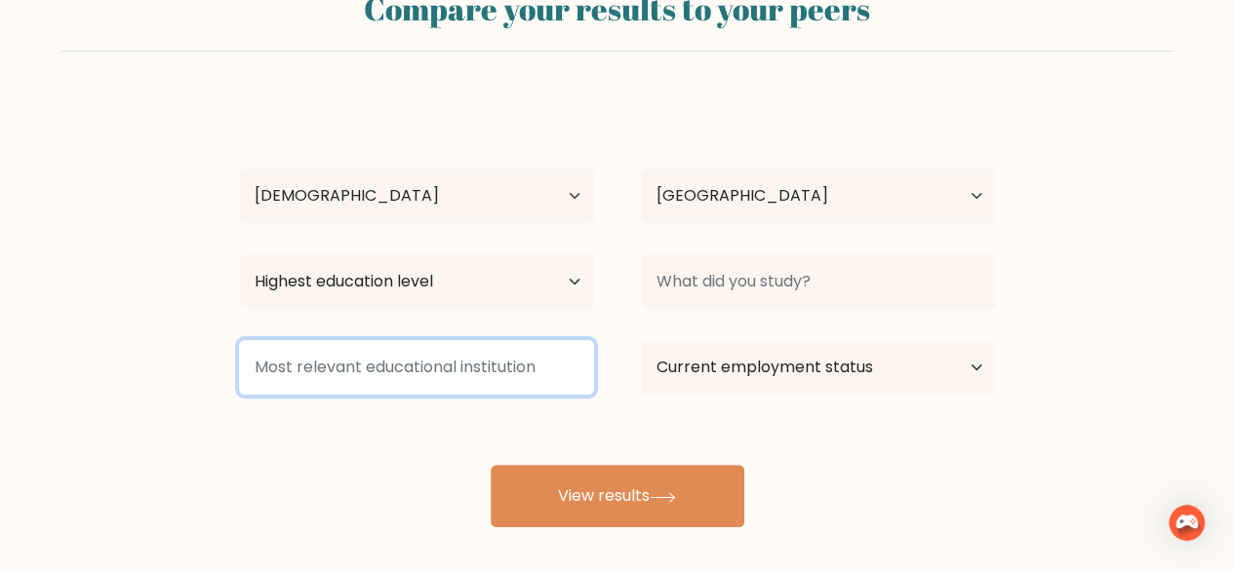
scroll to position [168, 0]
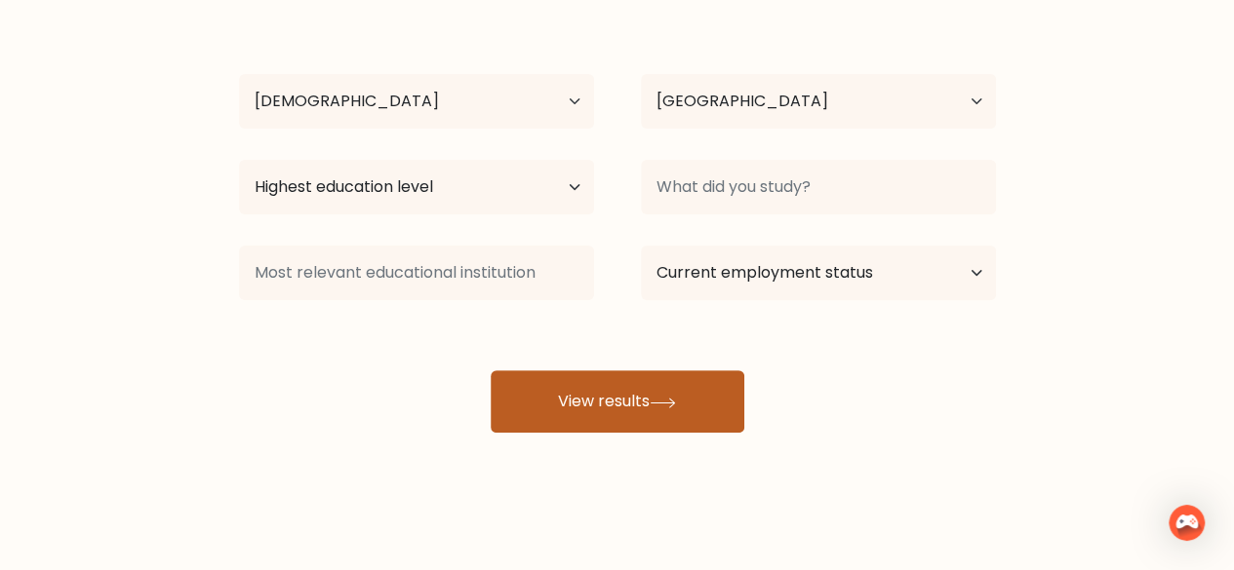
click at [675, 383] on button "View results" at bounding box center [618, 402] width 254 height 62
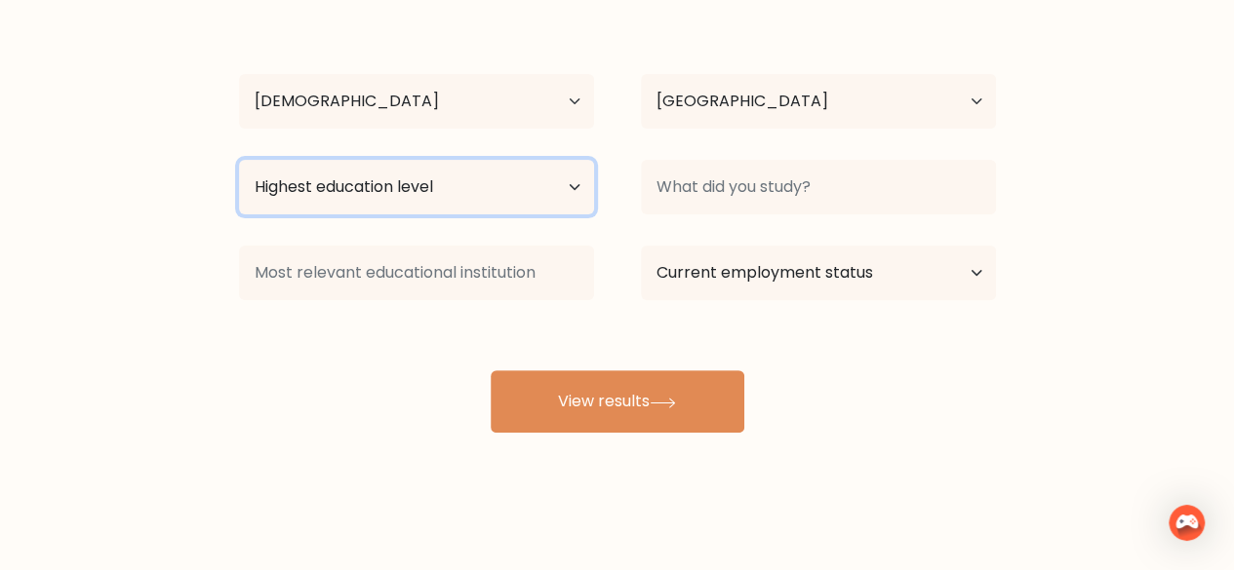
click at [521, 194] on select "Highest education level No schooling Primary Lower Secondary Upper Secondary Oc…" at bounding box center [416, 187] width 355 height 55
select select "primary"
click at [239, 160] on select "Highest education level No schooling Primary Lower Secondary Upper Secondary Oc…" at bounding box center [416, 187] width 355 height 55
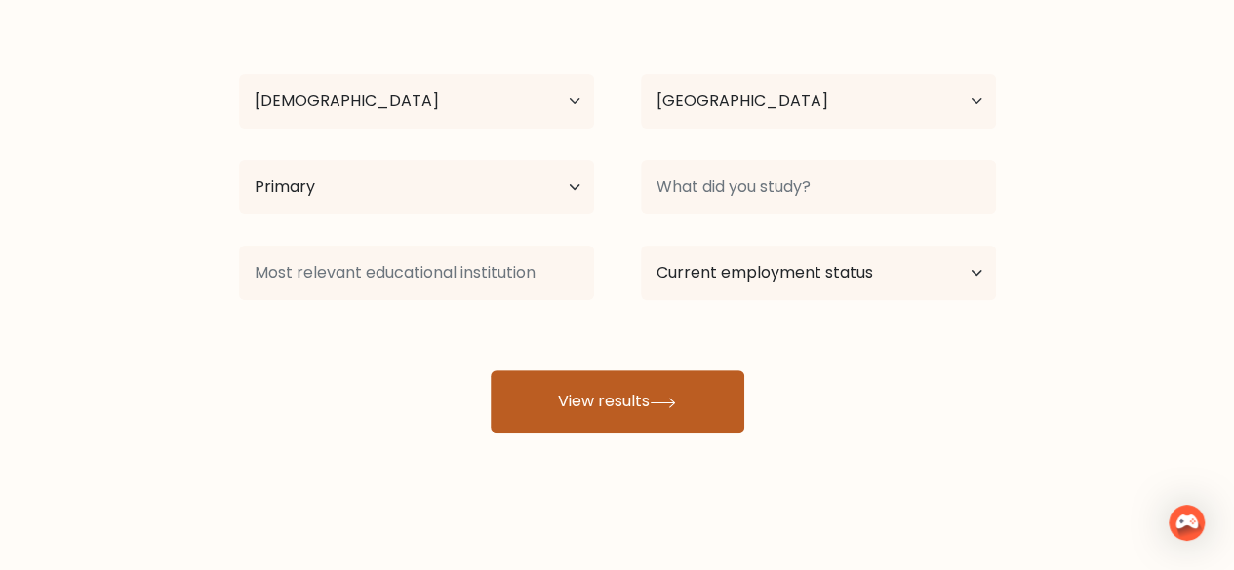
click at [616, 391] on button "View results" at bounding box center [618, 402] width 254 height 62
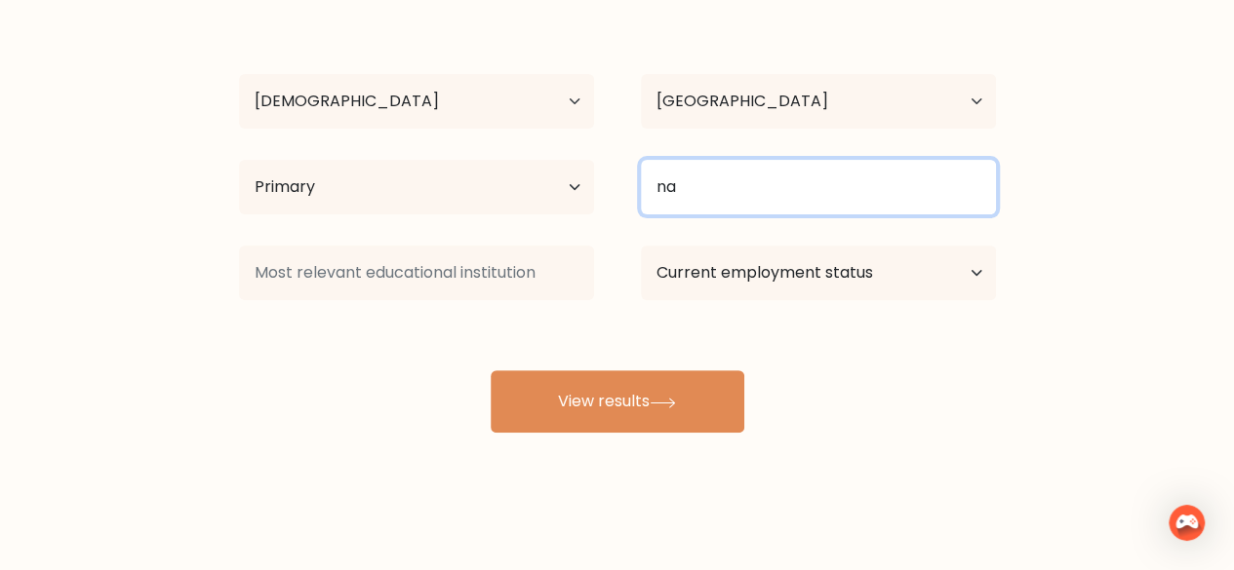
type input "na"
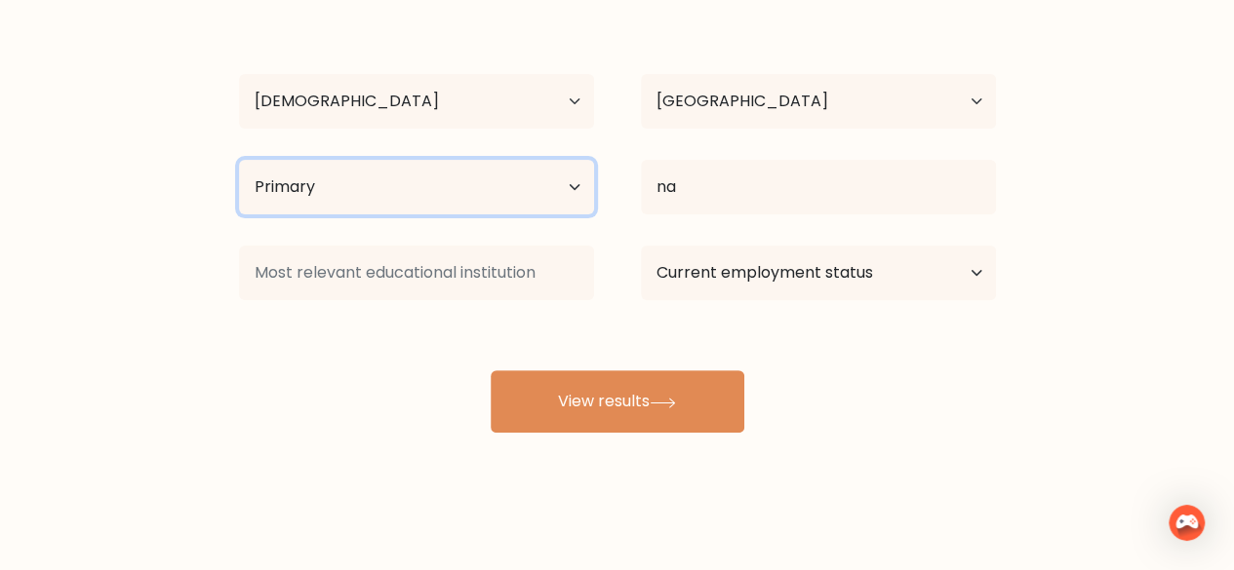
click at [465, 216] on div "Highest education level No schooling Primary Lower Secondary Upper Secondary Oc…" at bounding box center [417, 187] width 402 height 70
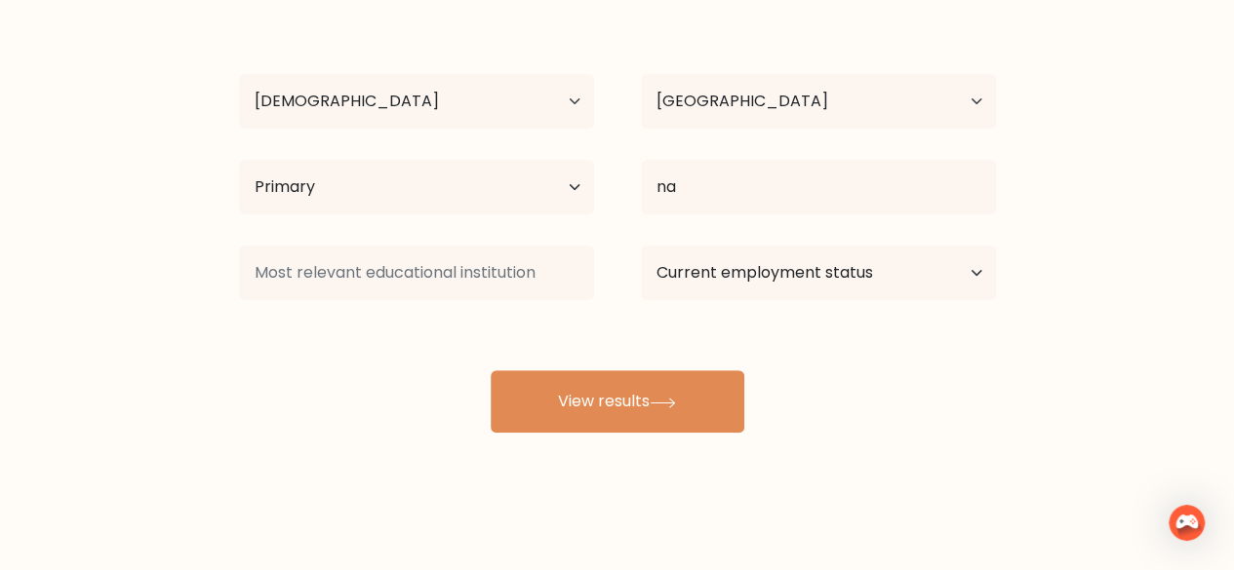
click at [721, 349] on div "jay maxey Age Under 18 years old 18-24 years old 25-34 years old 35-44 years ol…" at bounding box center [617, 218] width 780 height 429
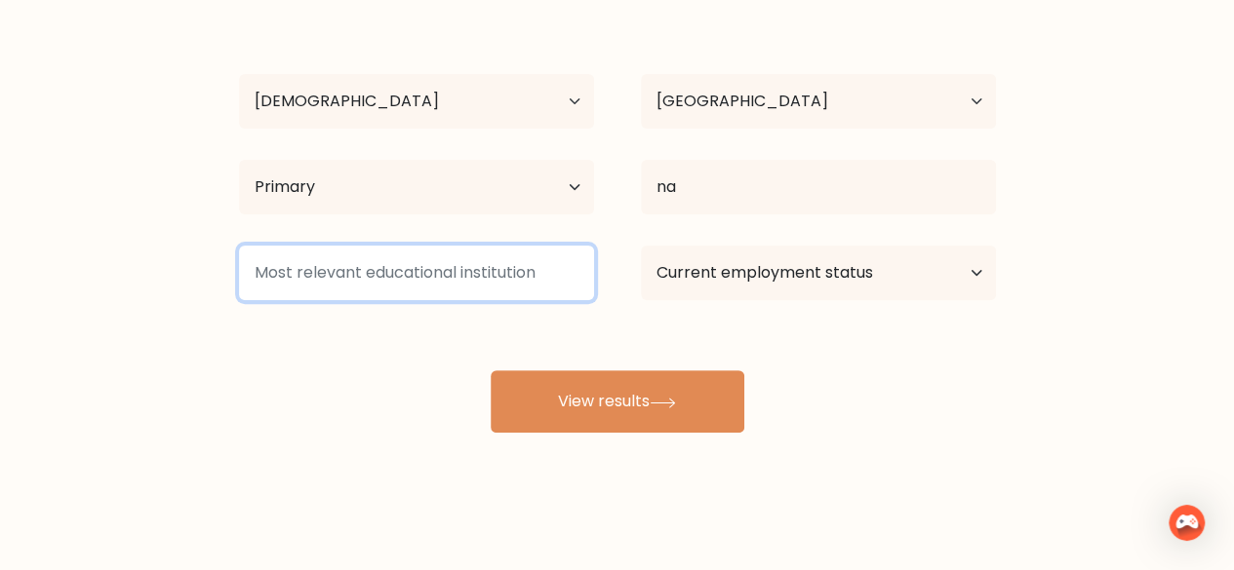
click at [549, 283] on input at bounding box center [416, 273] width 355 height 55
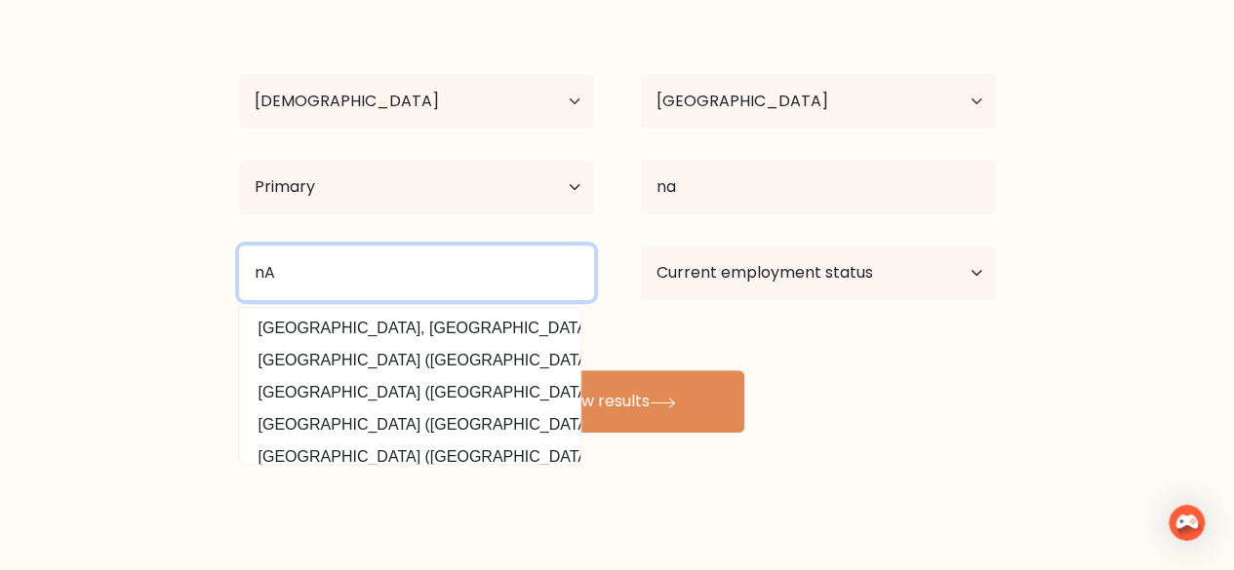
type input "nA"
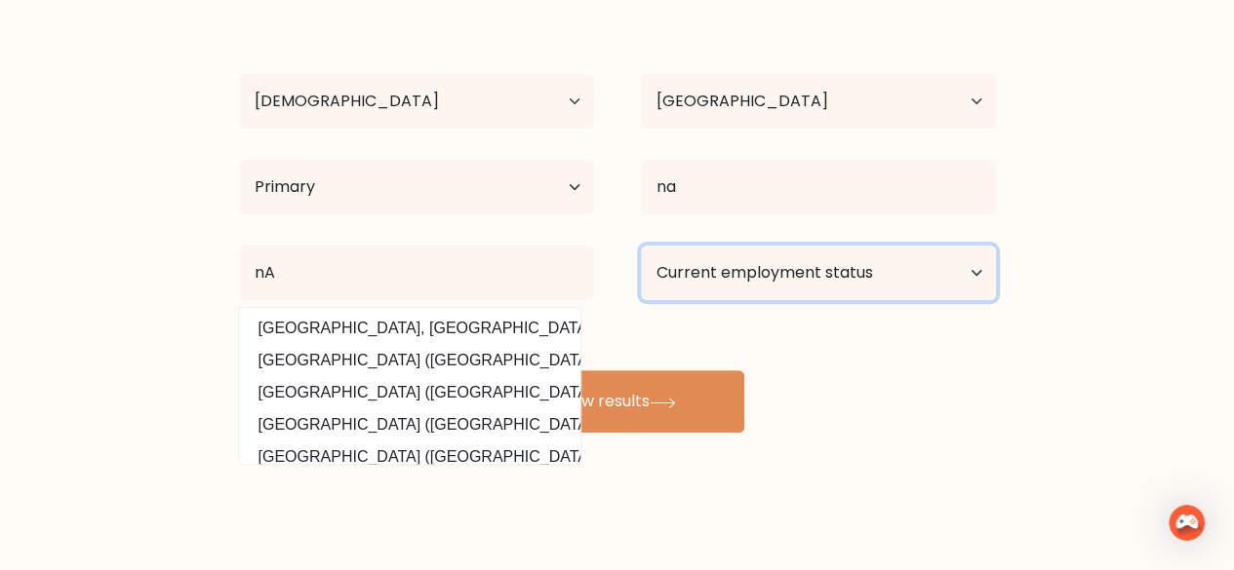
click at [769, 278] on select "Current employment status Employed Student Retired Other / prefer not to answer" at bounding box center [818, 273] width 355 height 55
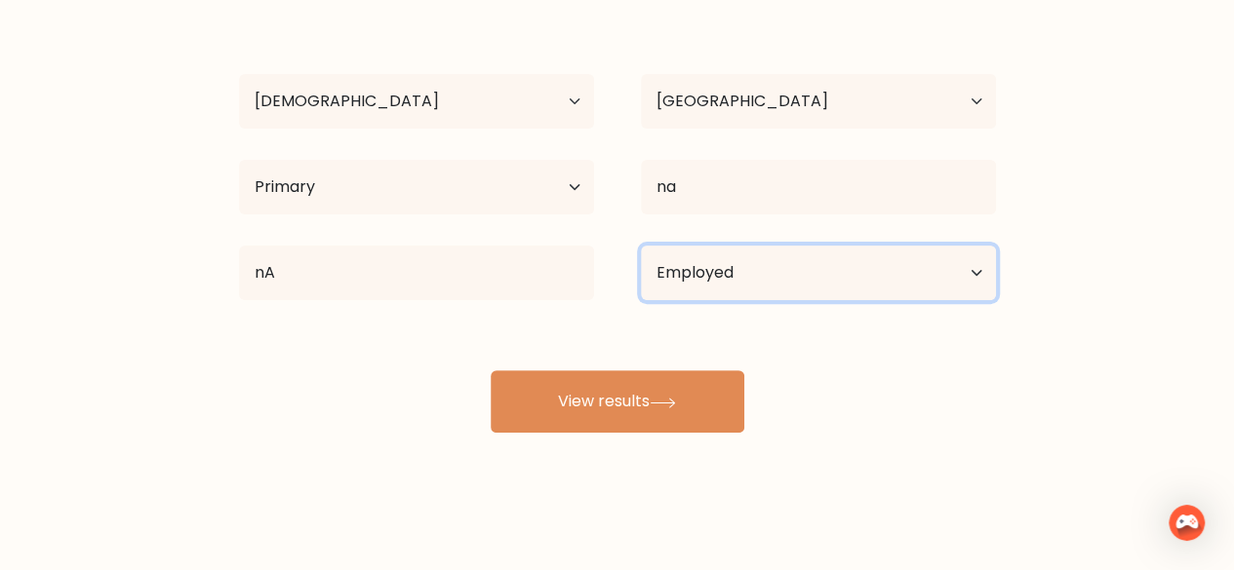
click at [641, 246] on select "Current employment status Employed Student Retired Other / prefer not to answer" at bounding box center [818, 273] width 355 height 55
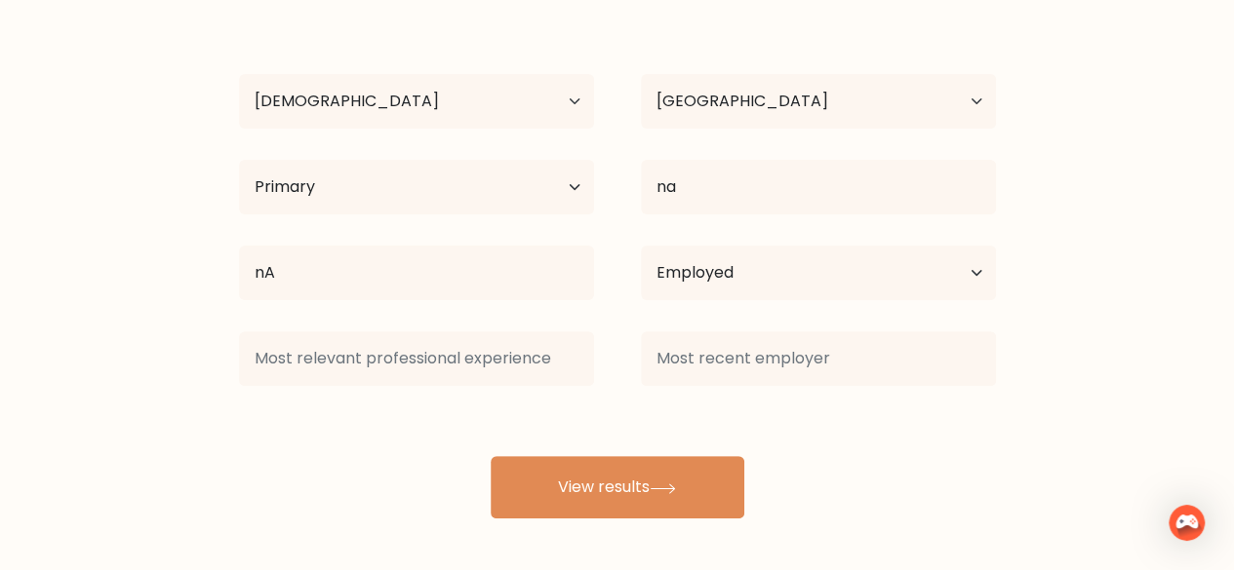
click at [692, 420] on div "jay maxey Age Under 18 years old 18-24 years old 25-34 years old 35-44 years ol…" at bounding box center [617, 261] width 780 height 515
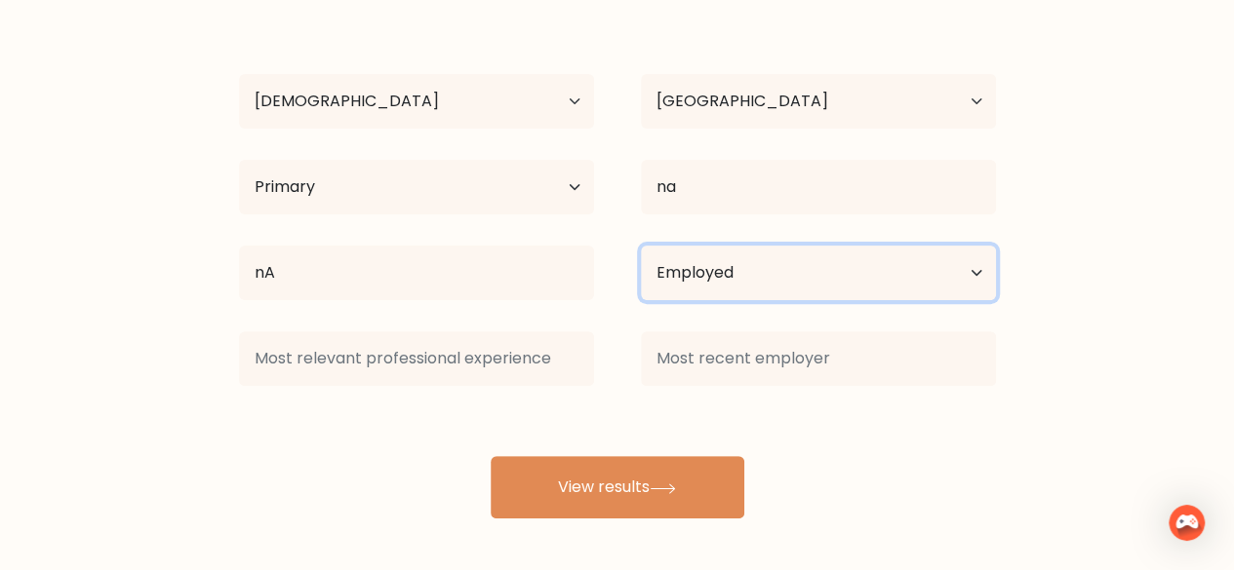
click at [776, 283] on select "Current employment status Employed Student Retired Other / prefer not to answer" at bounding box center [818, 273] width 355 height 55
select select "other"
click at [641, 246] on select "Current employment status Employed Student Retired Other / prefer not to answer" at bounding box center [818, 273] width 355 height 55
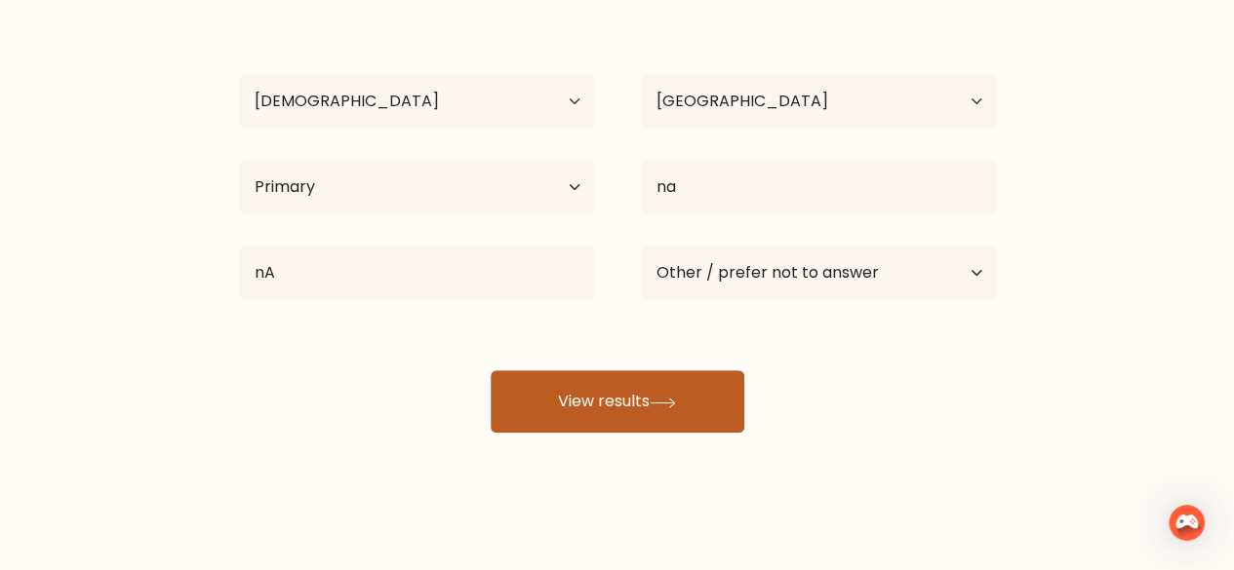
click at [692, 413] on button "View results" at bounding box center [618, 402] width 254 height 62
